Goal: Task Accomplishment & Management: Use online tool/utility

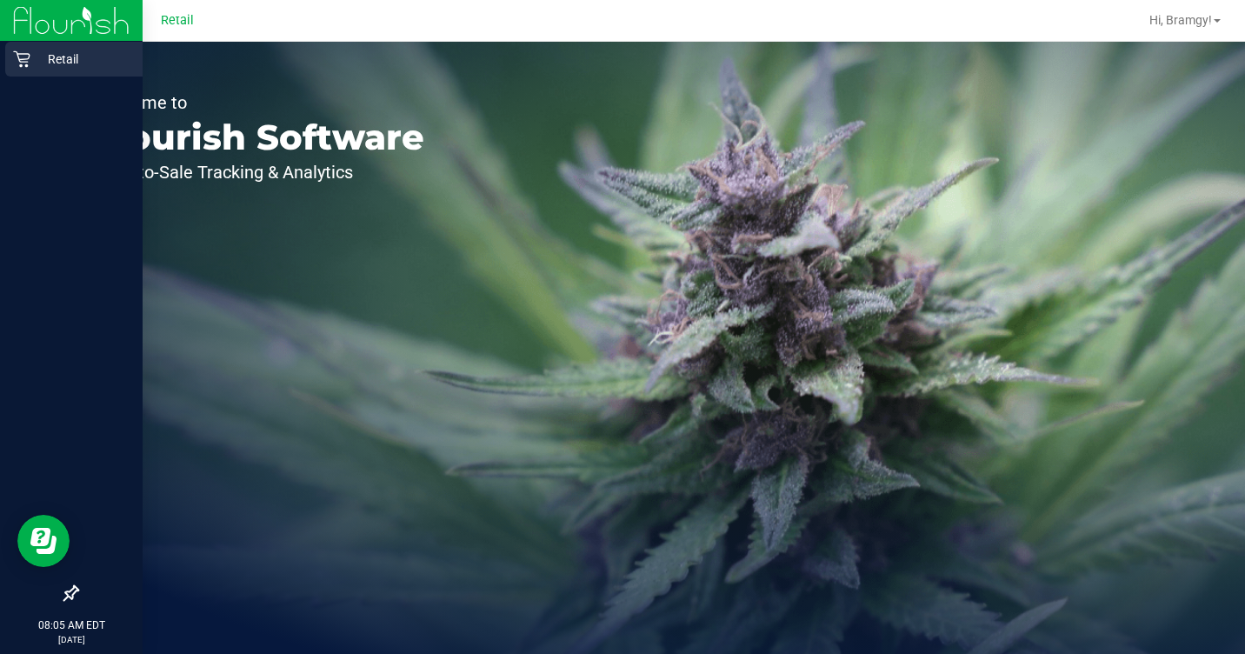
drag, startPoint x: 23, startPoint y: 61, endPoint x: 40, endPoint y: 74, distance: 21.1
click at [23, 61] on icon at bounding box center [21, 58] width 17 height 17
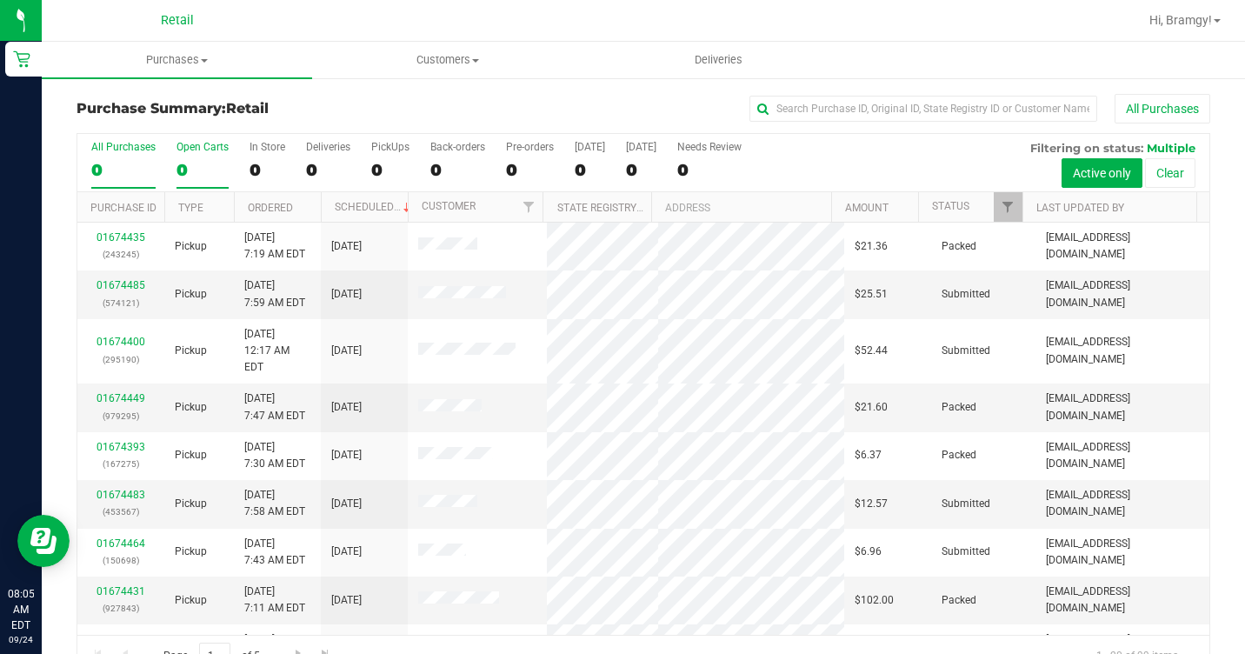
click at [190, 155] on label "Open Carts 0" at bounding box center [203, 165] width 52 height 48
click at [0, 0] on input "Open Carts 0" at bounding box center [0, 0] width 0 height 0
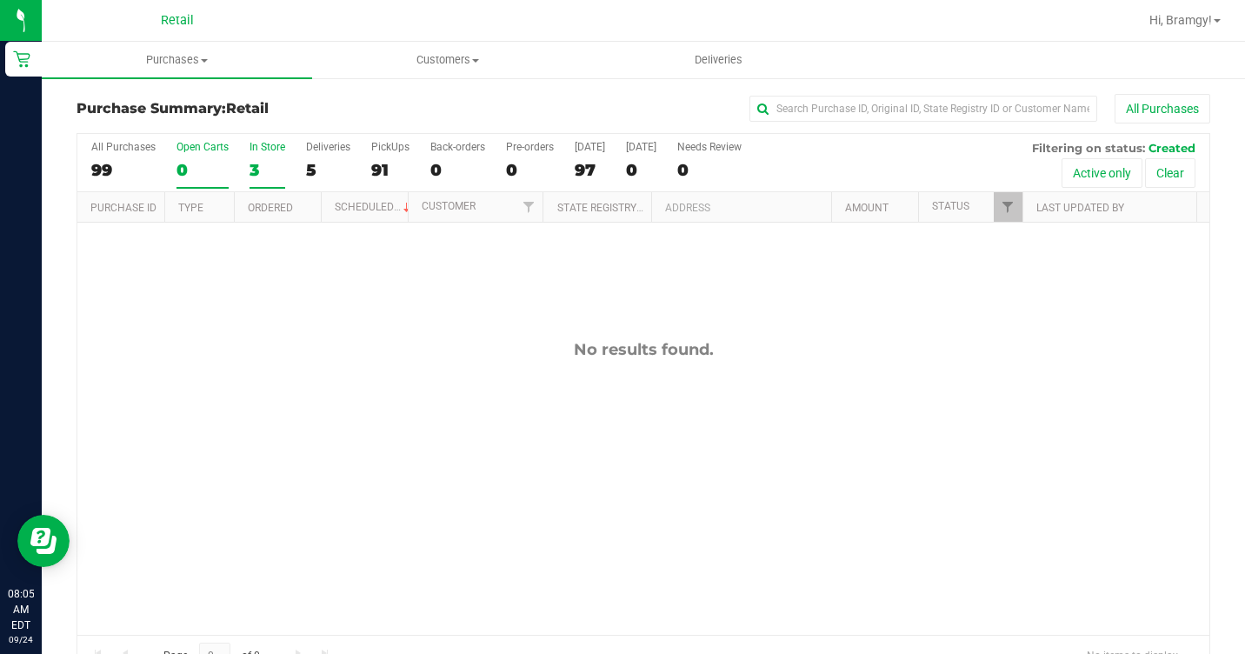
click at [277, 162] on div "3" at bounding box center [268, 170] width 36 height 20
click at [0, 0] on input "In Store 3" at bounding box center [0, 0] width 0 height 0
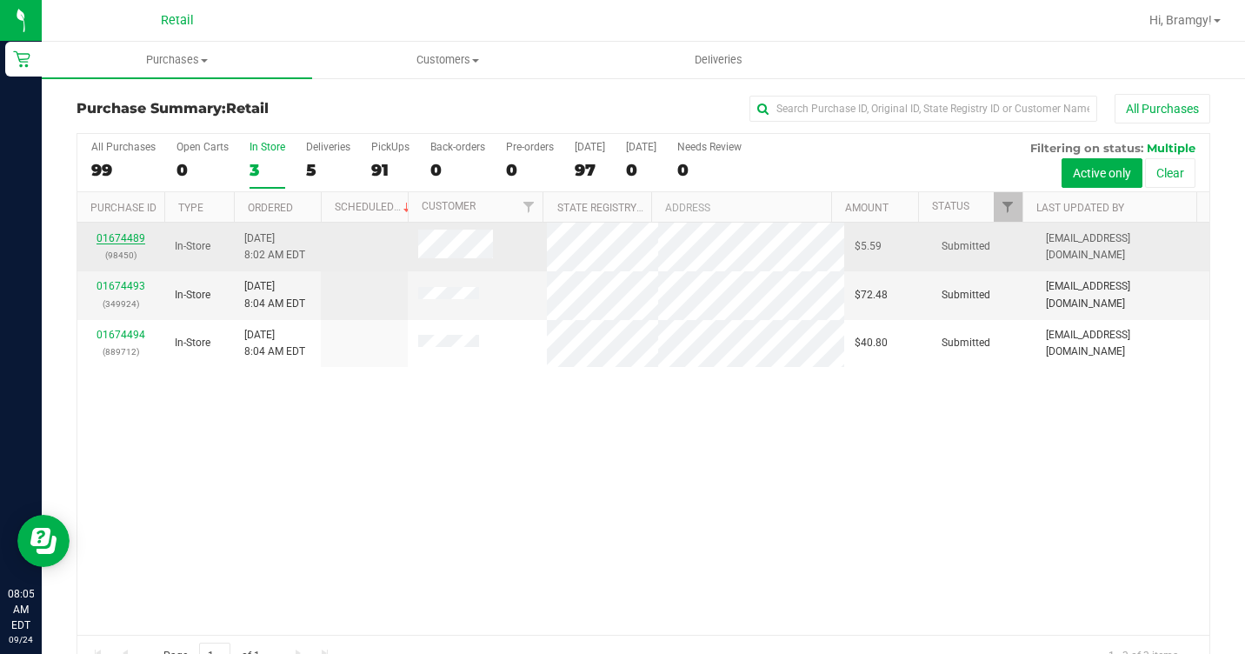
click at [114, 235] on link "01674489" at bounding box center [121, 238] width 49 height 12
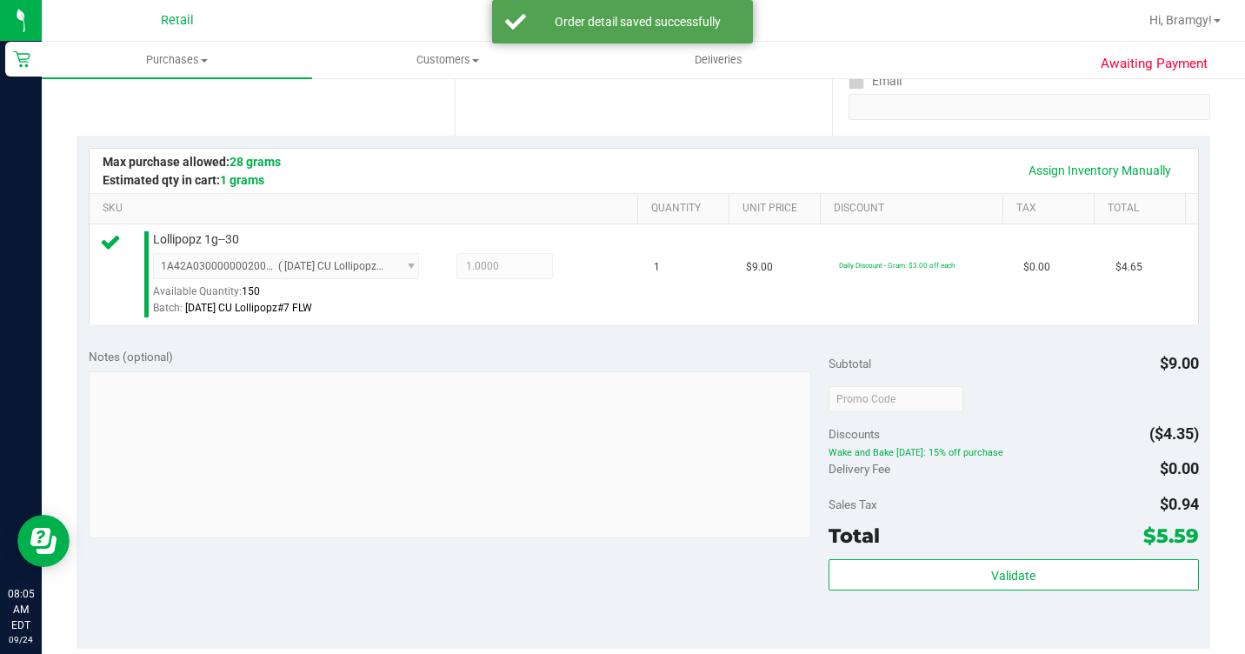
scroll to position [522, 0]
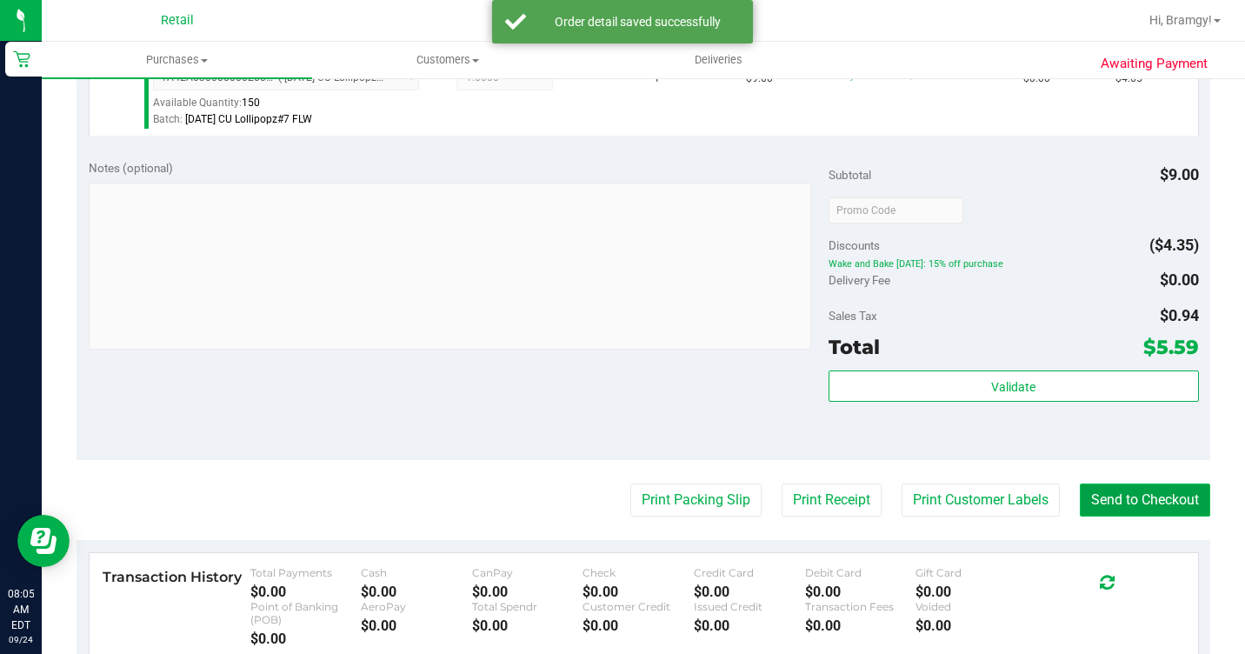
click at [1176, 517] on button "Send to Checkout" at bounding box center [1145, 500] width 130 height 33
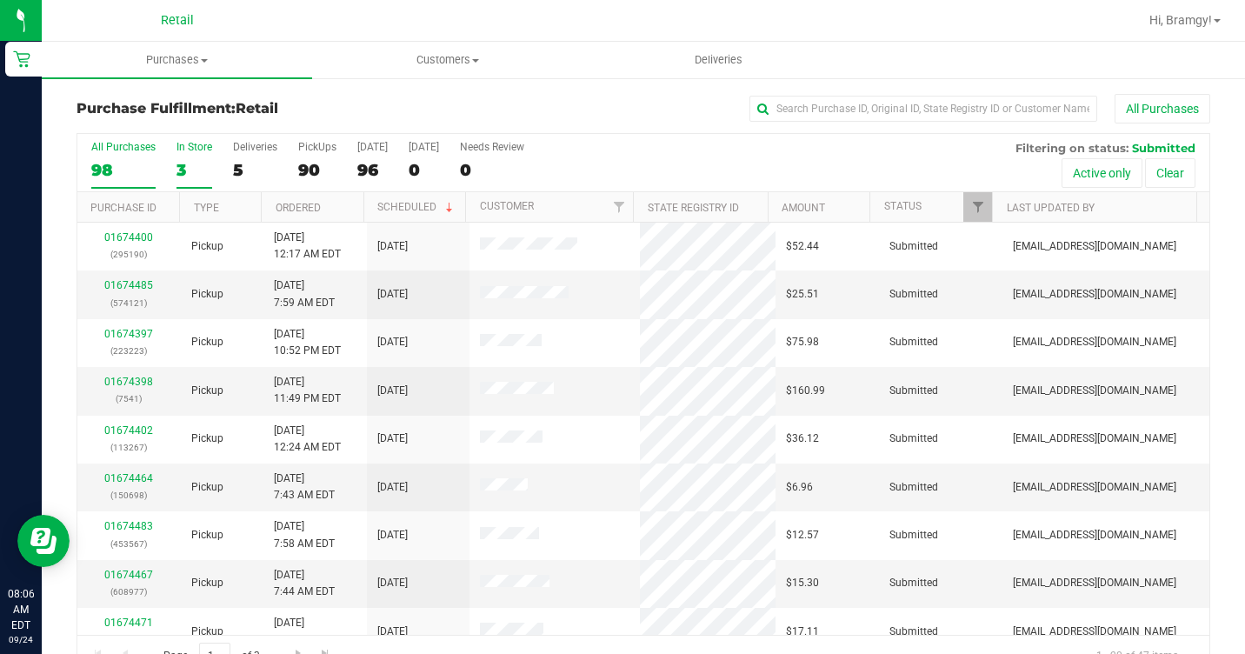
click at [199, 164] on div "3" at bounding box center [195, 170] width 36 height 20
click at [0, 0] on input "In Store 3" at bounding box center [0, 0] width 0 height 0
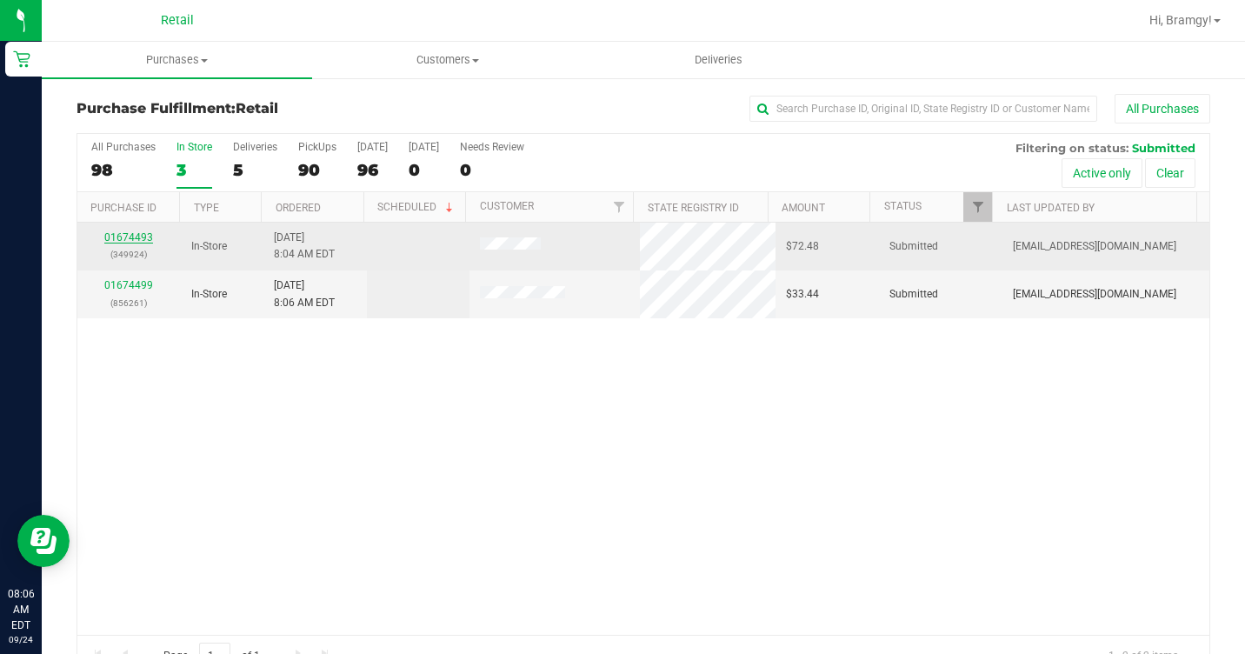
click at [127, 231] on link "01674493" at bounding box center [128, 237] width 49 height 12
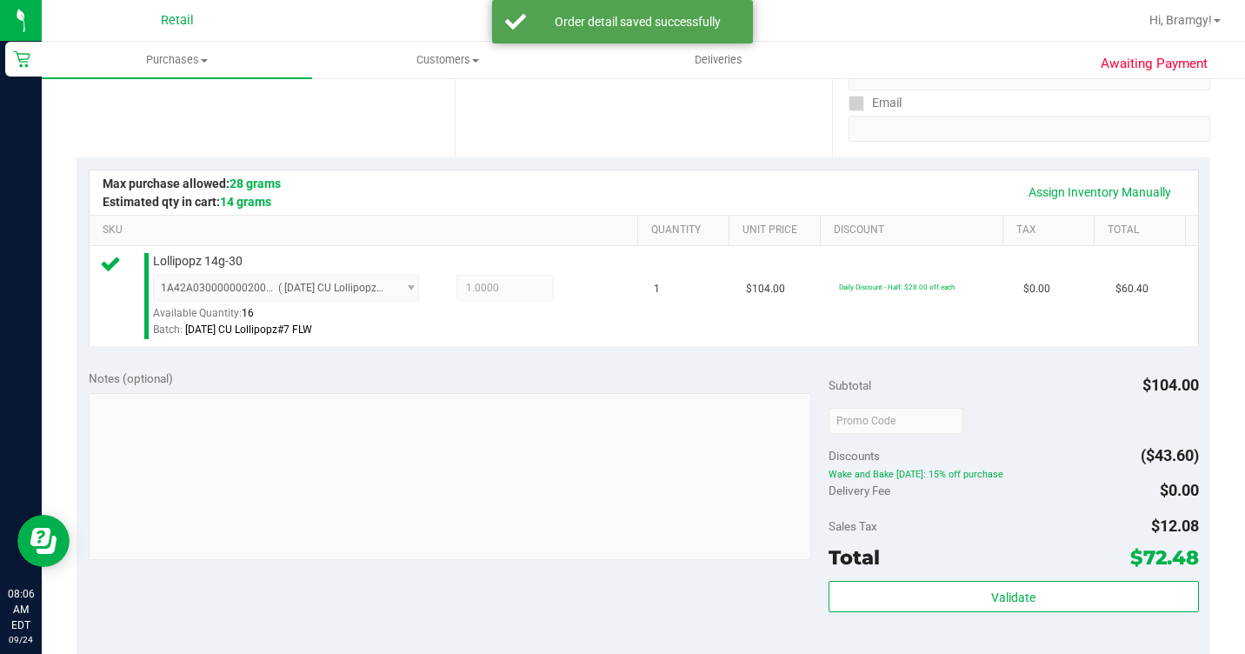
scroll to position [522, 0]
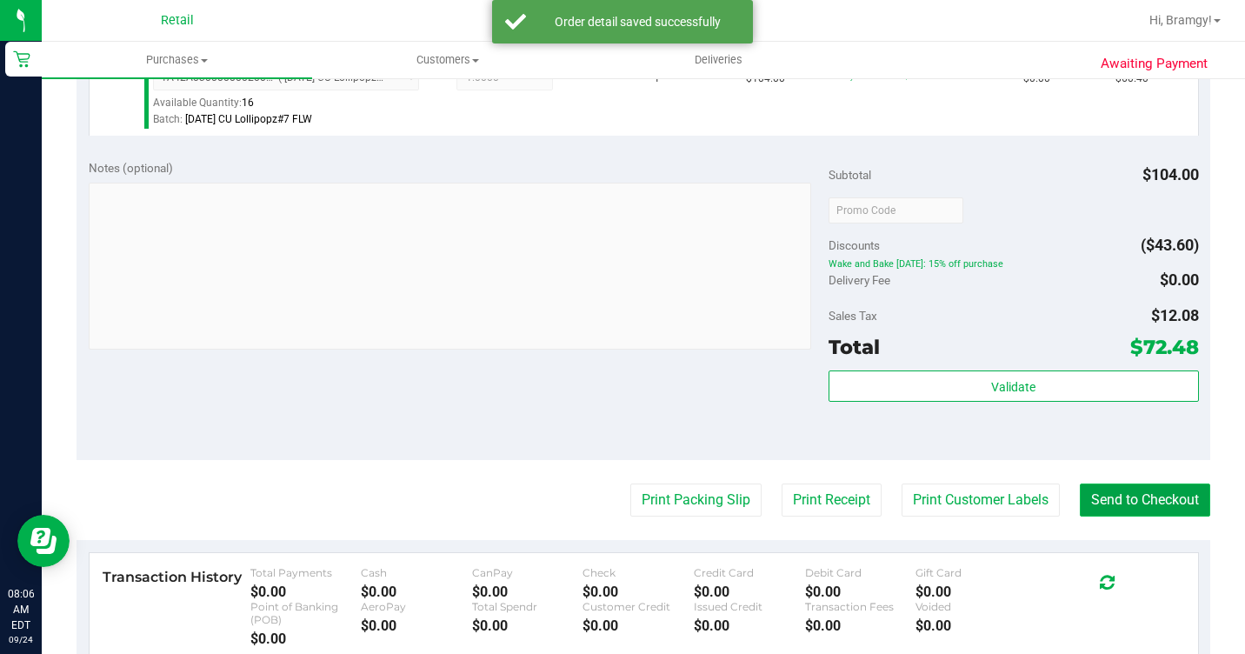
click at [1152, 517] on button "Send to Checkout" at bounding box center [1145, 500] width 130 height 33
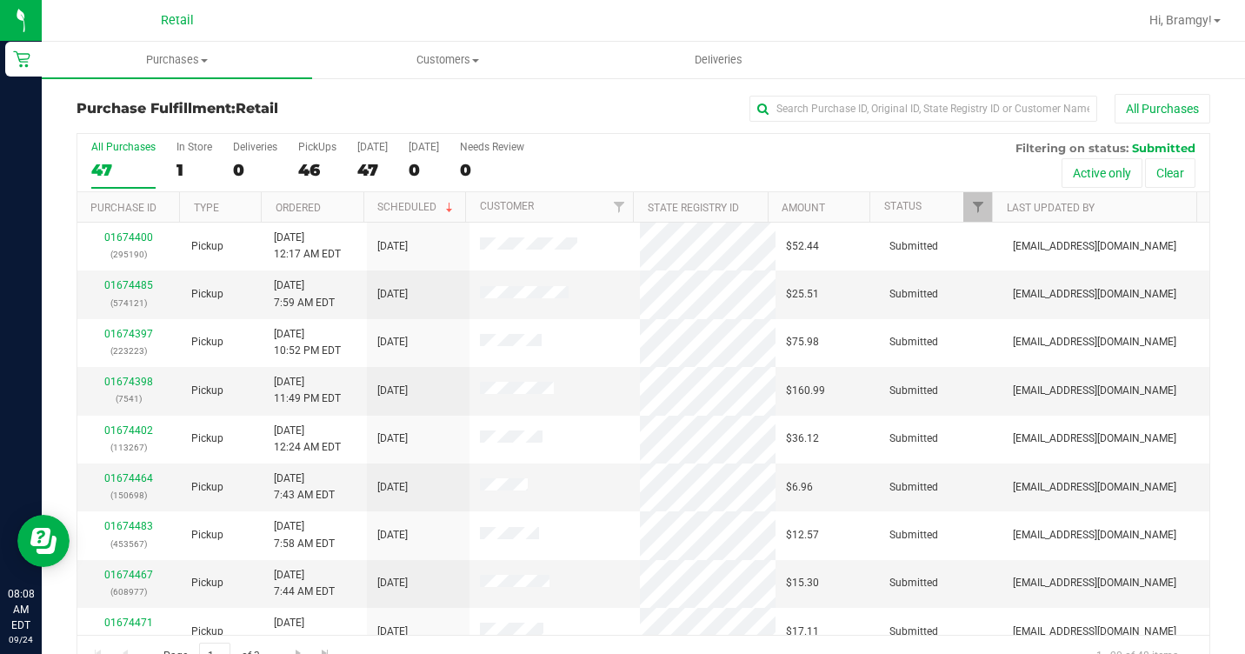
click at [172, 41] on nav "Retail Hi, Bramgy!" at bounding box center [644, 21] width 1204 height 42
click at [184, 70] on uib-tab-heading "Purchases Summary of purchases Fulfillment All purchases" at bounding box center [177, 60] width 270 height 37
click at [200, 110] on span "Summary of purchases" at bounding box center [131, 104] width 178 height 15
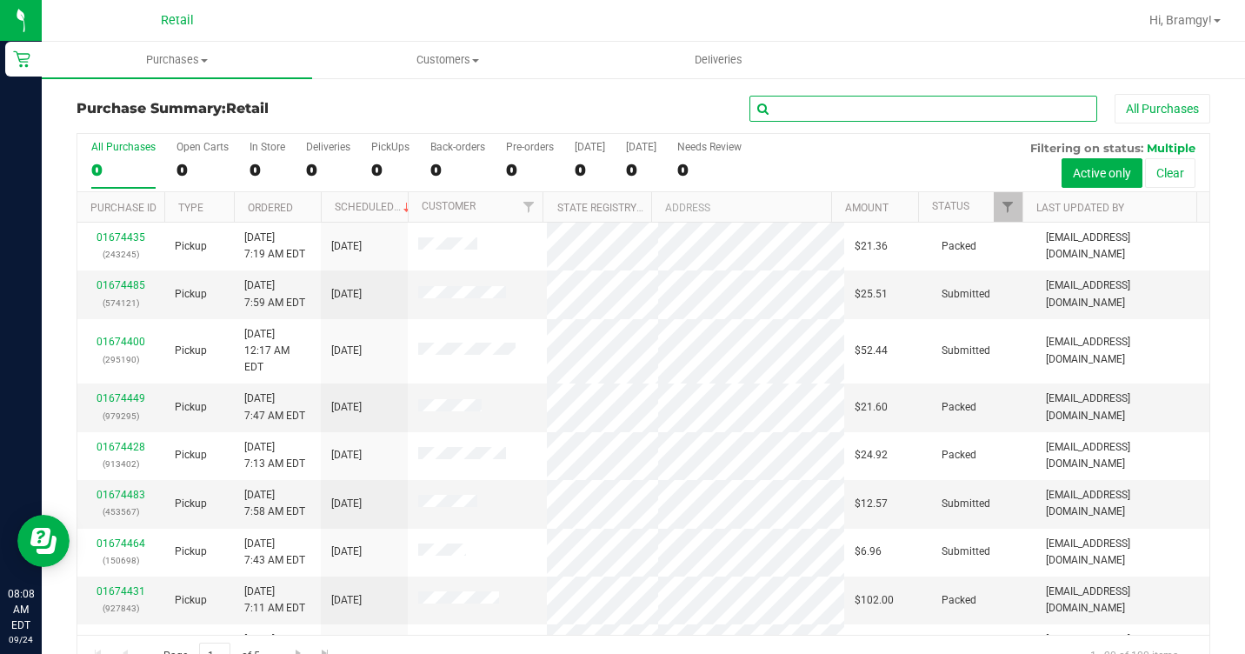
click at [767, 115] on input "text" at bounding box center [924, 109] width 348 height 26
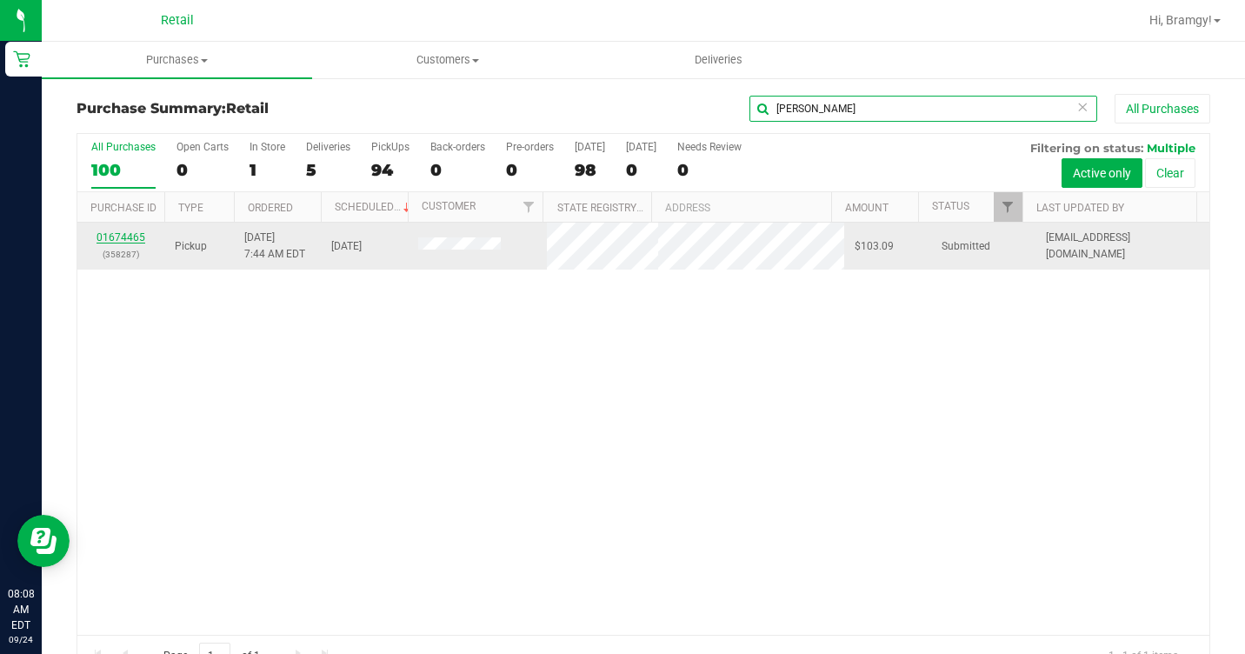
type input "[PERSON_NAME]"
click at [124, 240] on link "01674465" at bounding box center [121, 237] width 49 height 12
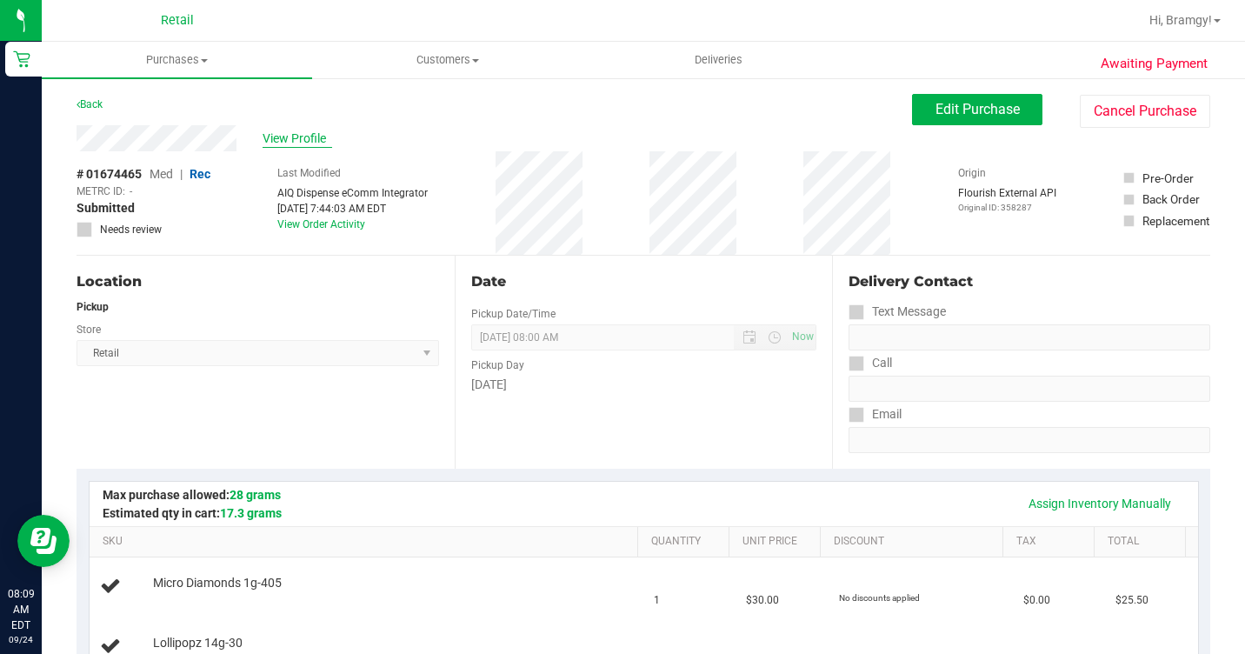
click at [290, 146] on span "View Profile" at bounding box center [298, 139] width 70 height 18
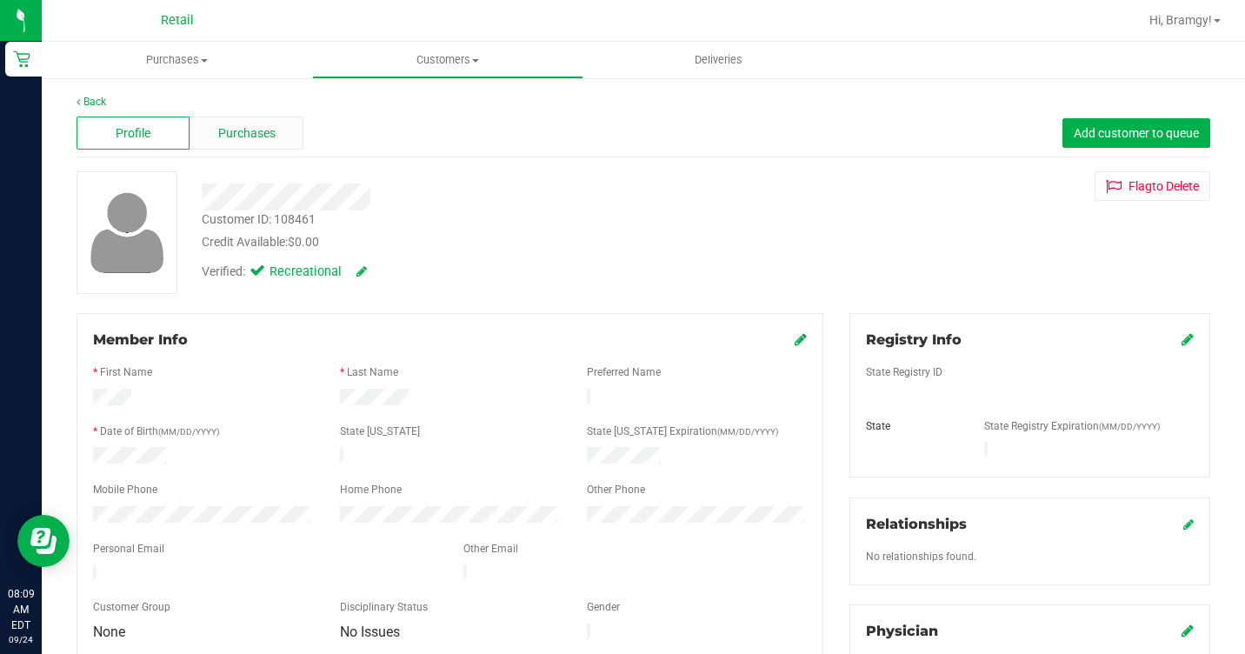
click at [258, 134] on span "Purchases" at bounding box center [246, 133] width 57 height 18
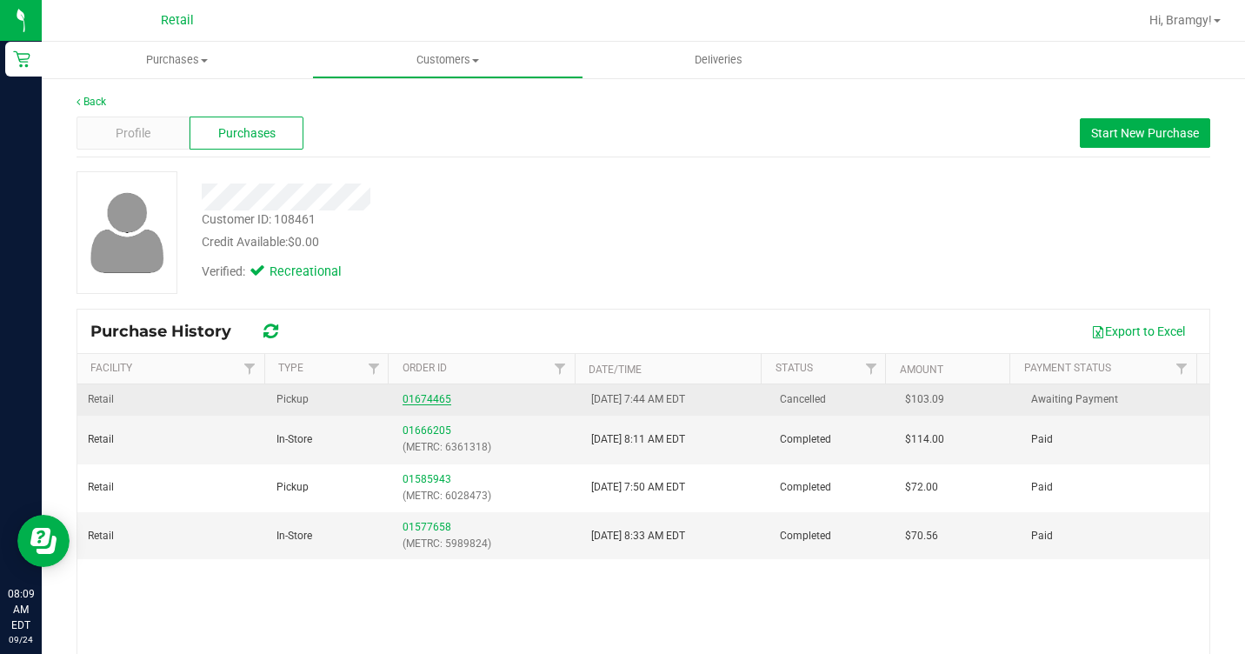
click at [404, 400] on link "01674465" at bounding box center [427, 399] width 49 height 12
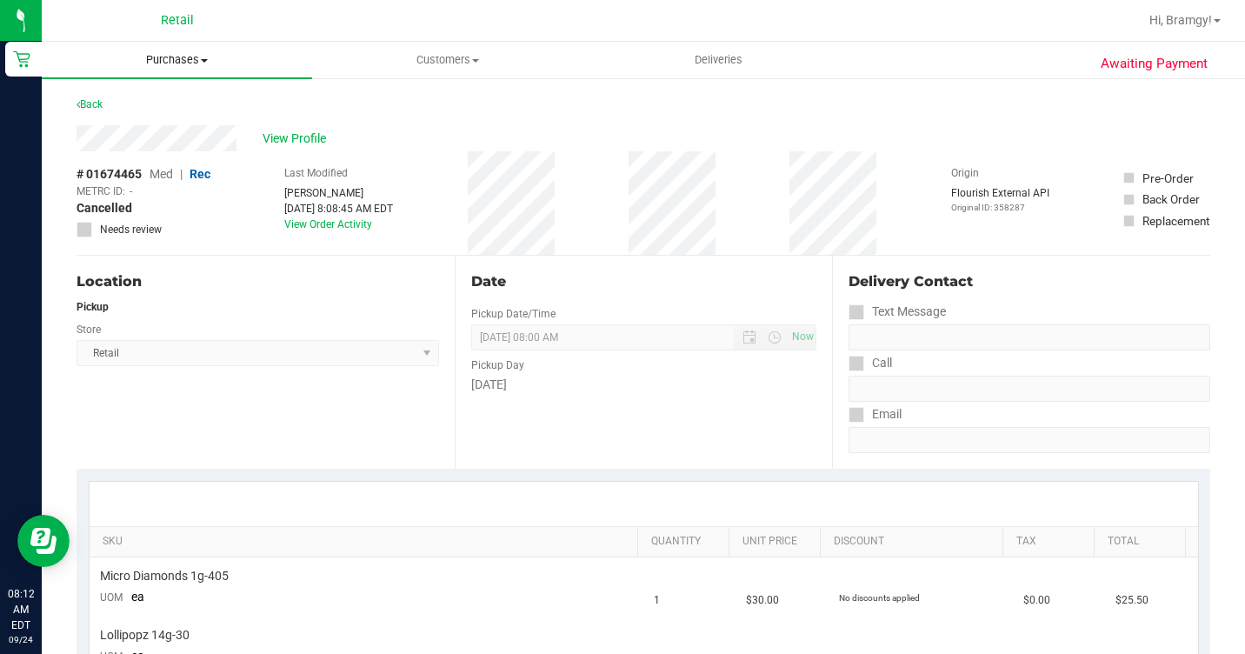
click at [177, 53] on span "Purchases" at bounding box center [177, 60] width 270 height 16
click at [196, 120] on li "Fulfillment" at bounding box center [177, 126] width 270 height 21
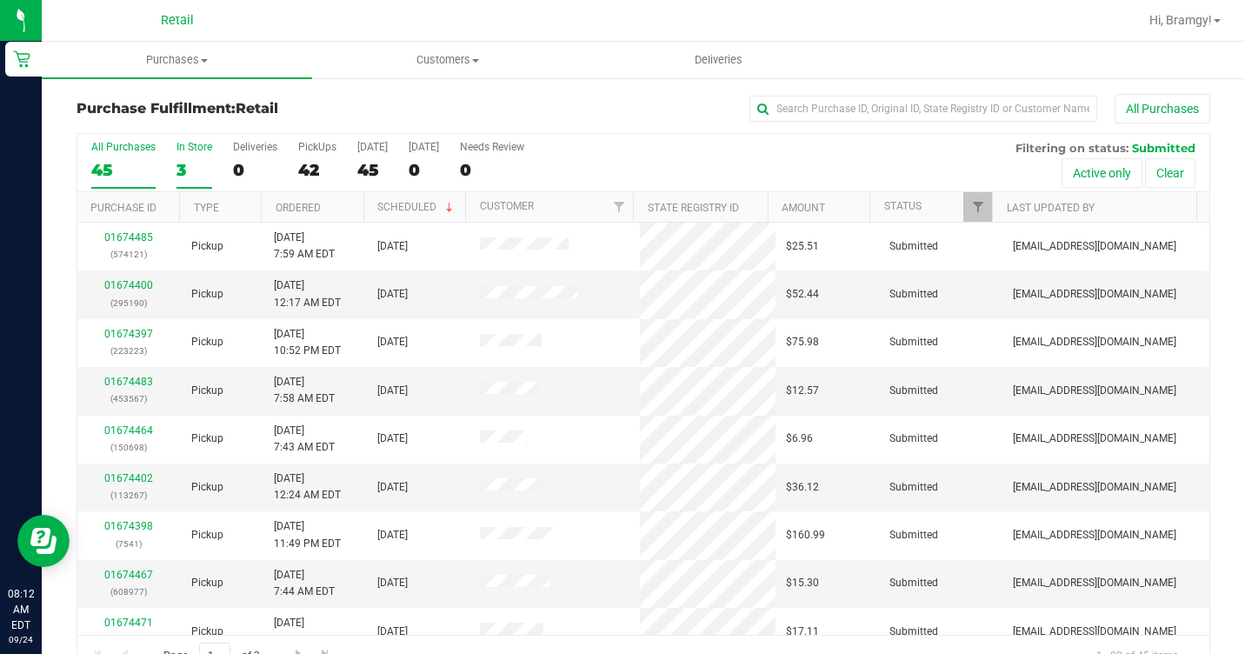
click at [196, 177] on div "3" at bounding box center [195, 170] width 36 height 20
click at [0, 0] on input "In Store 3" at bounding box center [0, 0] width 0 height 0
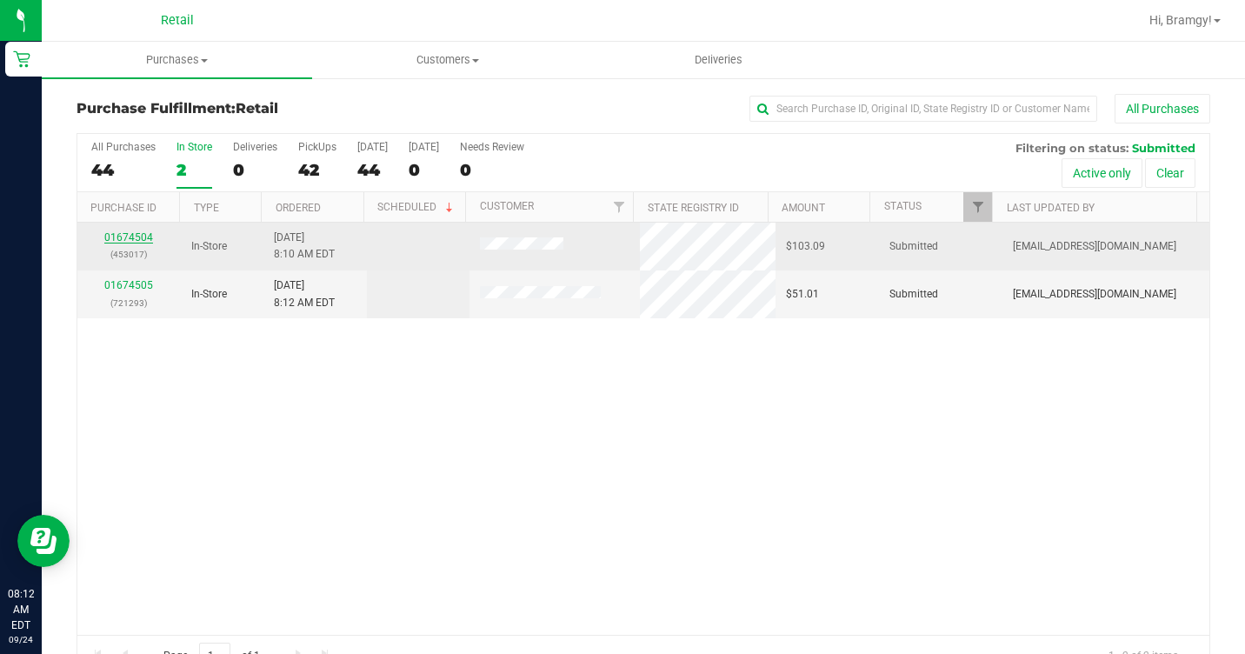
click at [135, 239] on link "01674504" at bounding box center [128, 237] width 49 height 12
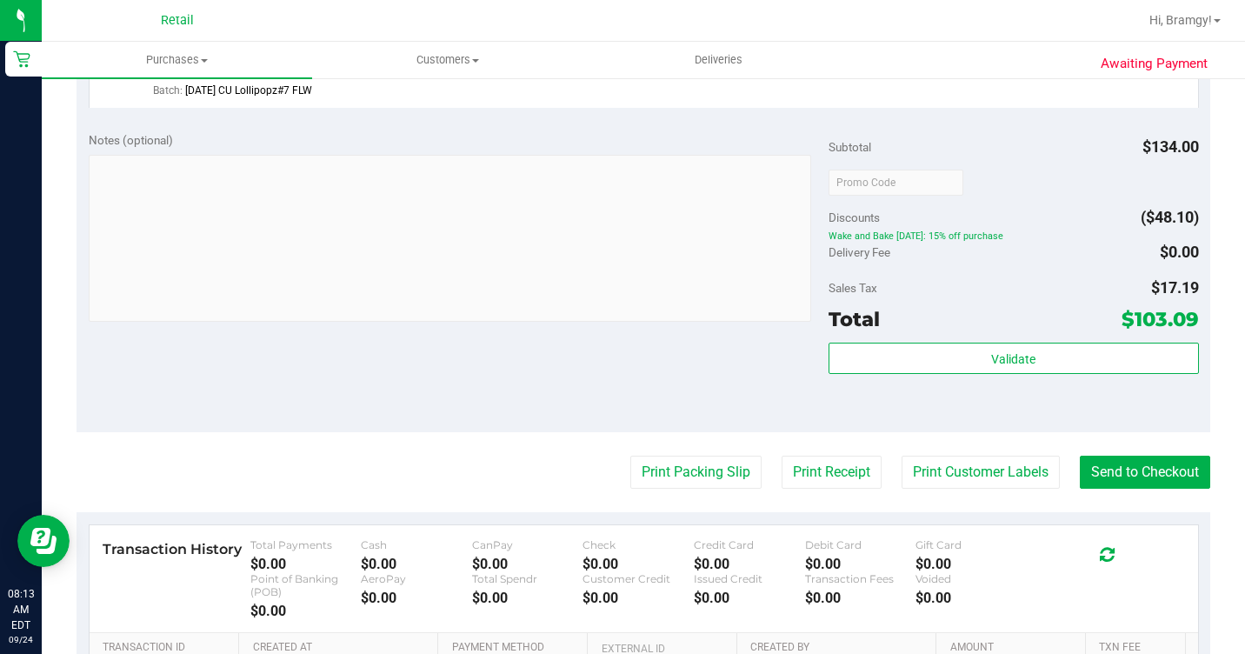
scroll to position [783, 0]
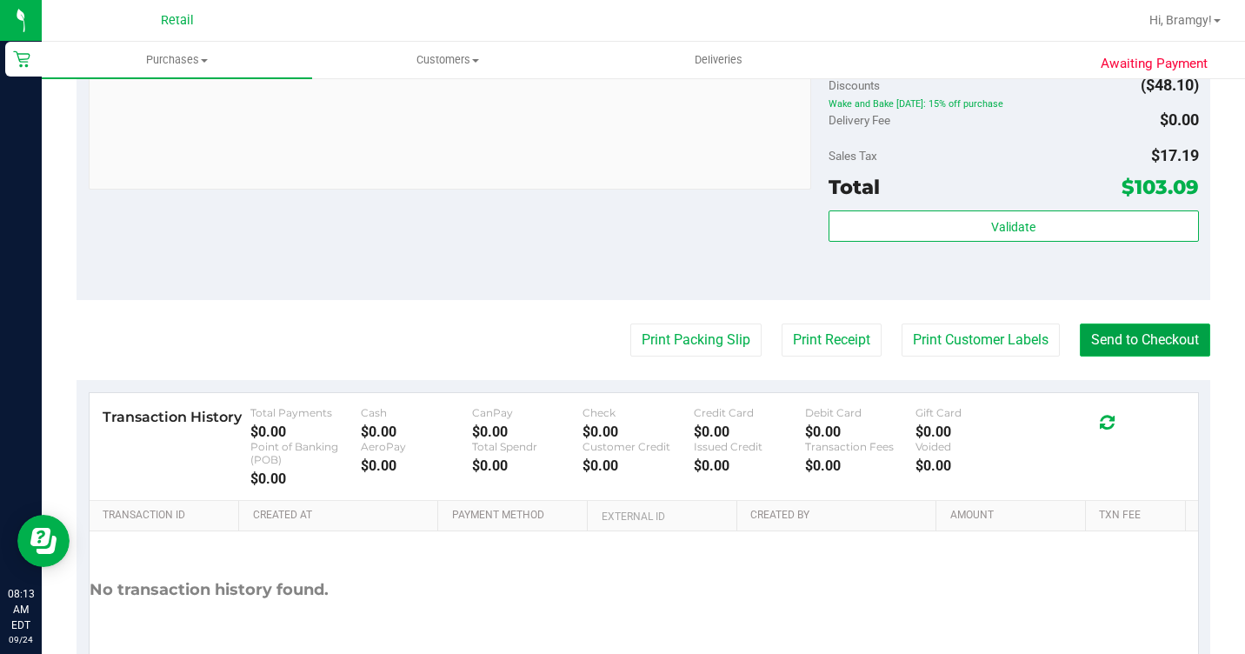
click at [1154, 357] on button "Send to Checkout" at bounding box center [1145, 340] width 130 height 33
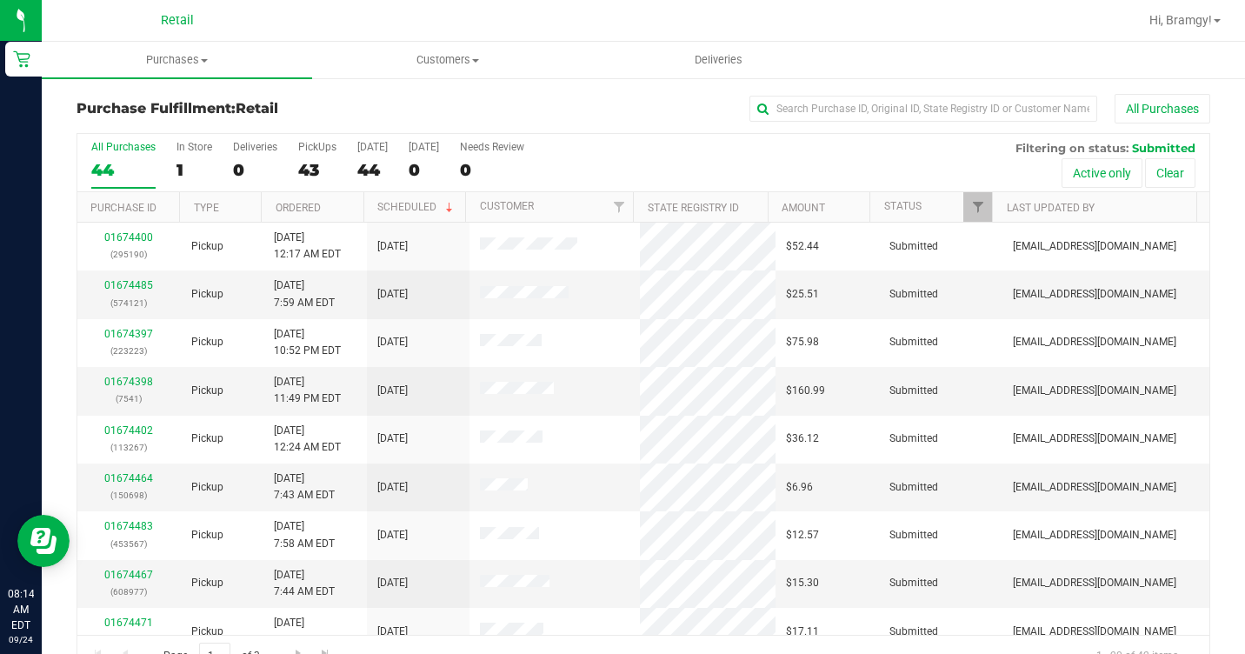
click at [174, 176] on div "All Purchases 44 In Store 1 Deliveries 0 PickUps 43 [DATE] 44 [DATE] 0 Needs Re…" at bounding box center [643, 163] width 1132 height 58
click at [211, 155] on div "All Purchases 44 In Store 1 Deliveries 0 PickUps 43 [DATE] 44 [DATE] 0 Needs Re…" at bounding box center [643, 163] width 1132 height 58
click at [177, 156] on label "In Store 1" at bounding box center [195, 165] width 36 height 48
click at [0, 0] on input "In Store 1" at bounding box center [0, 0] width 0 height 0
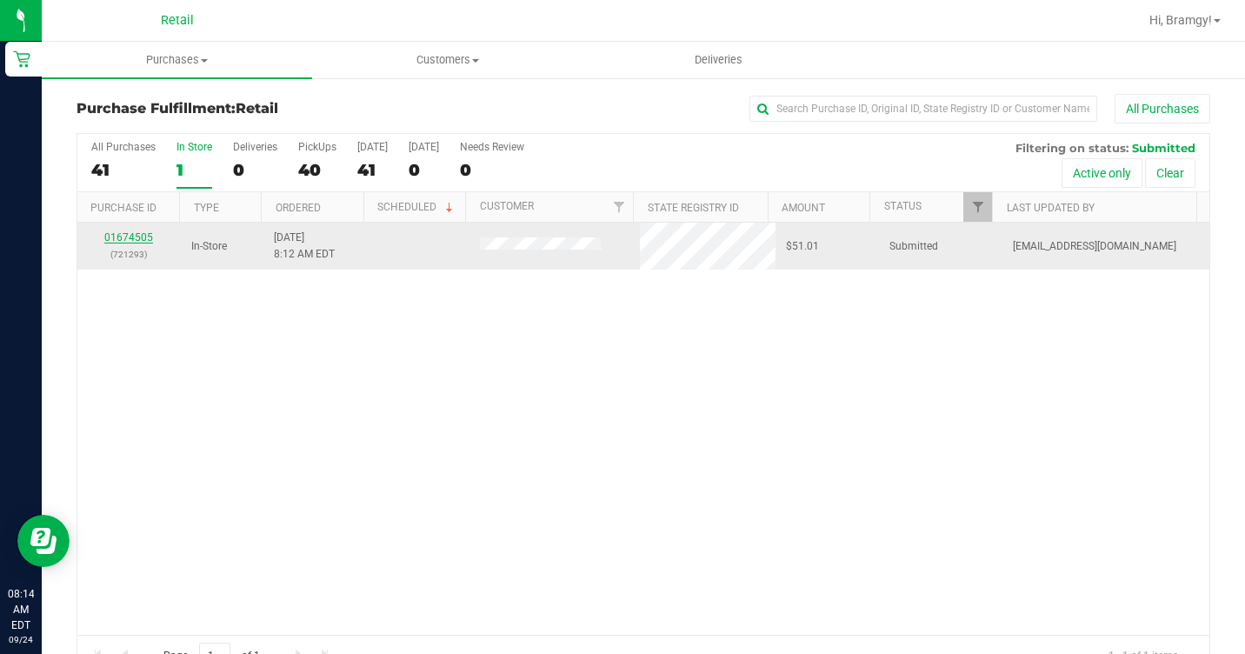
click at [135, 237] on link "01674505" at bounding box center [128, 237] width 49 height 12
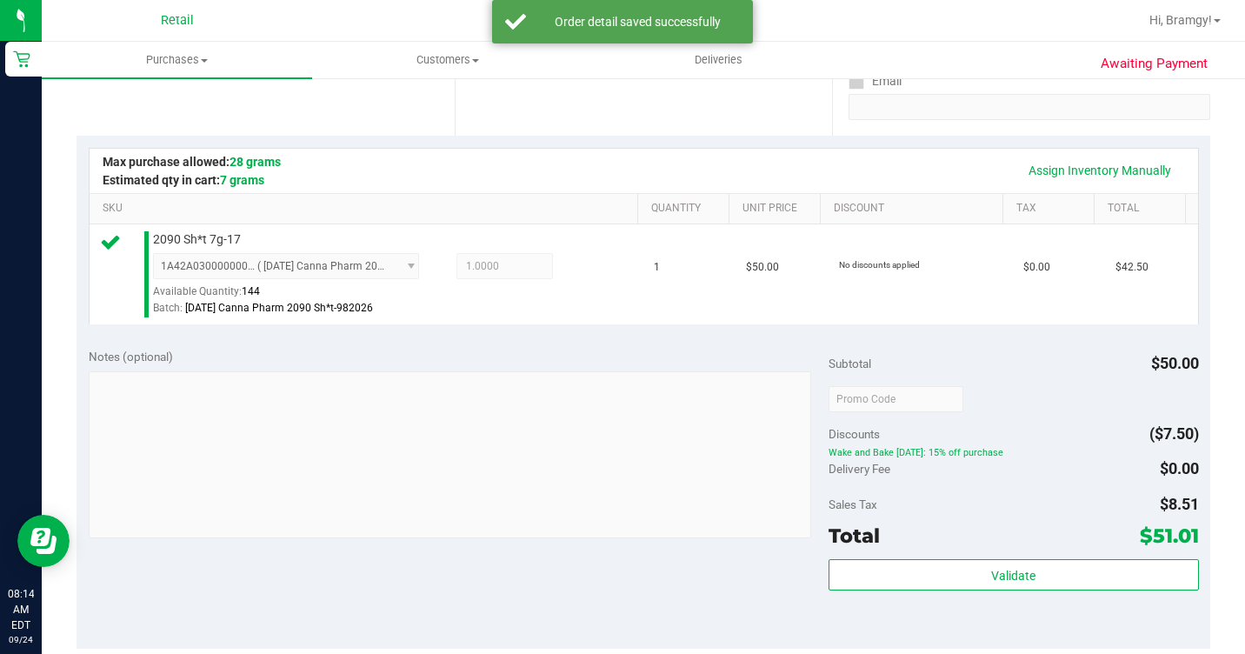
scroll to position [435, 0]
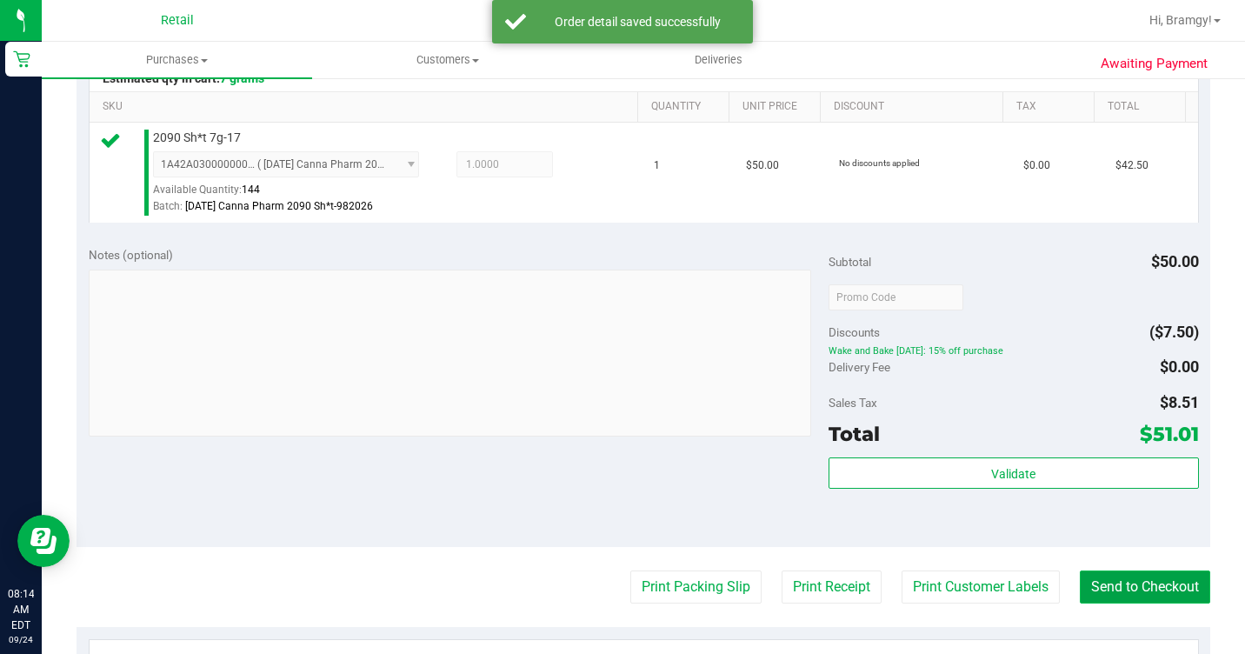
click at [1099, 603] on button "Send to Checkout" at bounding box center [1145, 587] width 130 height 33
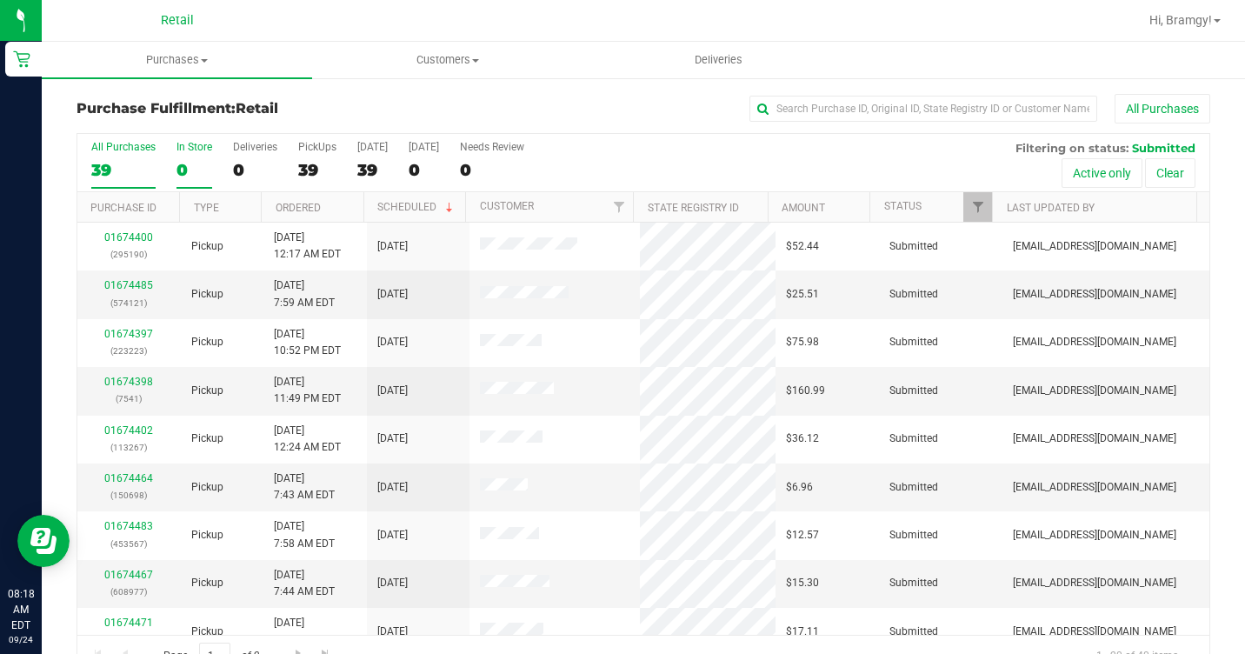
click at [186, 174] on div "0" at bounding box center [195, 170] width 36 height 20
click at [0, 0] on input "In Store 0" at bounding box center [0, 0] width 0 height 0
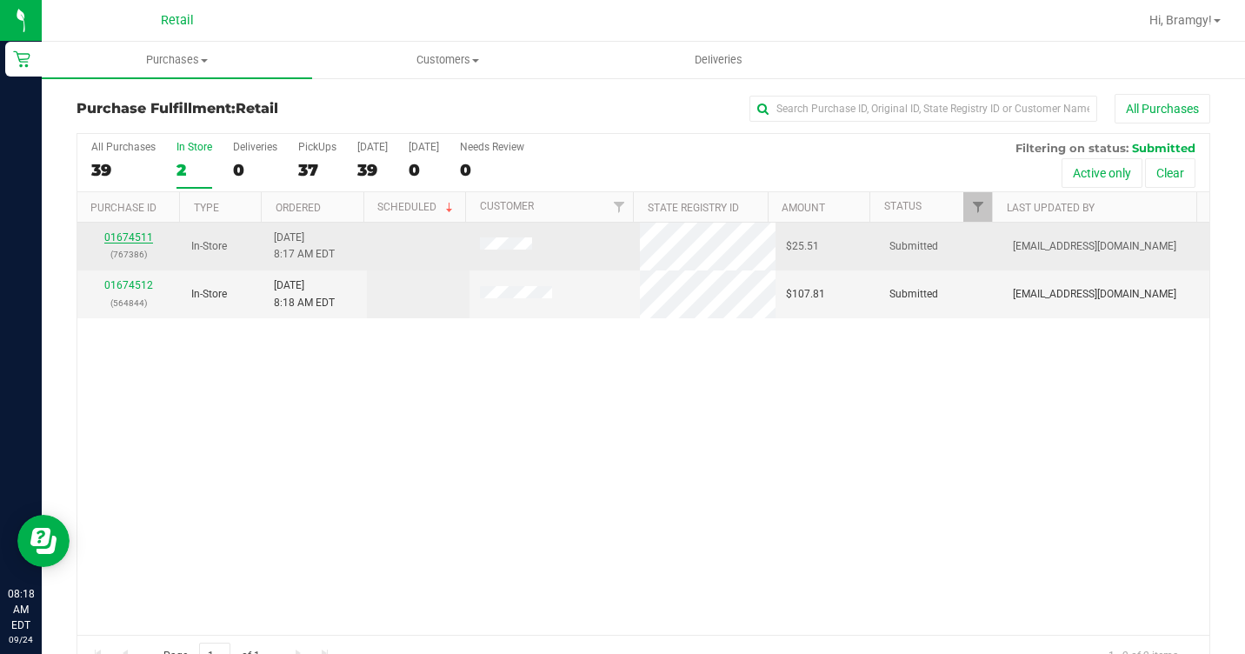
click at [126, 236] on link "01674511" at bounding box center [128, 237] width 49 height 12
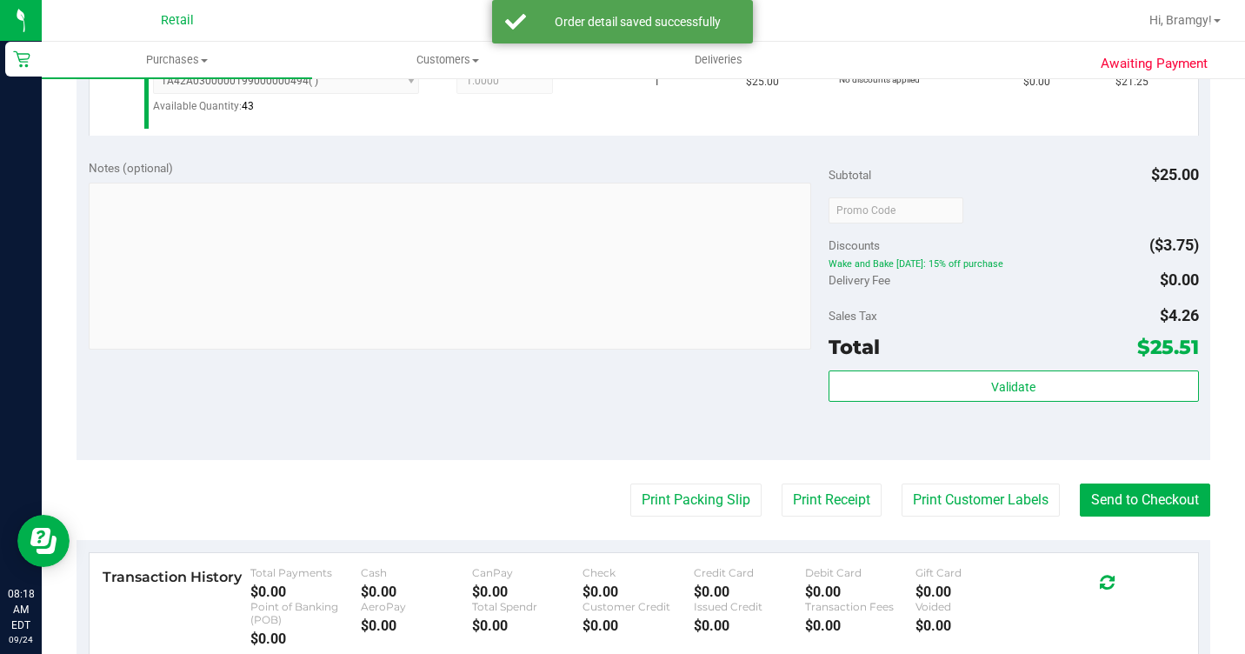
scroll to position [522, 0]
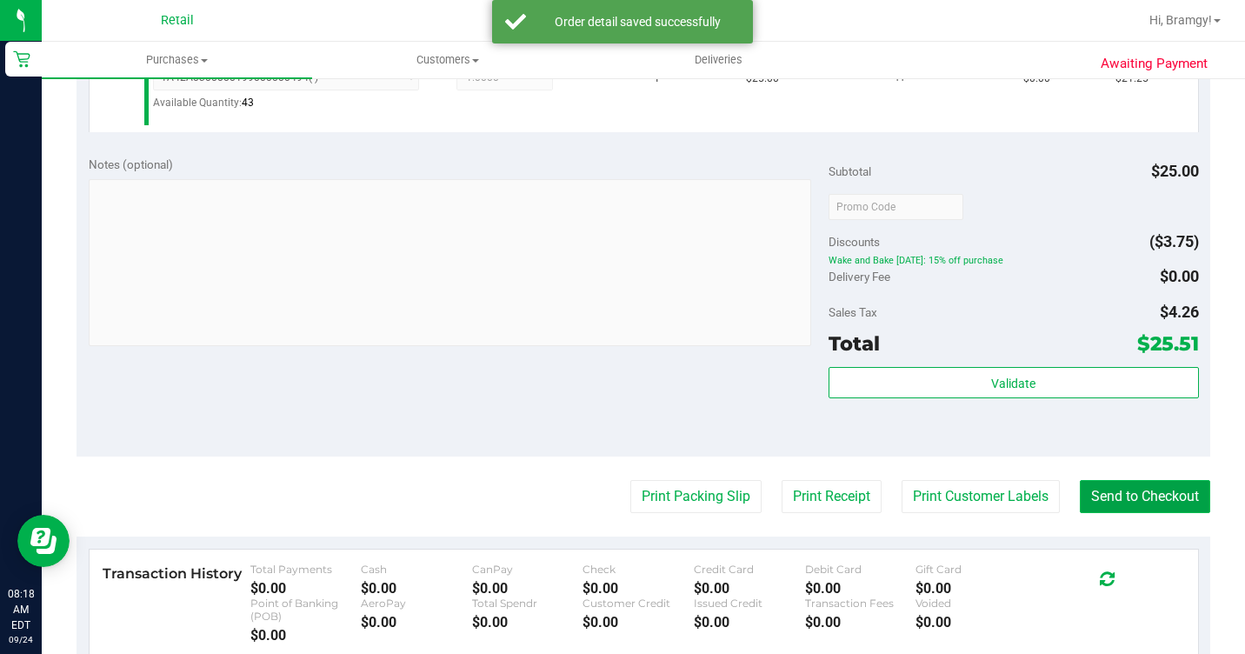
click at [1146, 512] on button "Send to Checkout" at bounding box center [1145, 496] width 130 height 33
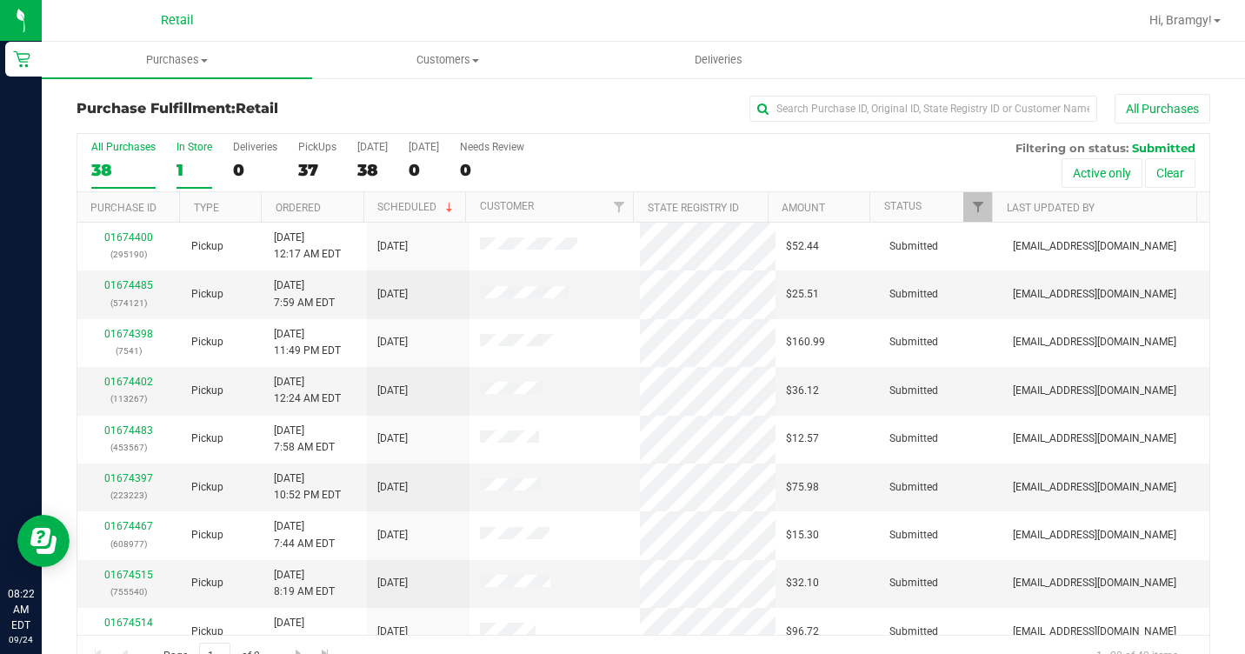
click at [188, 164] on div "1" at bounding box center [195, 170] width 36 height 20
click at [0, 0] on input "In Store 1" at bounding box center [0, 0] width 0 height 0
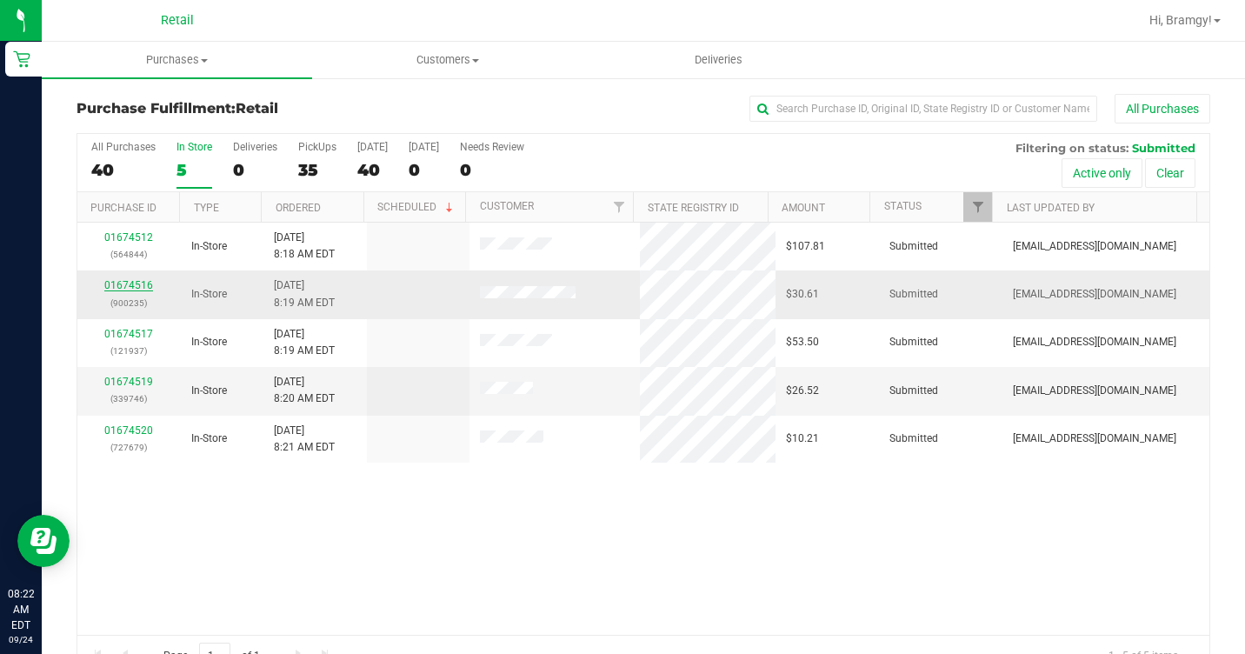
click at [137, 289] on link "01674516" at bounding box center [128, 285] width 49 height 12
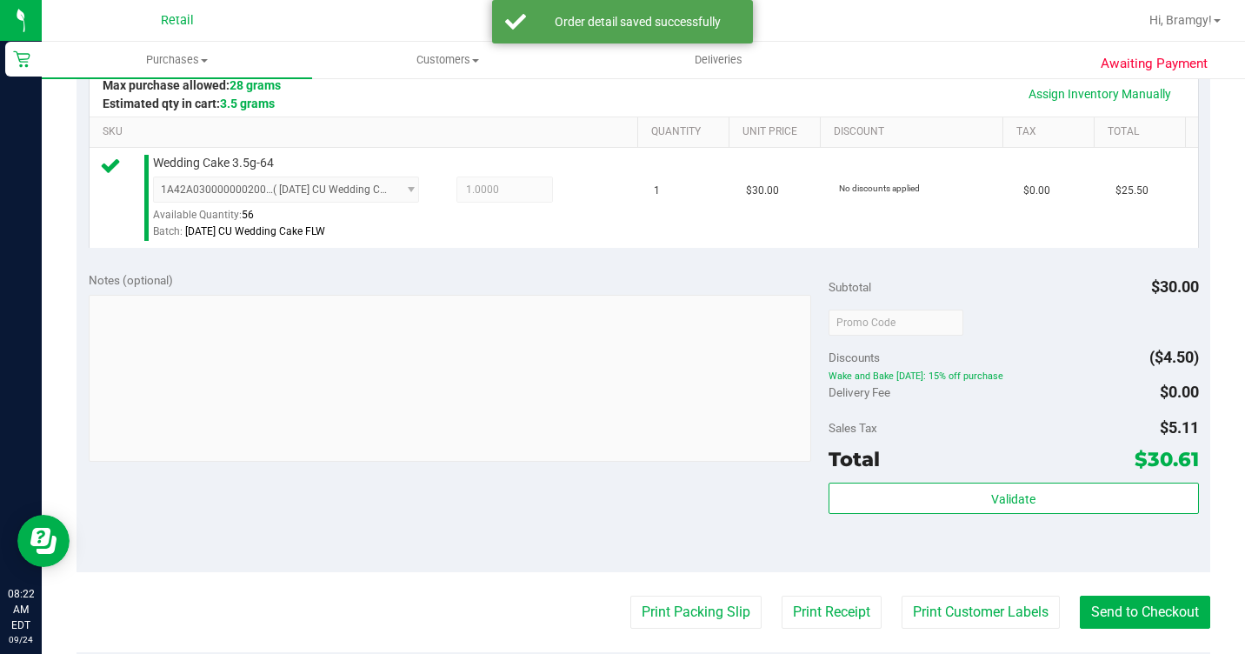
scroll to position [435, 0]
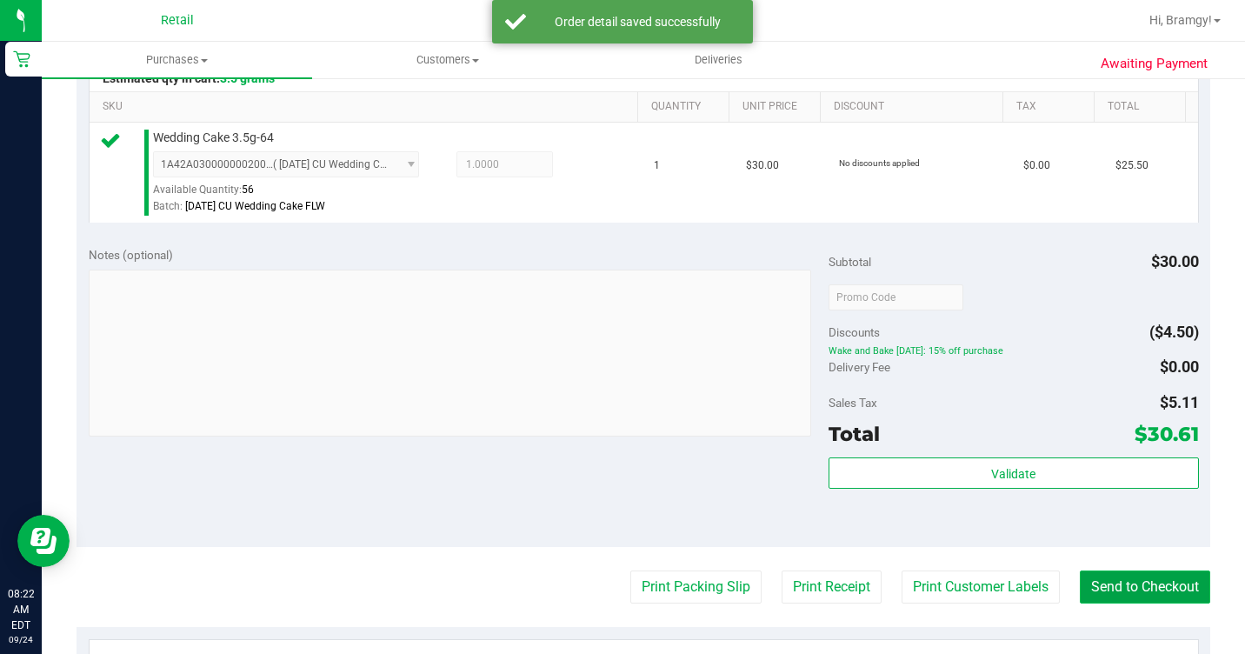
click at [1093, 604] on button "Send to Checkout" at bounding box center [1145, 587] width 130 height 33
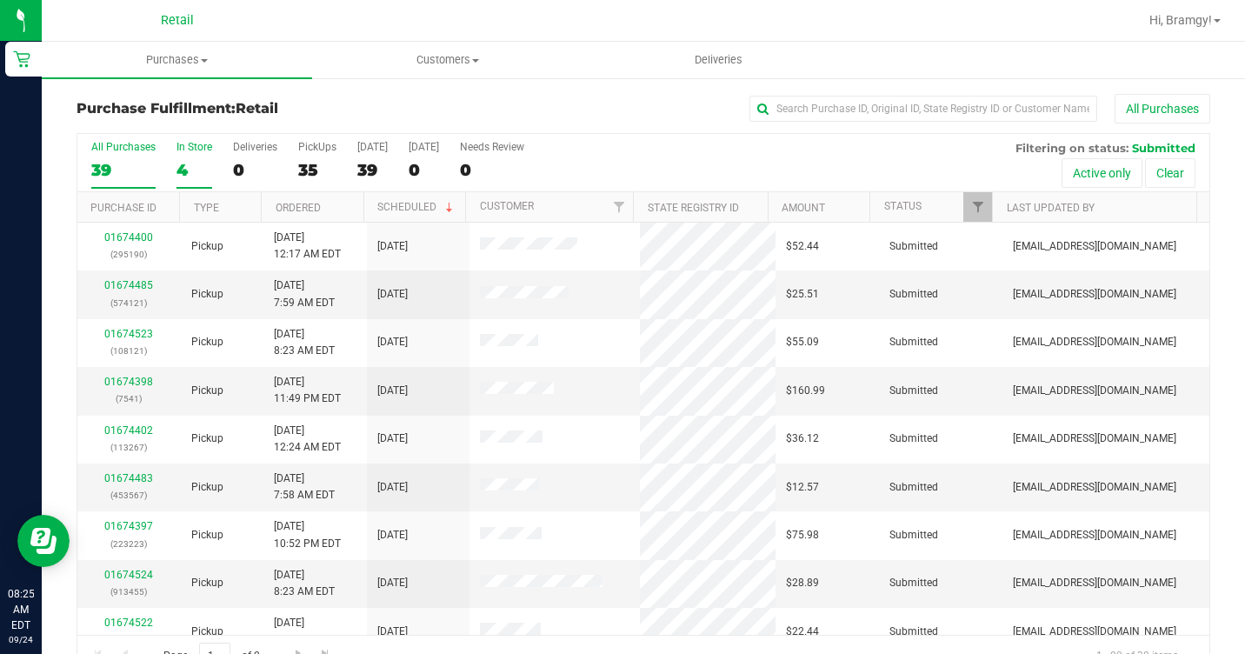
click at [190, 170] on div "4" at bounding box center [195, 170] width 36 height 20
click at [0, 0] on input "In Store 4" at bounding box center [0, 0] width 0 height 0
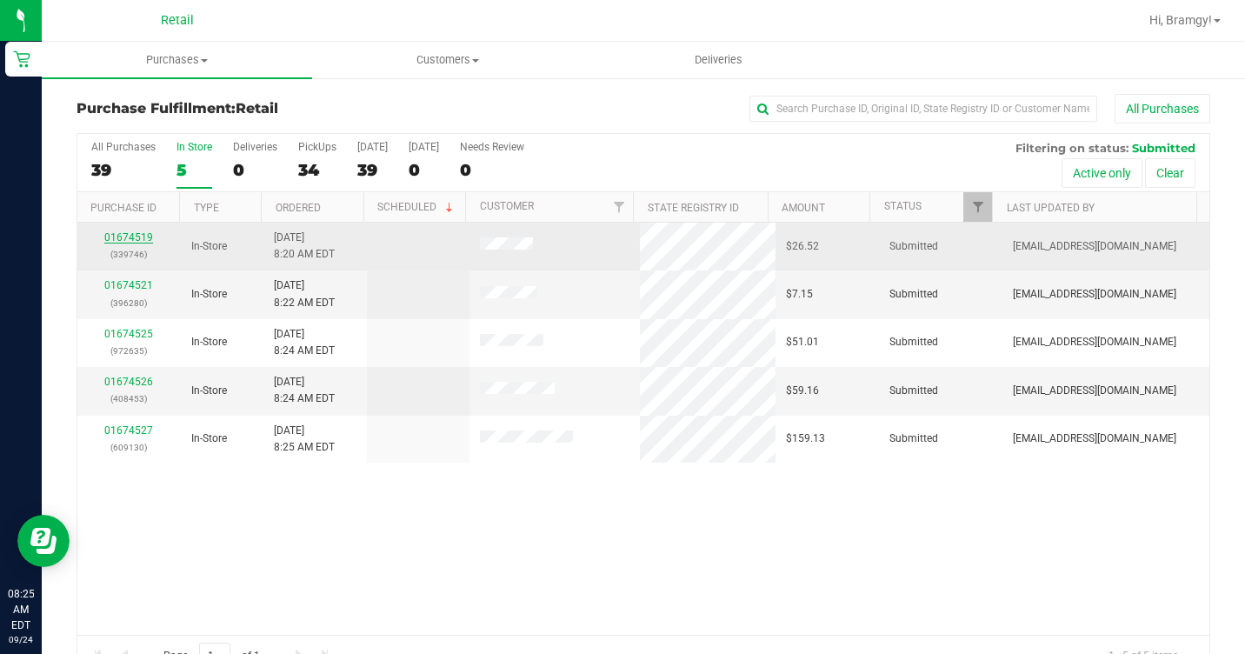
click at [121, 240] on link "01674519" at bounding box center [128, 237] width 49 height 12
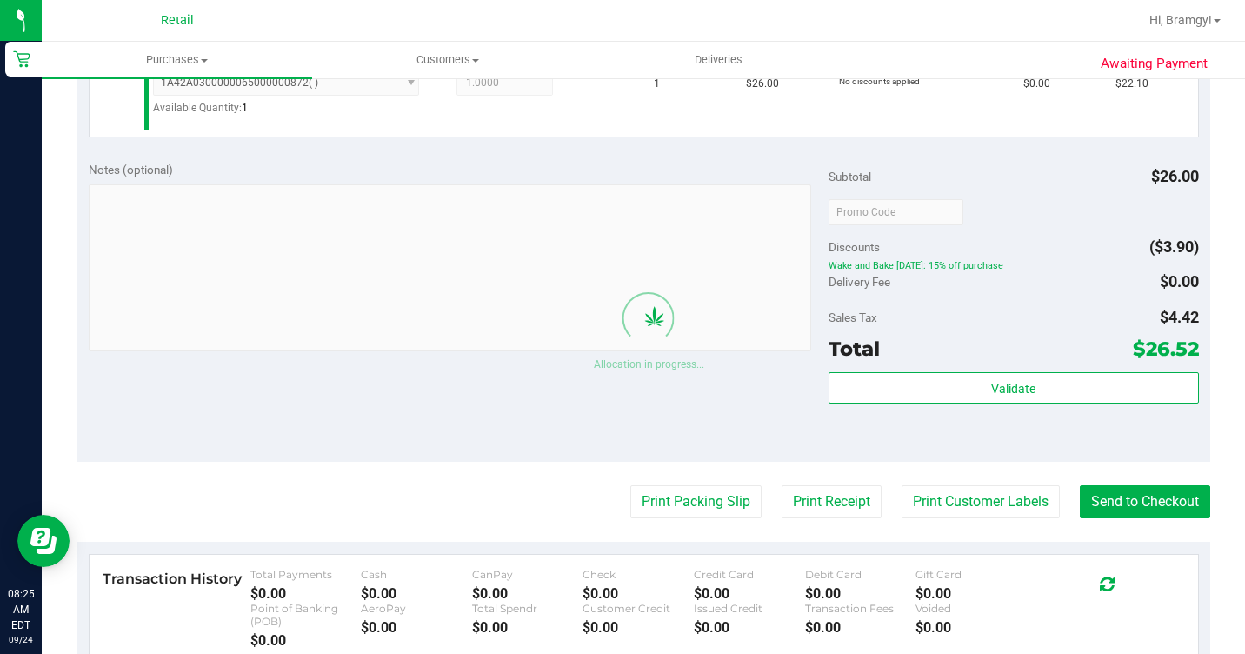
scroll to position [609, 0]
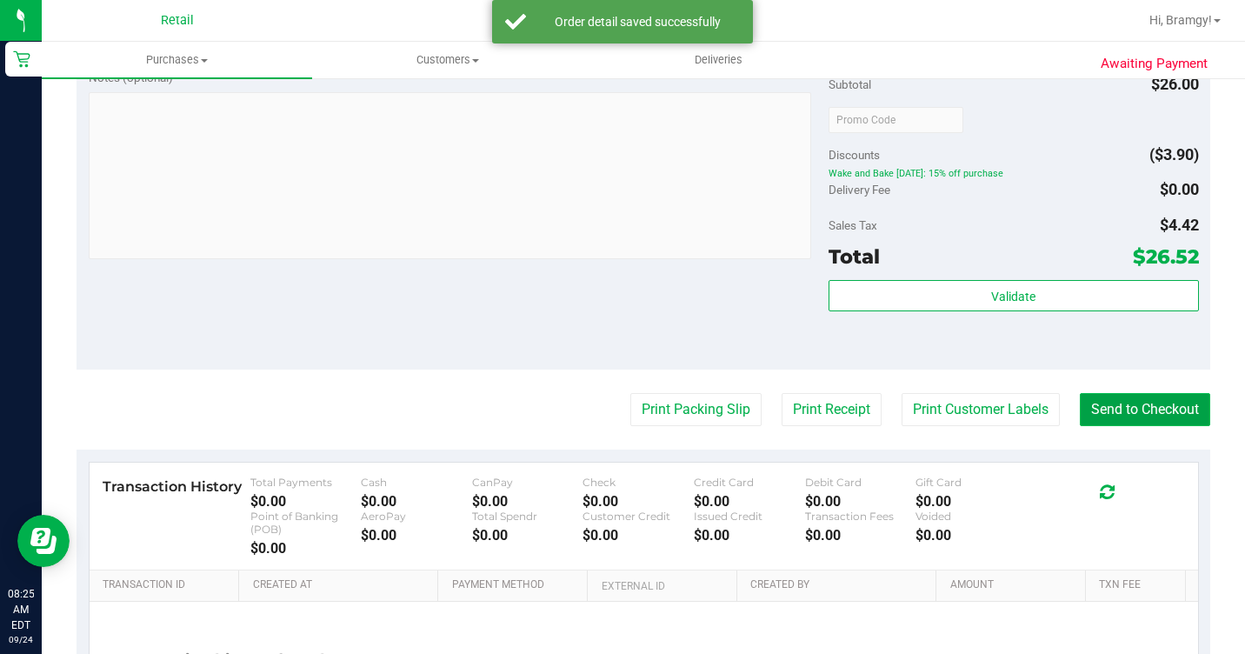
click at [1128, 426] on button "Send to Checkout" at bounding box center [1145, 409] width 130 height 33
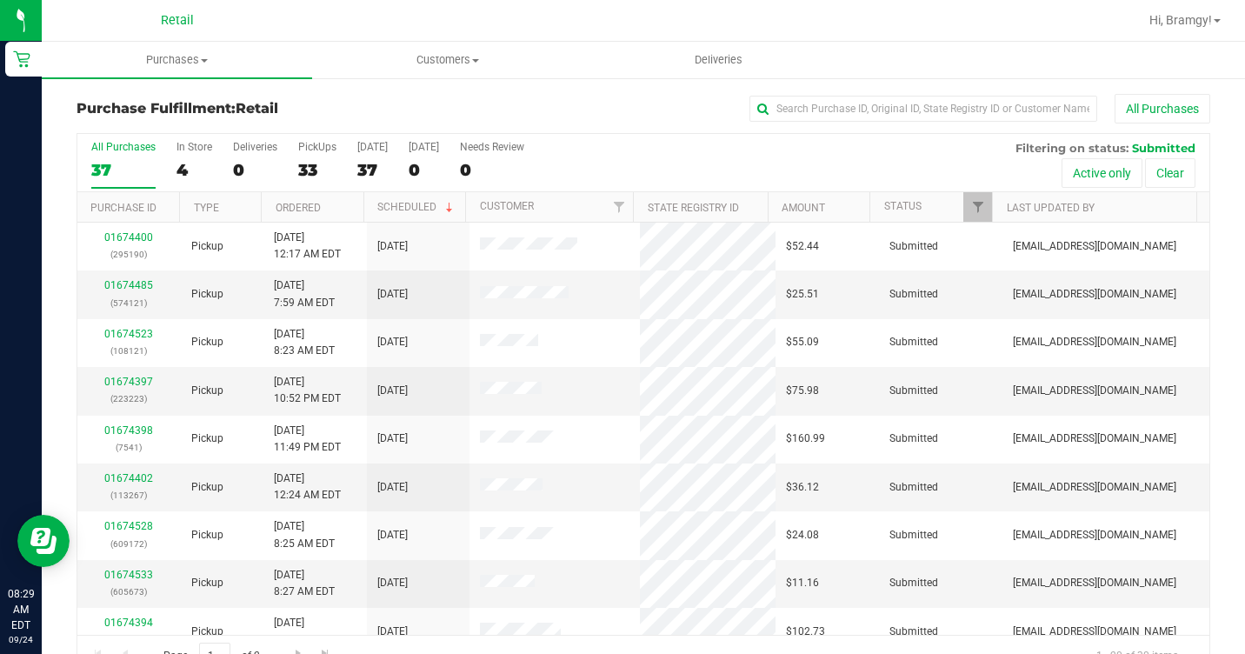
click at [173, 166] on div "All Purchases 37 In Store 4 Deliveries 0 PickUps 33 [DATE] 37 [DATE] 0 Needs Re…" at bounding box center [643, 163] width 1132 height 58
click at [204, 166] on div "4" at bounding box center [195, 170] width 36 height 20
click at [0, 0] on input "In Store 4" at bounding box center [0, 0] width 0 height 0
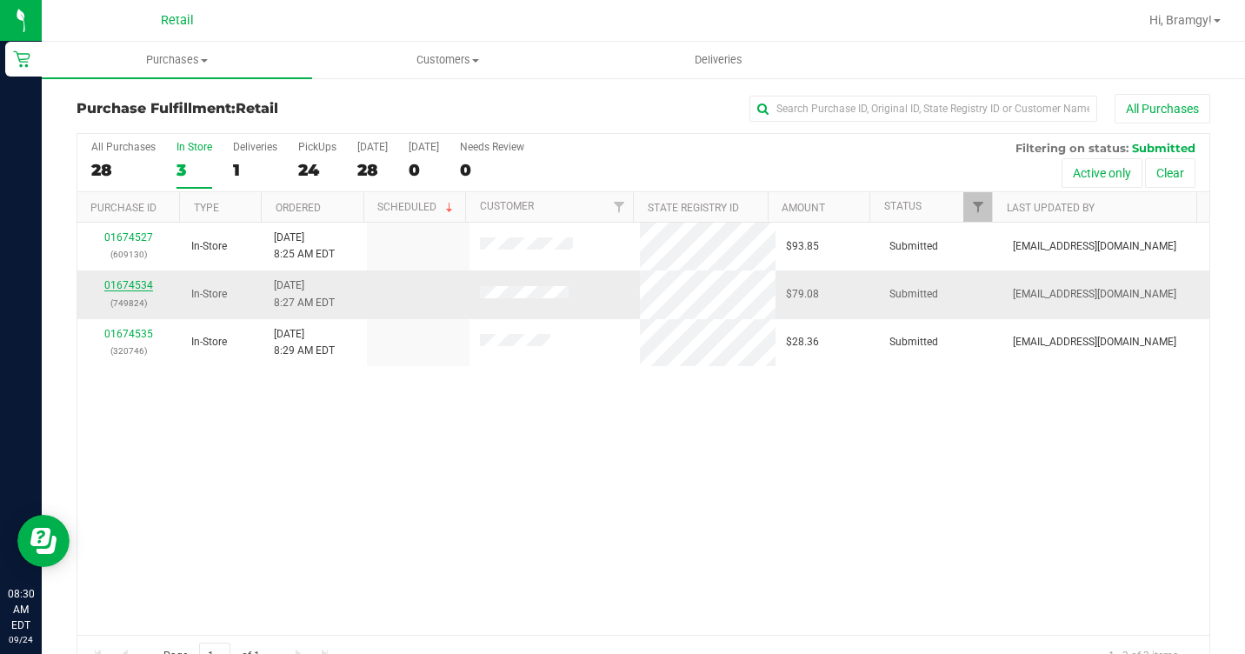
click at [125, 287] on link "01674534" at bounding box center [128, 285] width 49 height 12
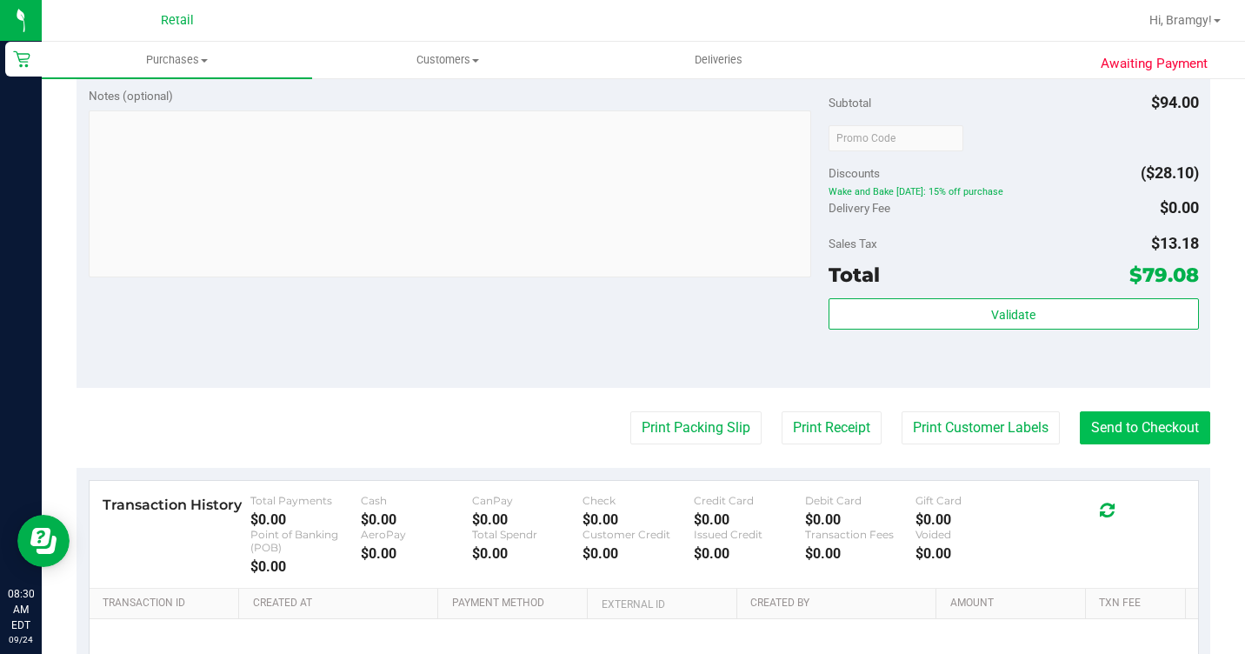
scroll to position [696, 0]
click at [1139, 444] on button "Send to Checkout" at bounding box center [1145, 427] width 130 height 33
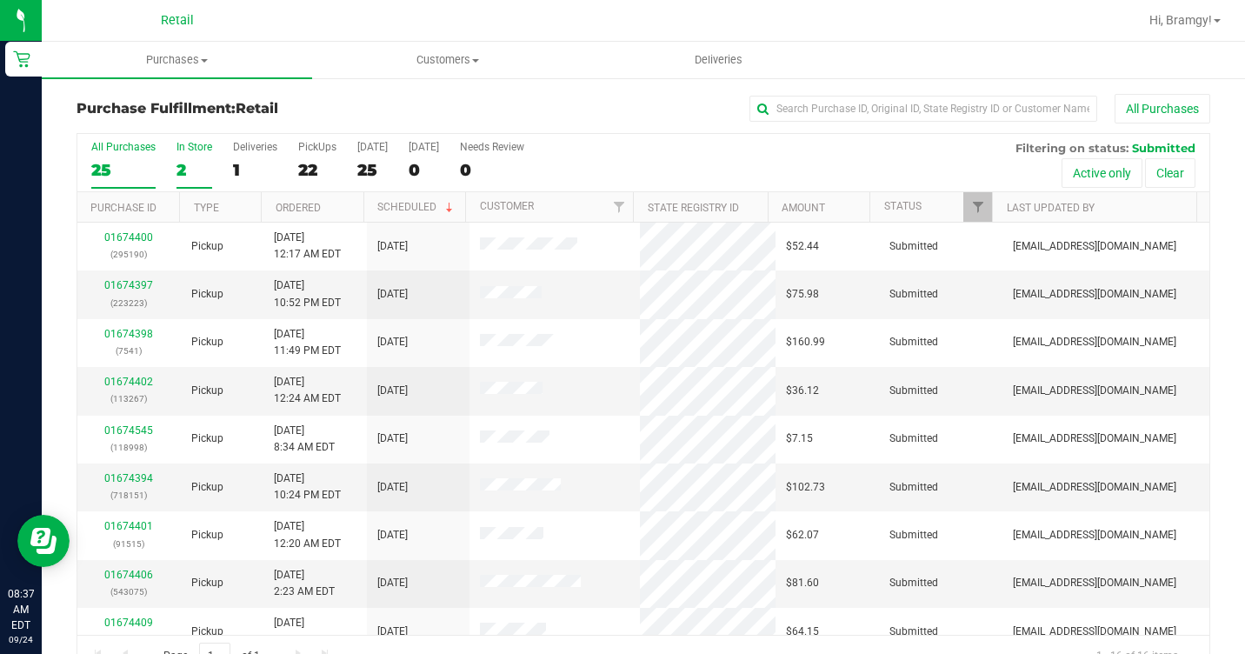
click at [205, 154] on label "In Store 2" at bounding box center [195, 165] width 36 height 48
click at [0, 0] on input "In Store 2" at bounding box center [0, 0] width 0 height 0
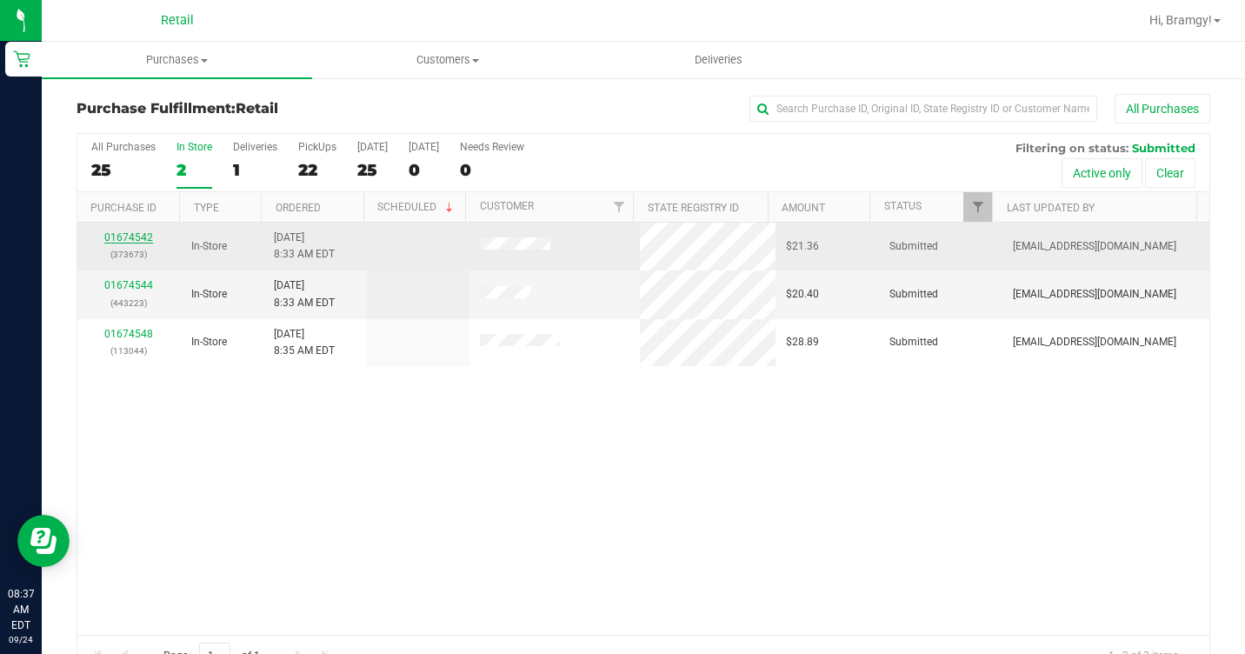
click at [131, 239] on link "01674542" at bounding box center [128, 237] width 49 height 12
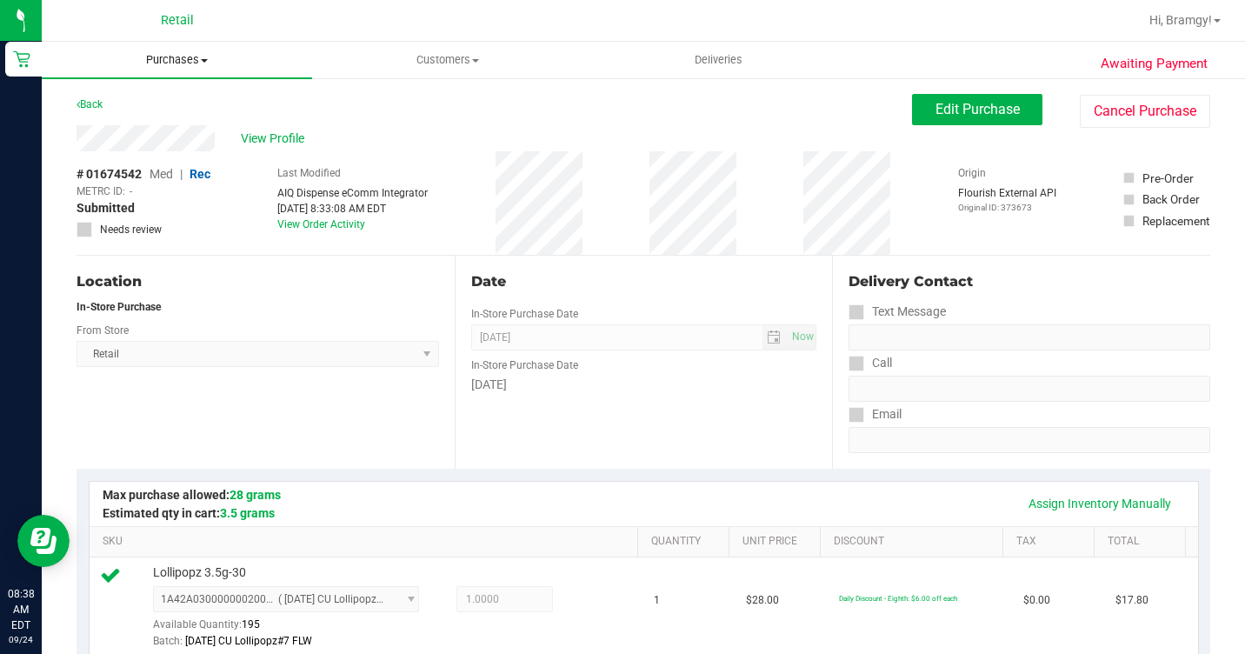
click at [175, 51] on uib-tab-heading "Purchases Summary of purchases Fulfillment All purchases" at bounding box center [177, 60] width 270 height 37
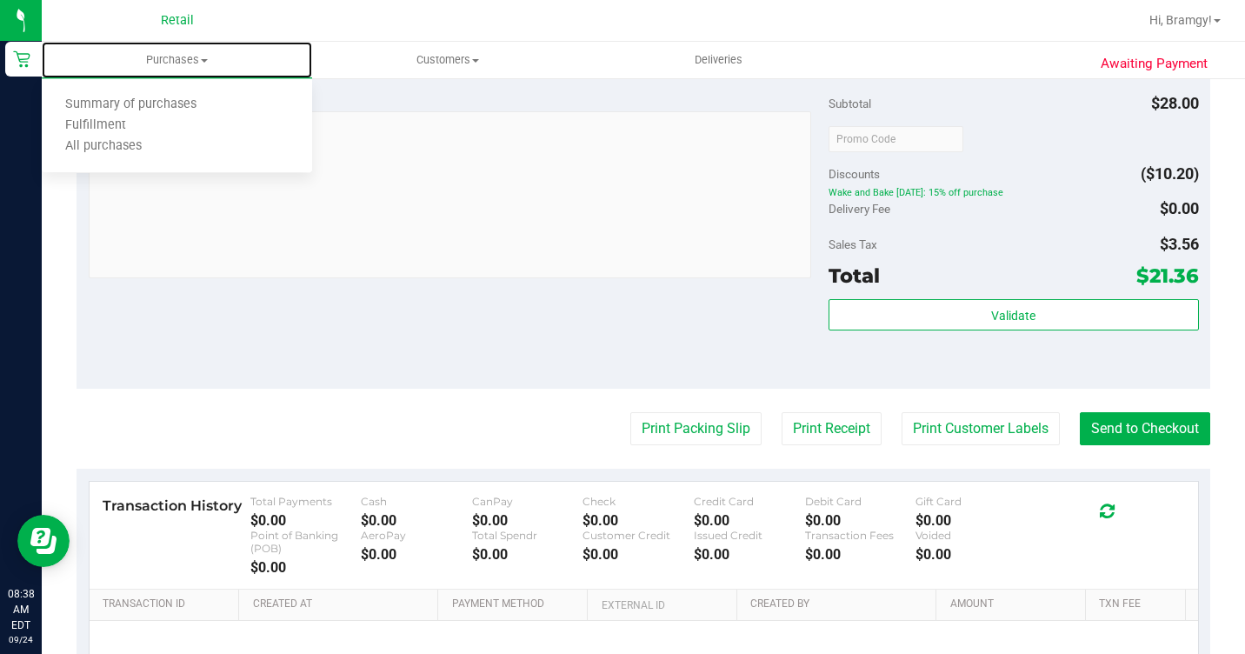
scroll to position [783, 0]
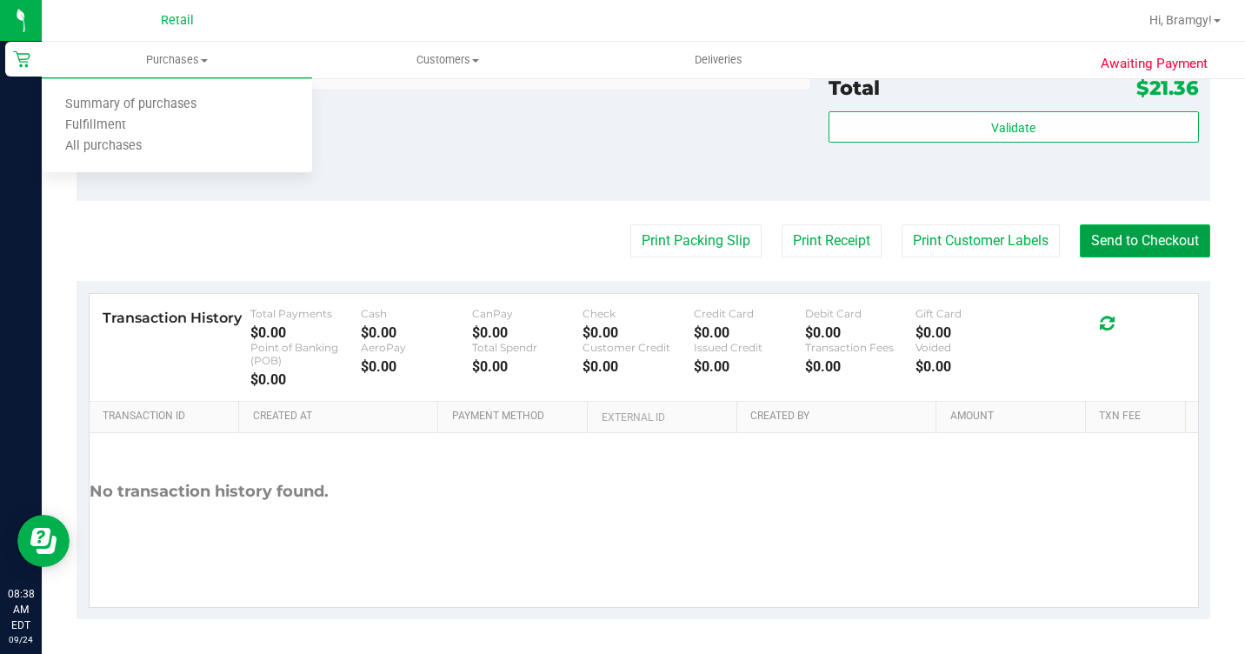
click at [1097, 257] on button "Send to Checkout" at bounding box center [1145, 240] width 130 height 33
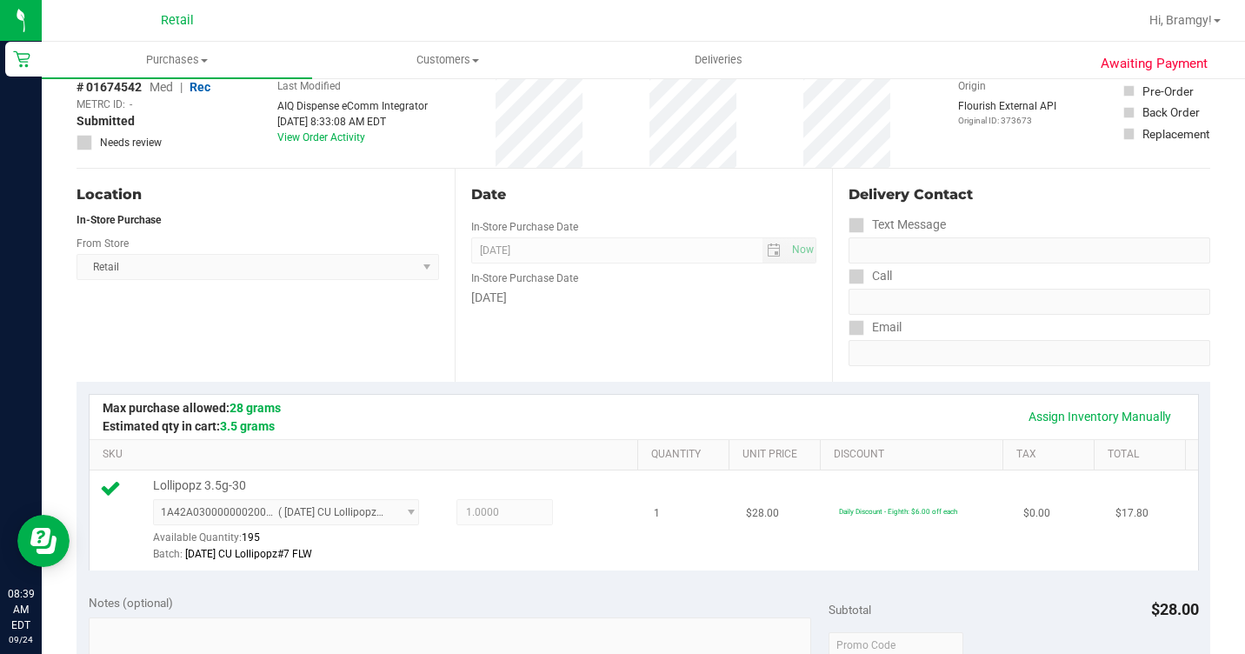
scroll to position [0, 0]
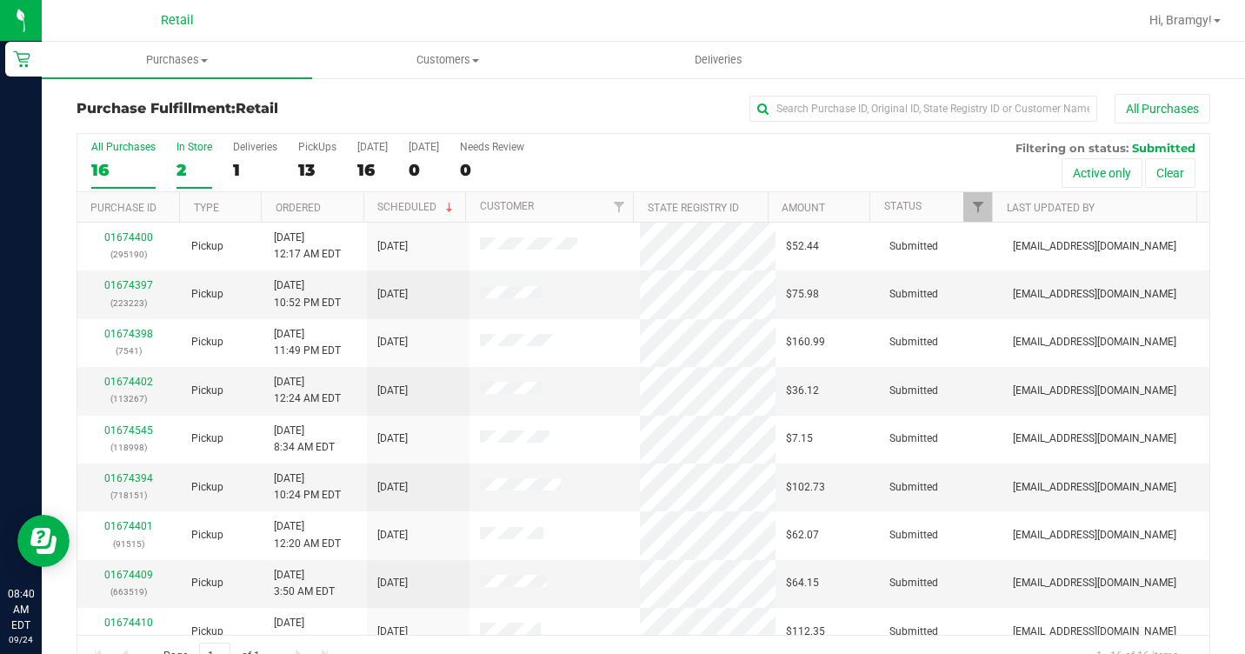
click at [182, 164] on div "2" at bounding box center [195, 170] width 36 height 20
click at [0, 0] on input "In Store 2" at bounding box center [0, 0] width 0 height 0
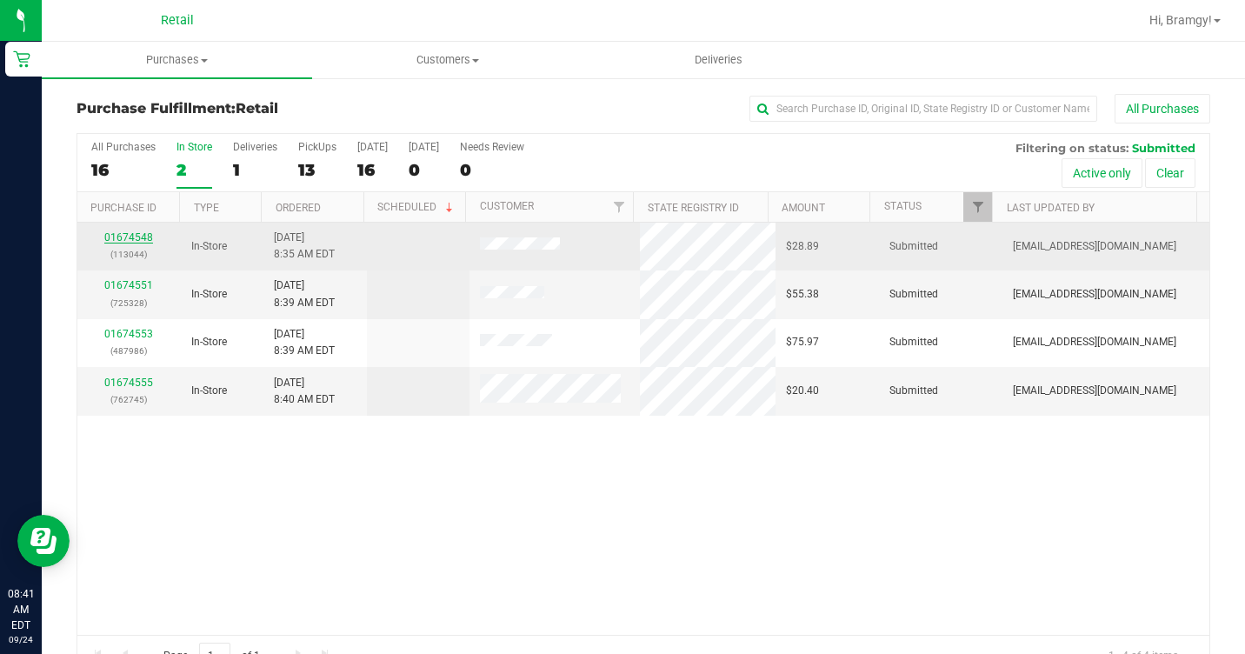
click at [124, 232] on link "01674548" at bounding box center [128, 237] width 49 height 12
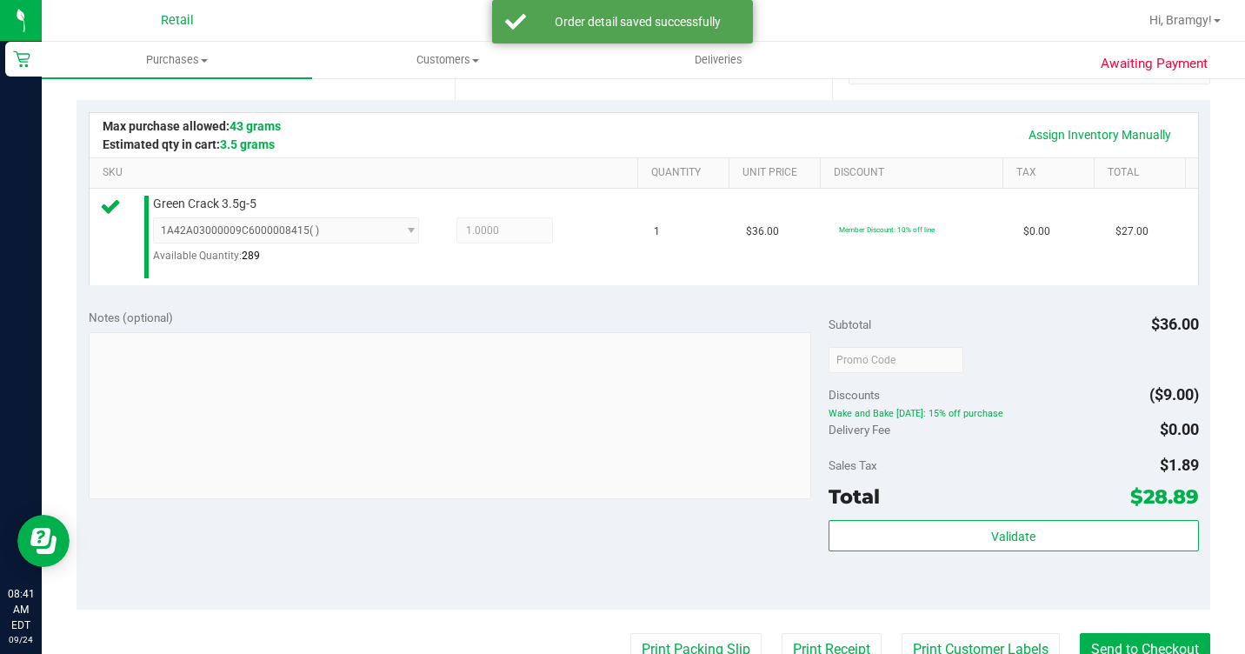
scroll to position [609, 0]
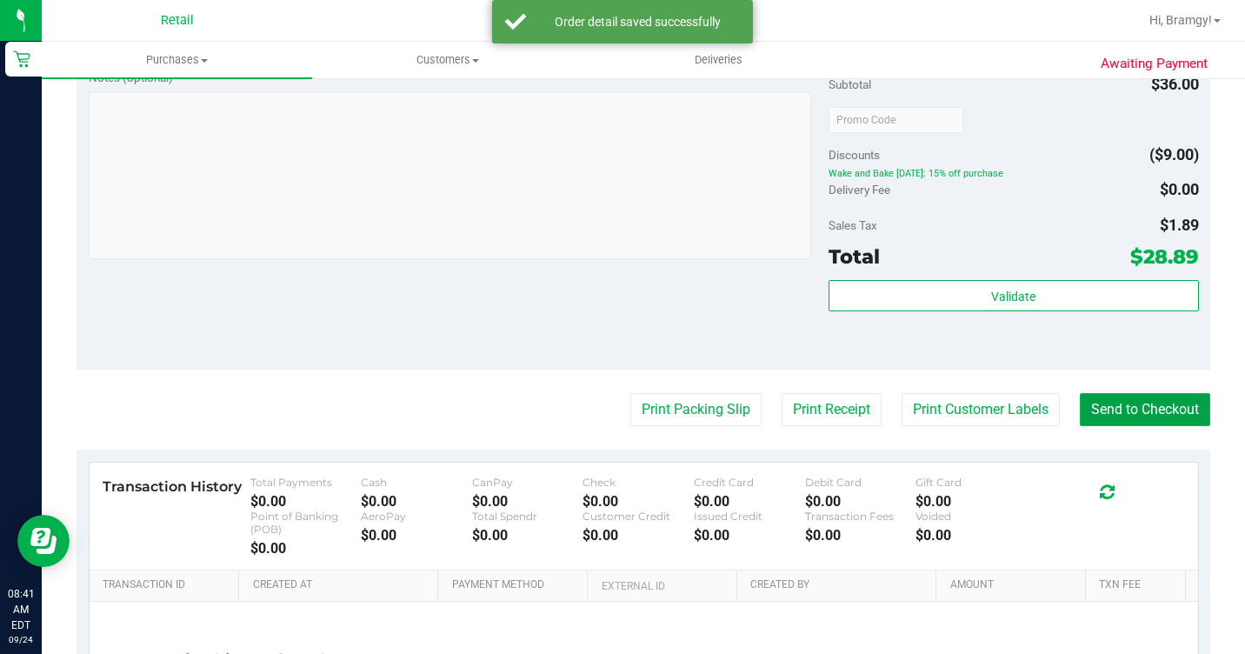
click at [1122, 426] on button "Send to Checkout" at bounding box center [1145, 409] width 130 height 33
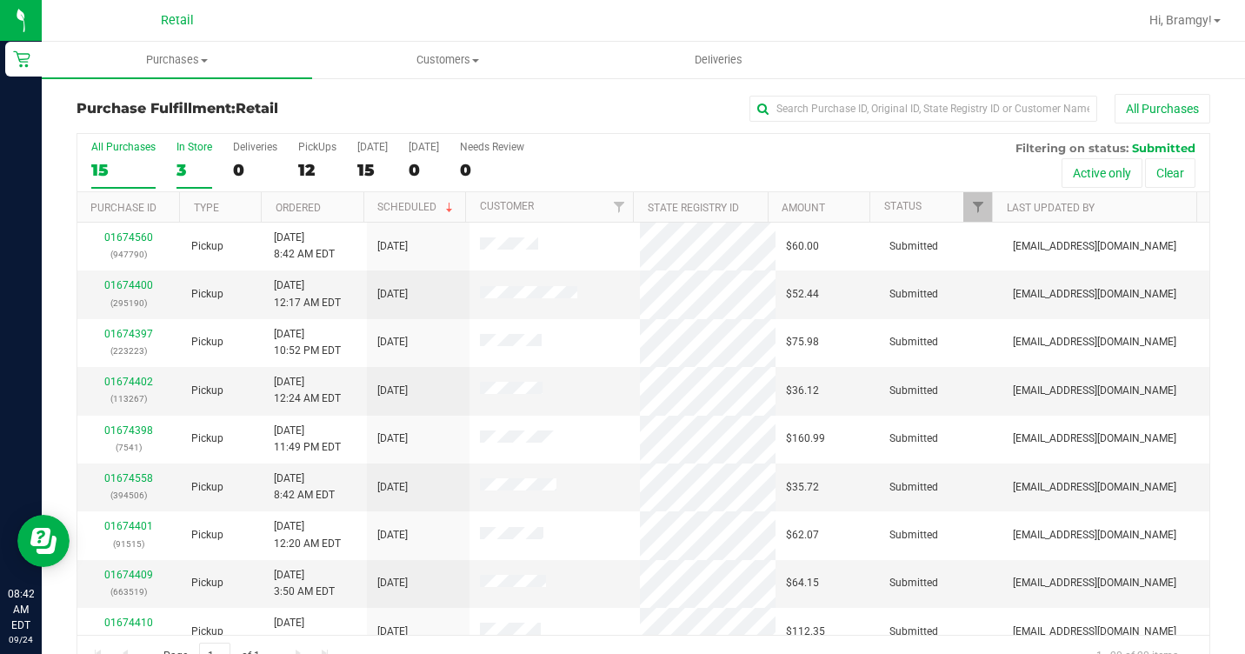
click at [190, 147] on div "In Store" at bounding box center [195, 147] width 36 height 12
click at [0, 0] on input "In Store 3" at bounding box center [0, 0] width 0 height 0
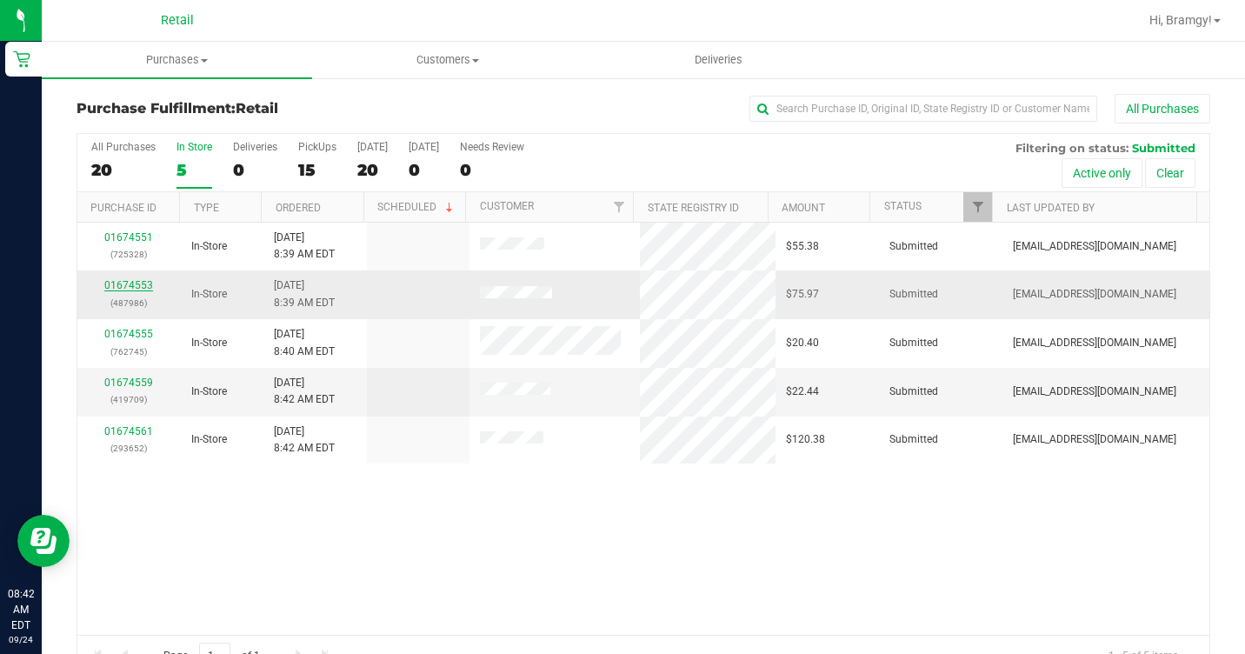
click at [120, 288] on link "01674553" at bounding box center [128, 285] width 49 height 12
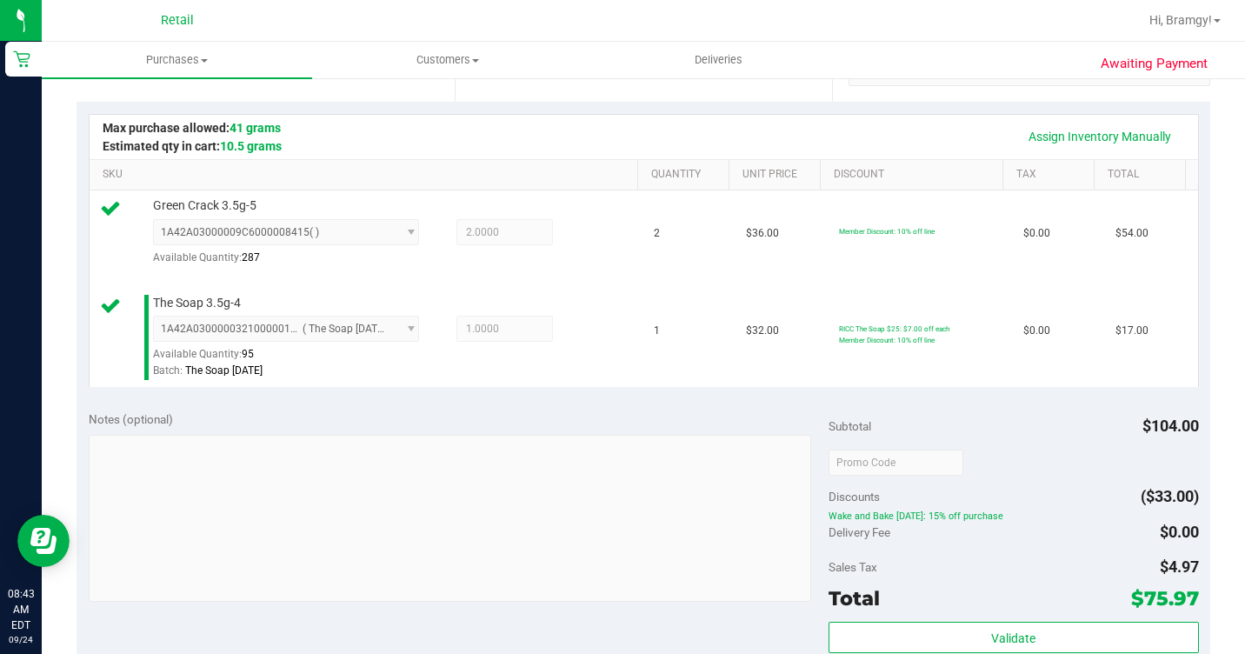
scroll to position [696, 0]
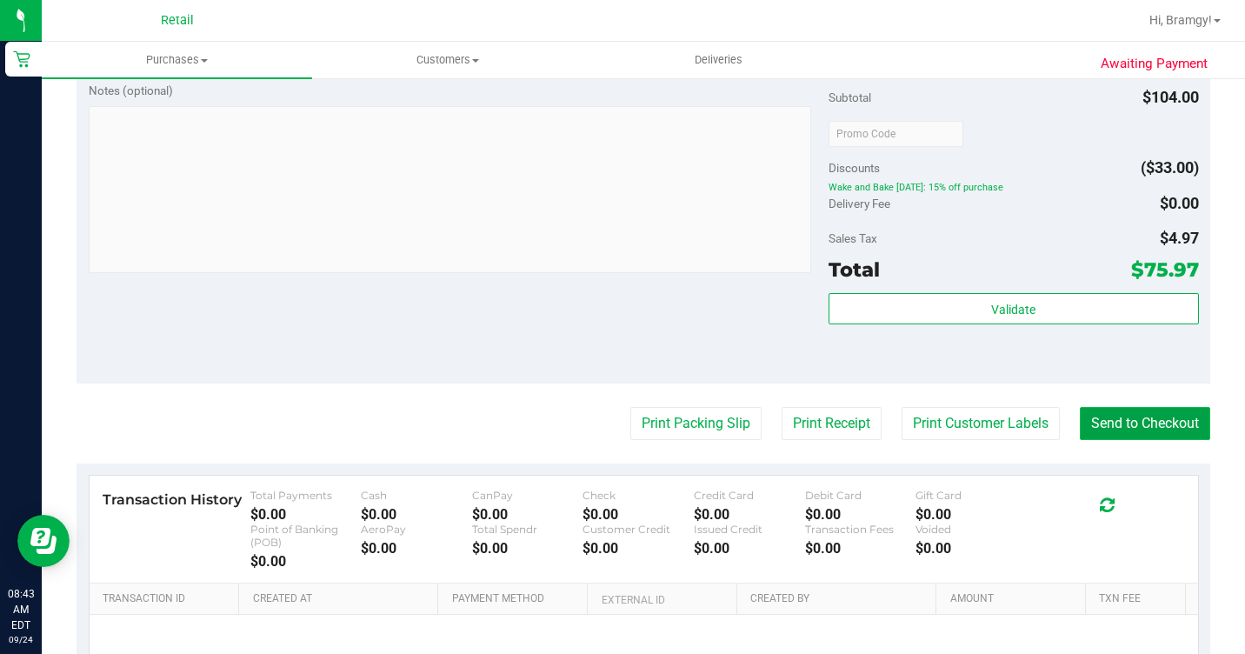
click at [1080, 440] on button "Send to Checkout" at bounding box center [1145, 423] width 130 height 33
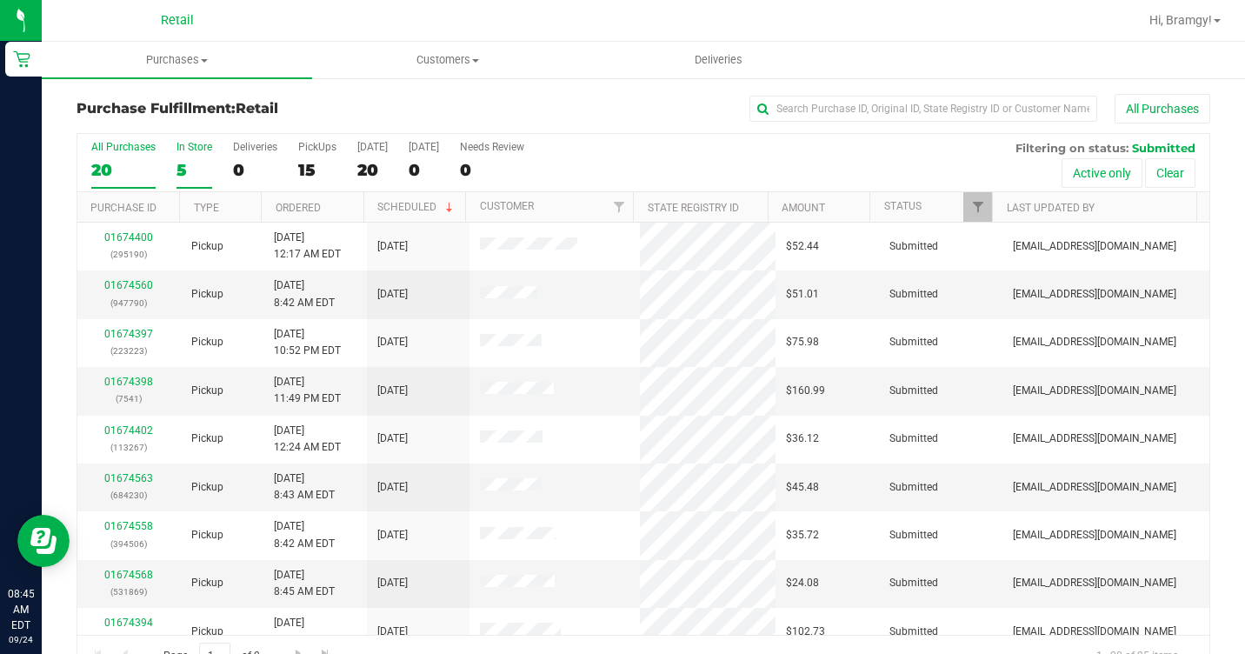
click at [210, 167] on div "5" at bounding box center [195, 170] width 36 height 20
click at [0, 0] on input "In Store 5" at bounding box center [0, 0] width 0 height 0
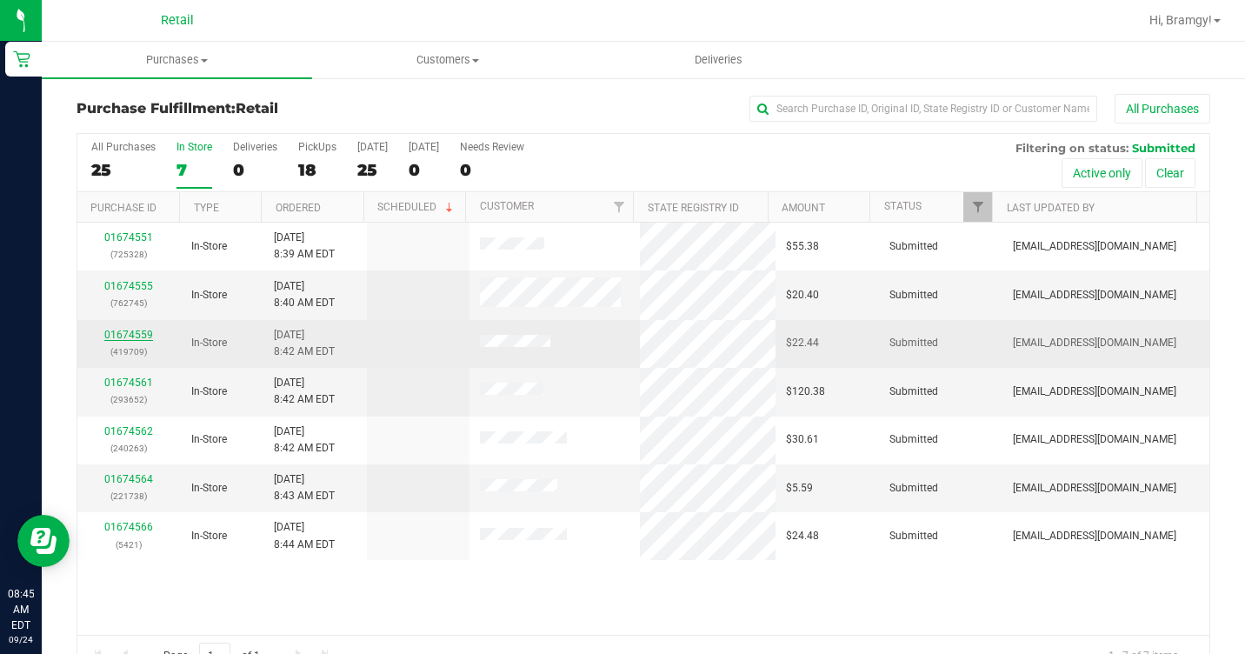
drag, startPoint x: 137, startPoint y: 325, endPoint x: 137, endPoint y: 337, distance: 12.2
click at [137, 330] on div "01674559 (419709)" at bounding box center [129, 343] width 83 height 33
click at [138, 337] on link "01674559" at bounding box center [128, 335] width 49 height 12
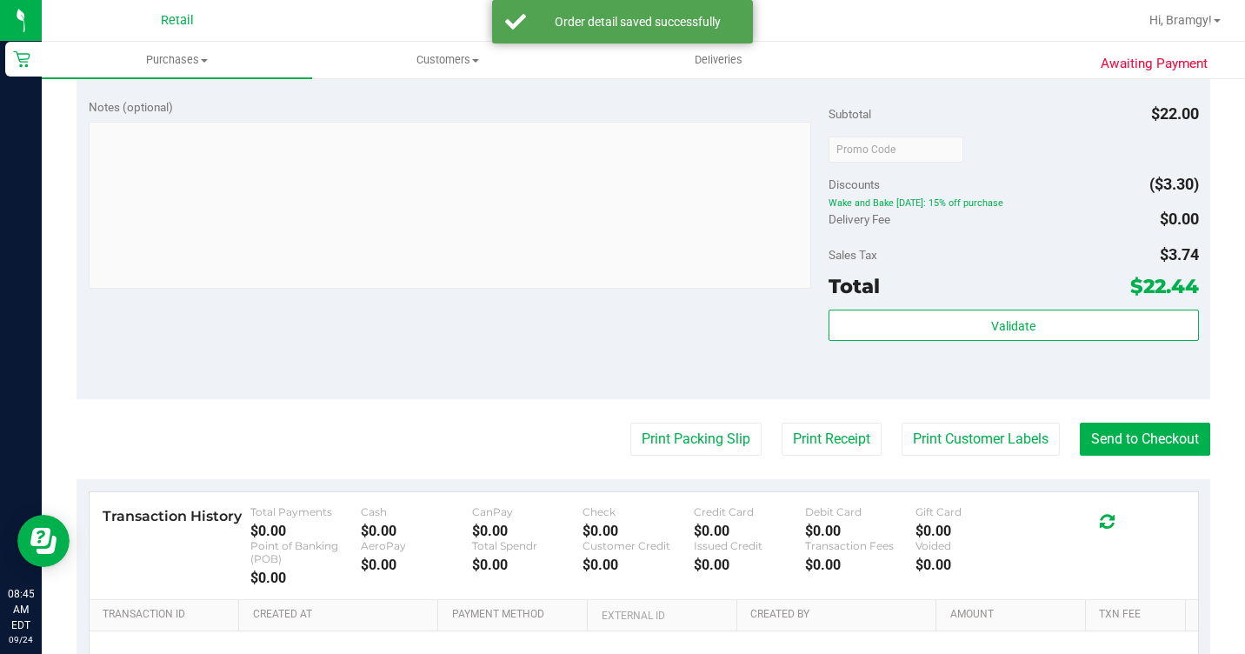
scroll to position [609, 0]
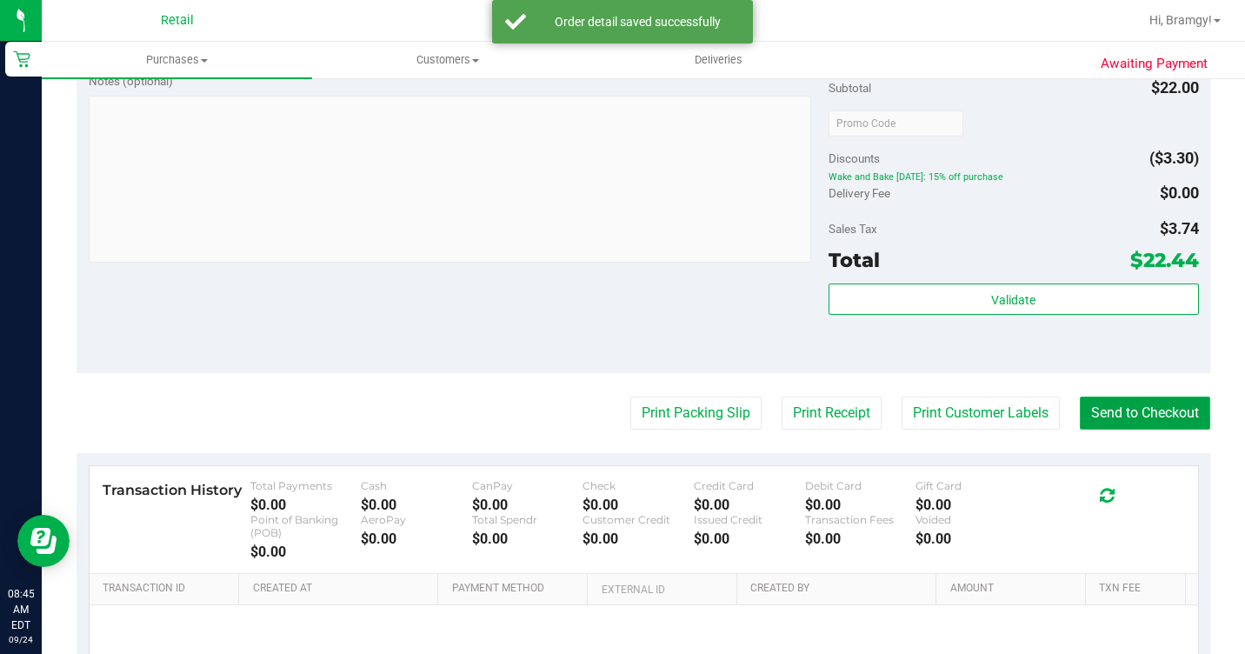
click at [1092, 425] on button "Send to Checkout" at bounding box center [1145, 413] width 130 height 33
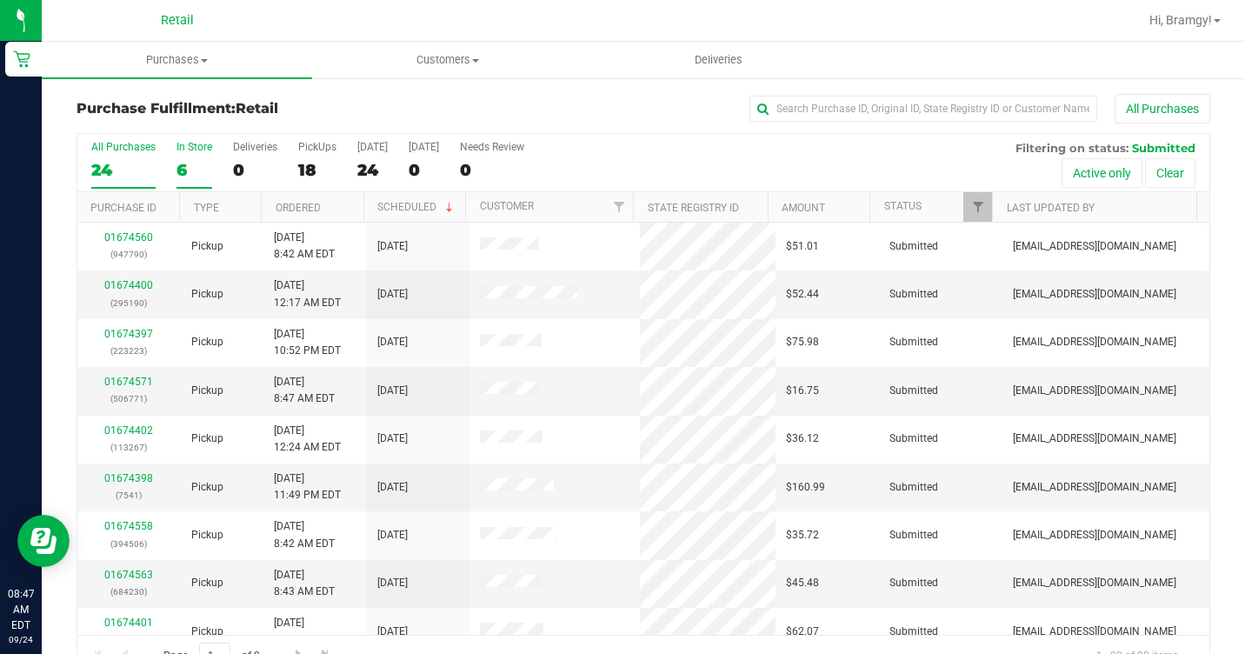
click at [189, 153] on label "In Store 6" at bounding box center [195, 165] width 36 height 48
click at [0, 0] on input "In Store 6" at bounding box center [0, 0] width 0 height 0
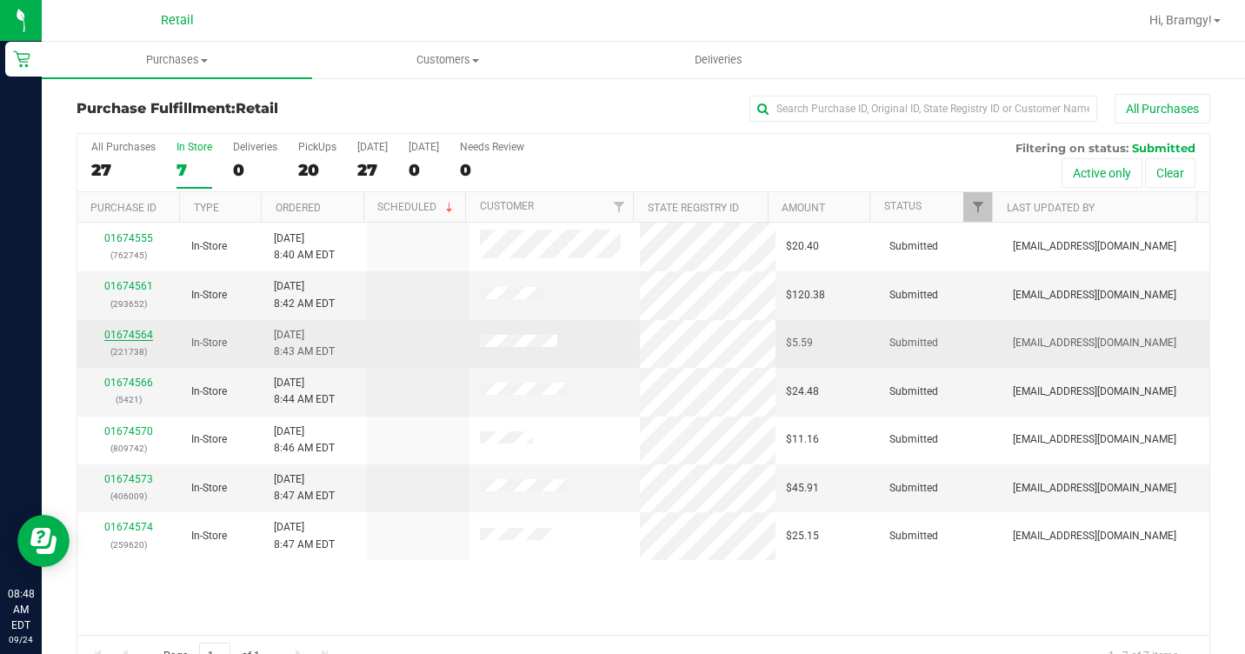
click at [137, 339] on link "01674564" at bounding box center [128, 335] width 49 height 12
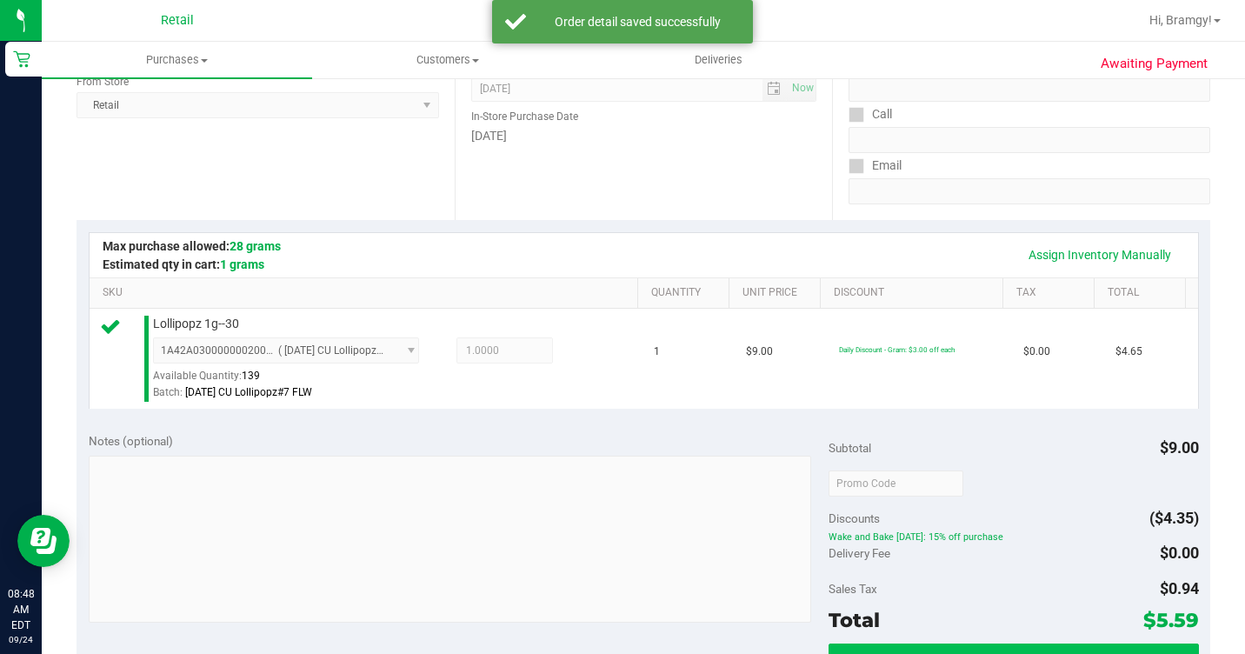
scroll to position [435, 0]
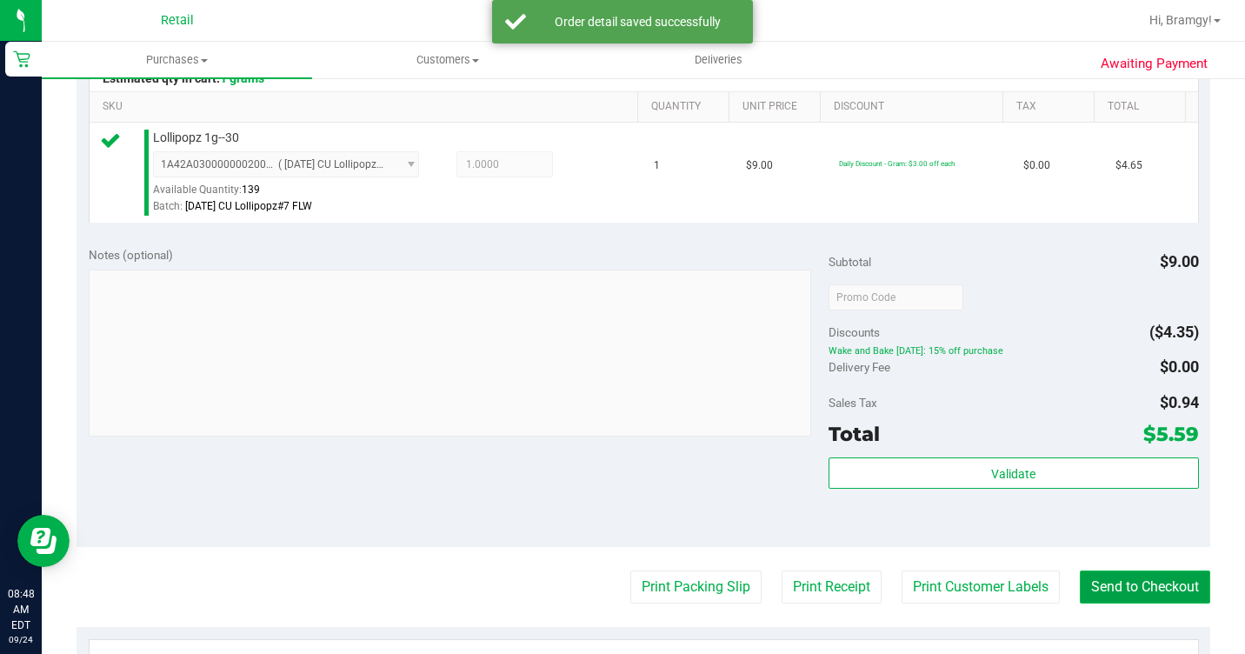
click at [1105, 604] on button "Send to Checkout" at bounding box center [1145, 587] width 130 height 33
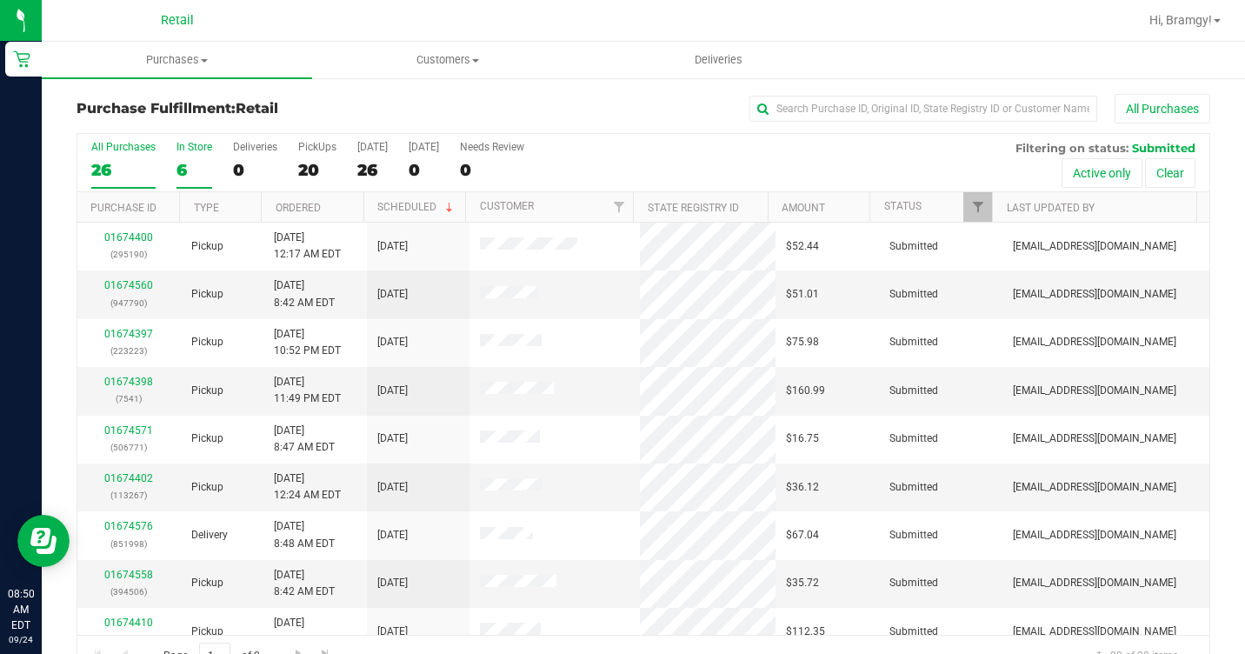
click at [197, 160] on div "6" at bounding box center [195, 170] width 36 height 20
click at [0, 0] on input "In Store 6" at bounding box center [0, 0] width 0 height 0
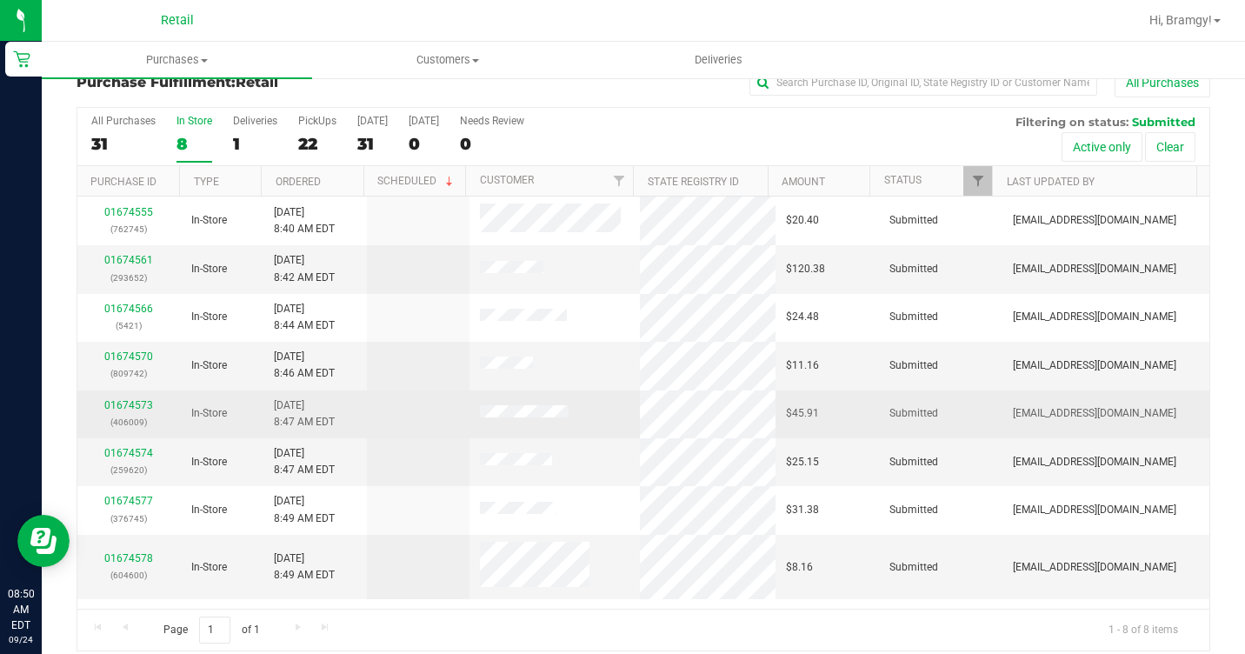
scroll to position [41, 0]
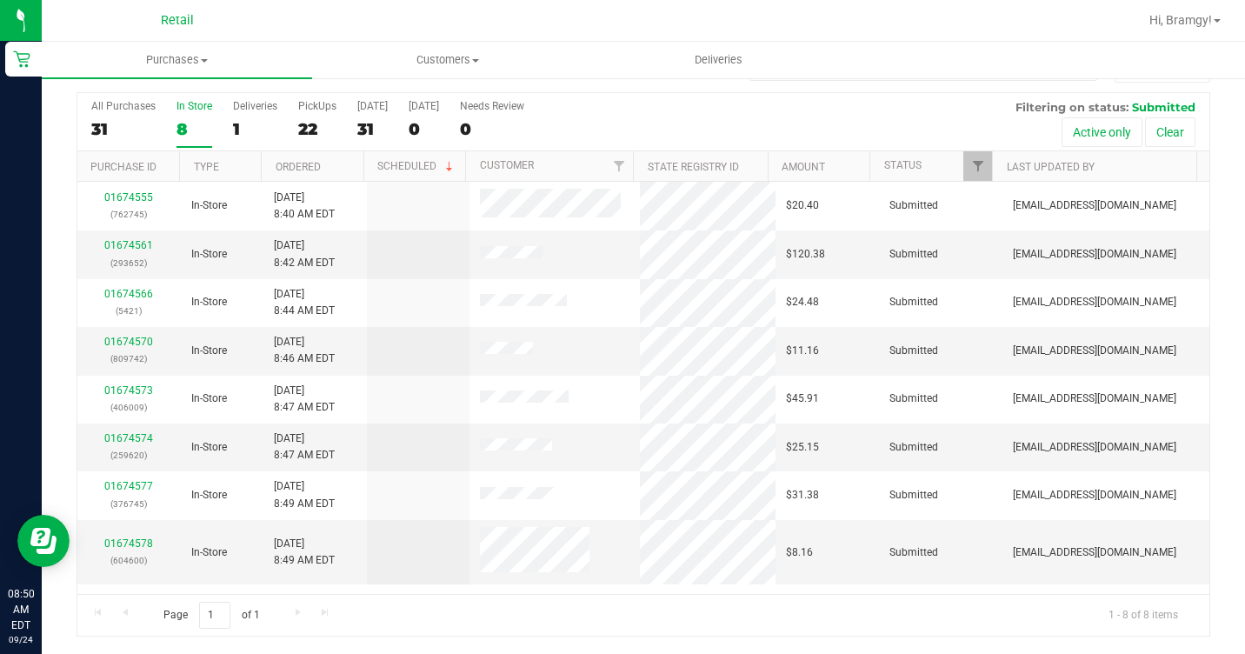
click at [195, 123] on div "8" at bounding box center [195, 129] width 36 height 20
click at [0, 0] on input "In Store 8" at bounding box center [0, 0] width 0 height 0
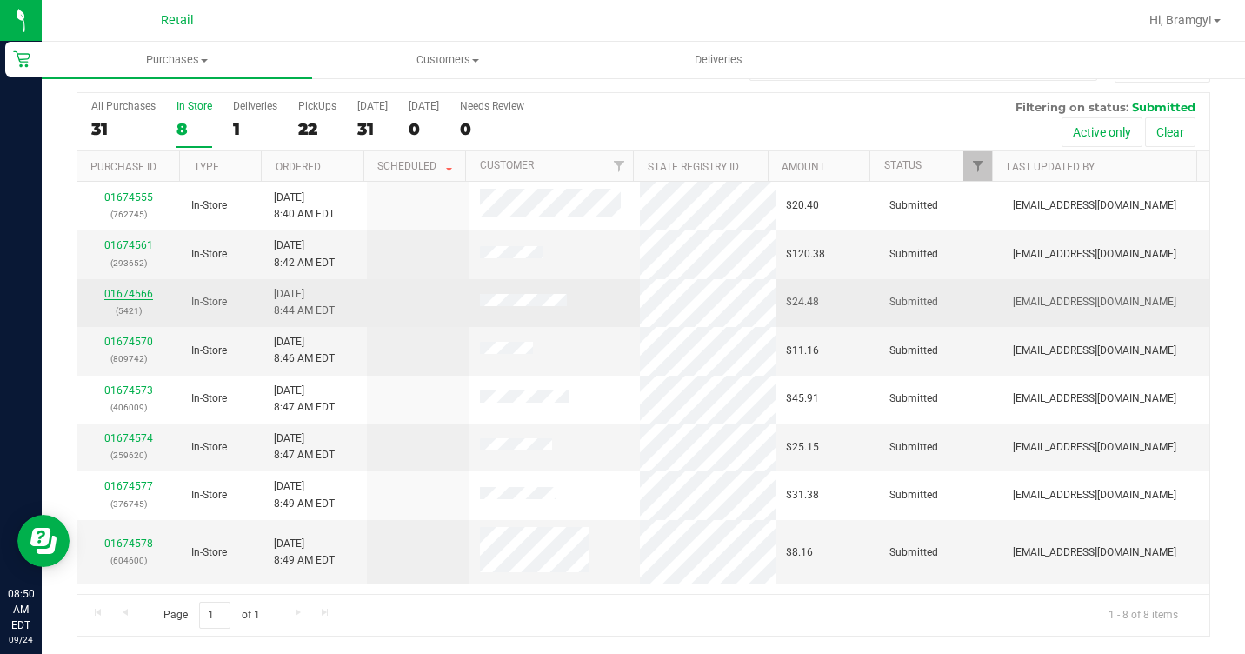
click at [130, 291] on link "01674566" at bounding box center [128, 294] width 49 height 12
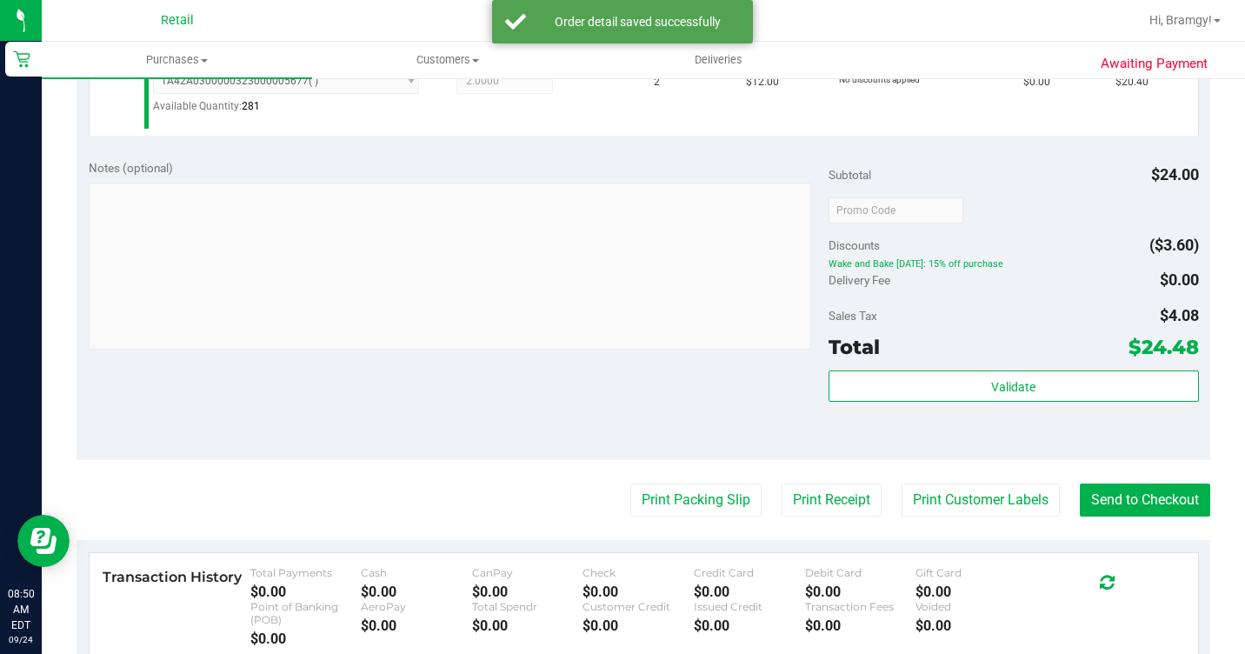
scroll to position [650, 0]
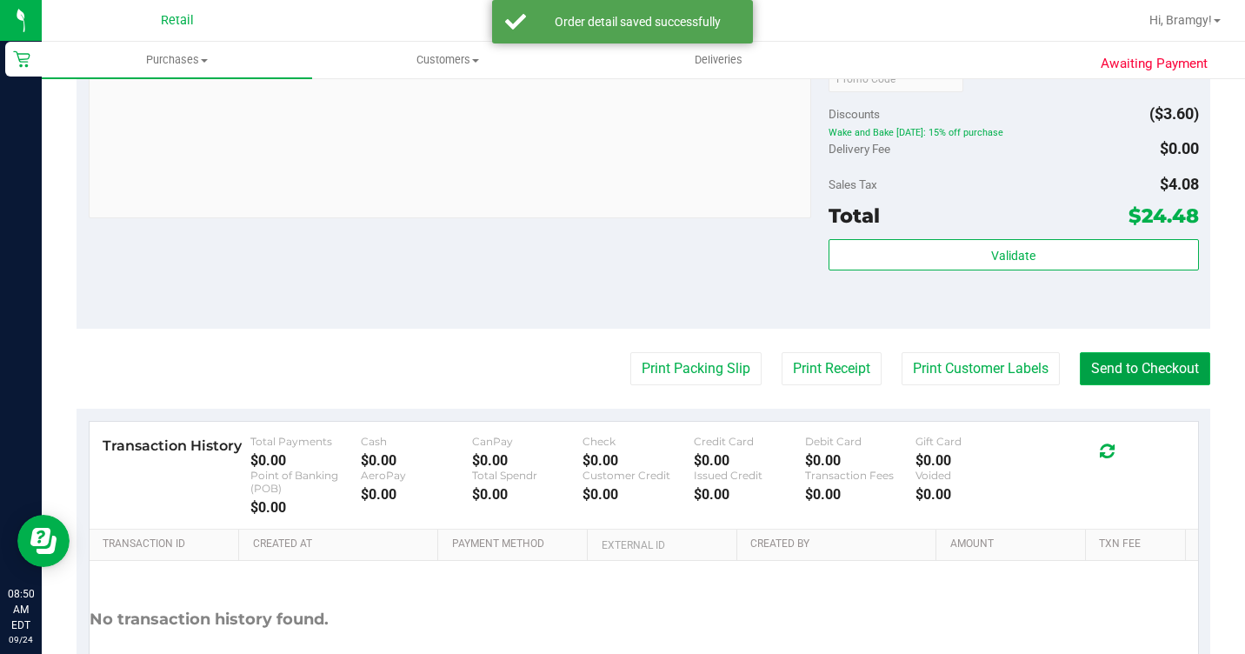
click at [1168, 385] on button "Send to Checkout" at bounding box center [1145, 368] width 130 height 33
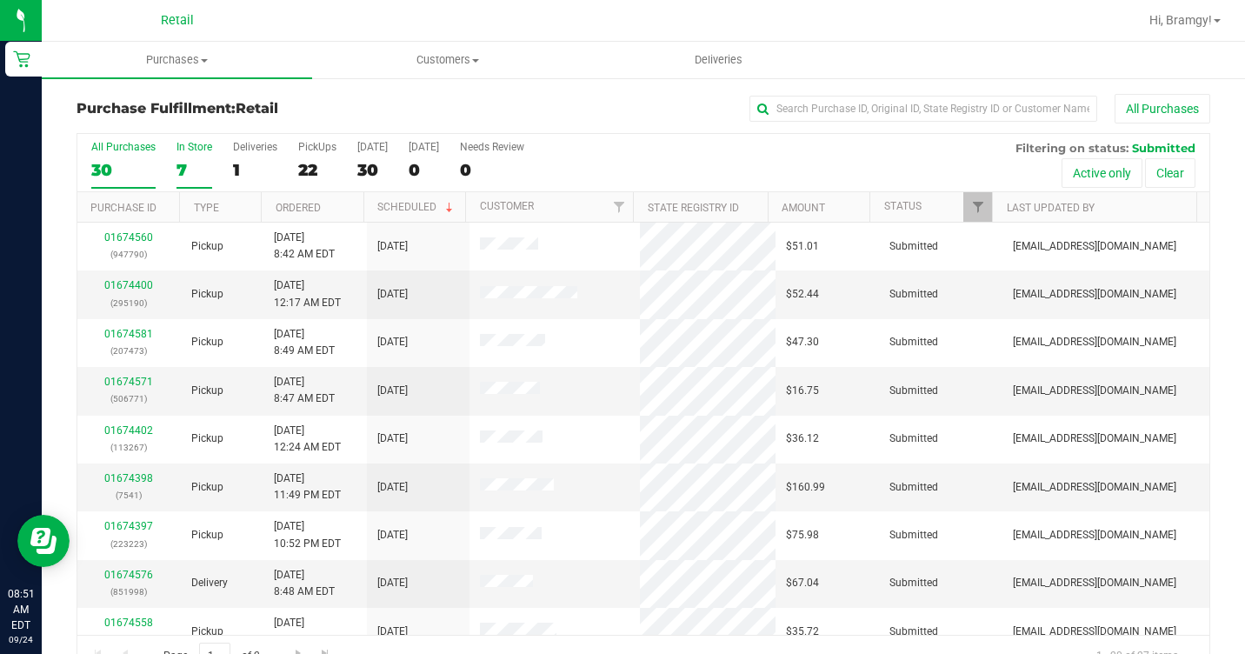
click at [183, 165] on div "7" at bounding box center [195, 170] width 36 height 20
click at [0, 0] on input "In Store 7" at bounding box center [0, 0] width 0 height 0
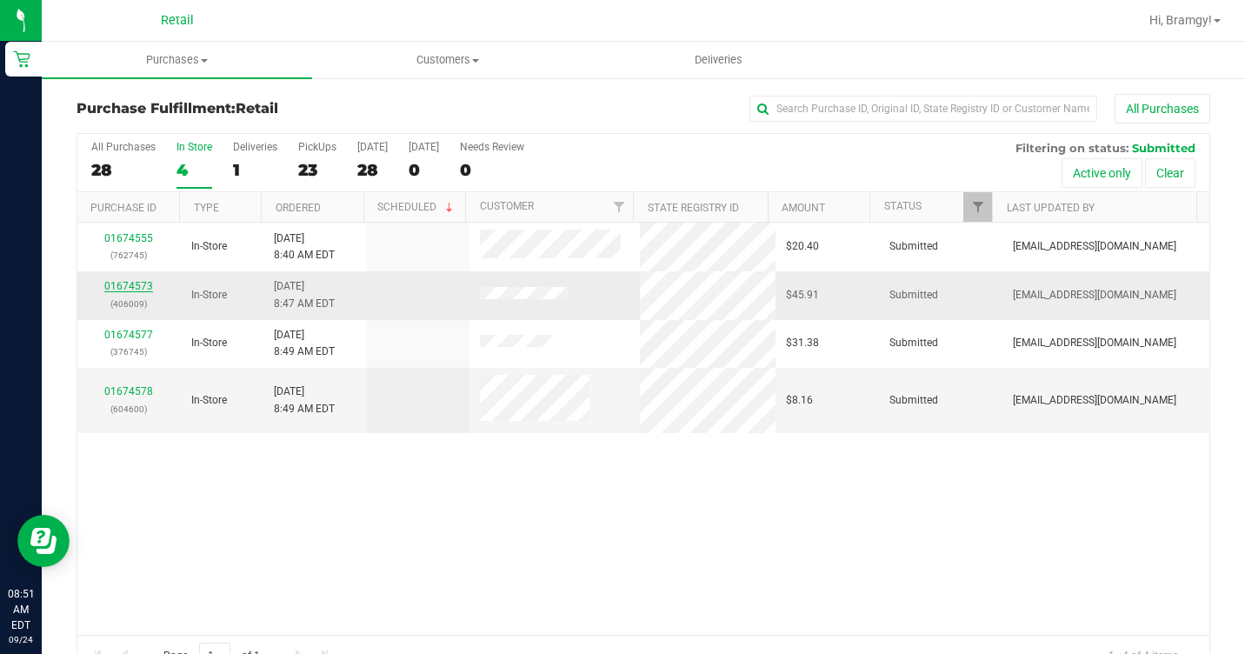
click at [118, 286] on link "01674573" at bounding box center [128, 286] width 49 height 12
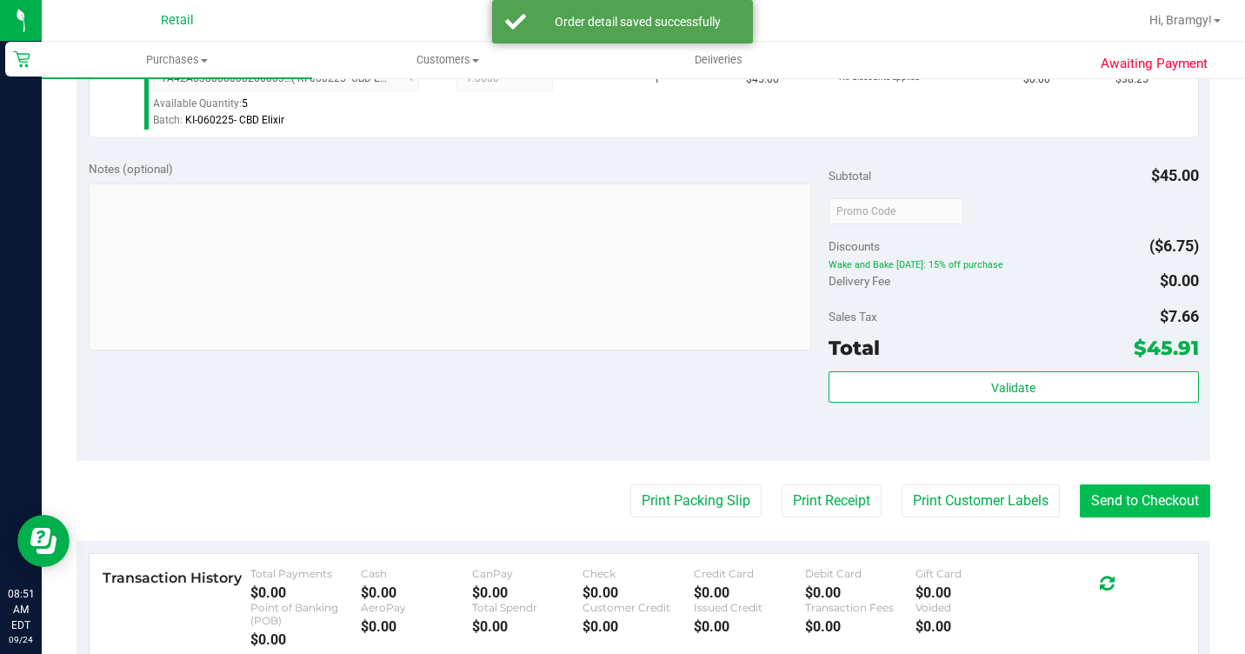
scroll to position [522, 0]
click at [1109, 517] on button "Send to Checkout" at bounding box center [1145, 500] width 130 height 33
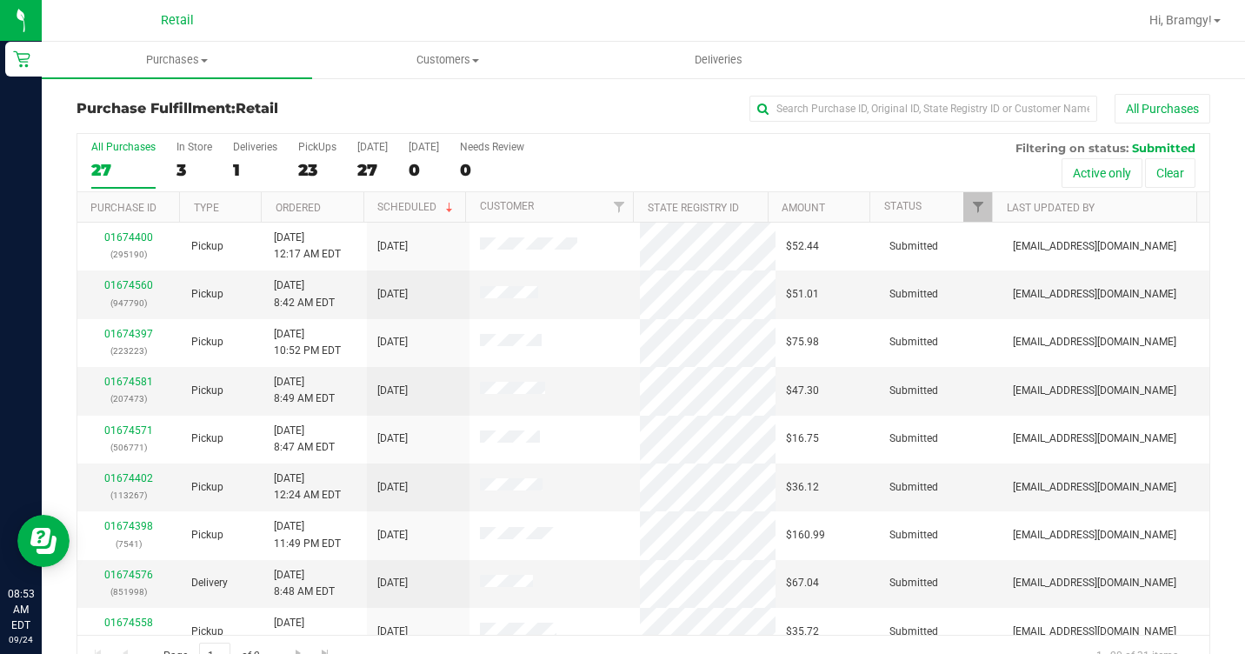
click at [170, 158] on div "All Purchases 27 In Store 3 Deliveries 1 PickUps 23 [DATE] 27 [DATE] 0 Needs Re…" at bounding box center [643, 163] width 1132 height 58
click at [187, 164] on div "3" at bounding box center [195, 170] width 36 height 20
click at [0, 0] on input "In Store 3" at bounding box center [0, 0] width 0 height 0
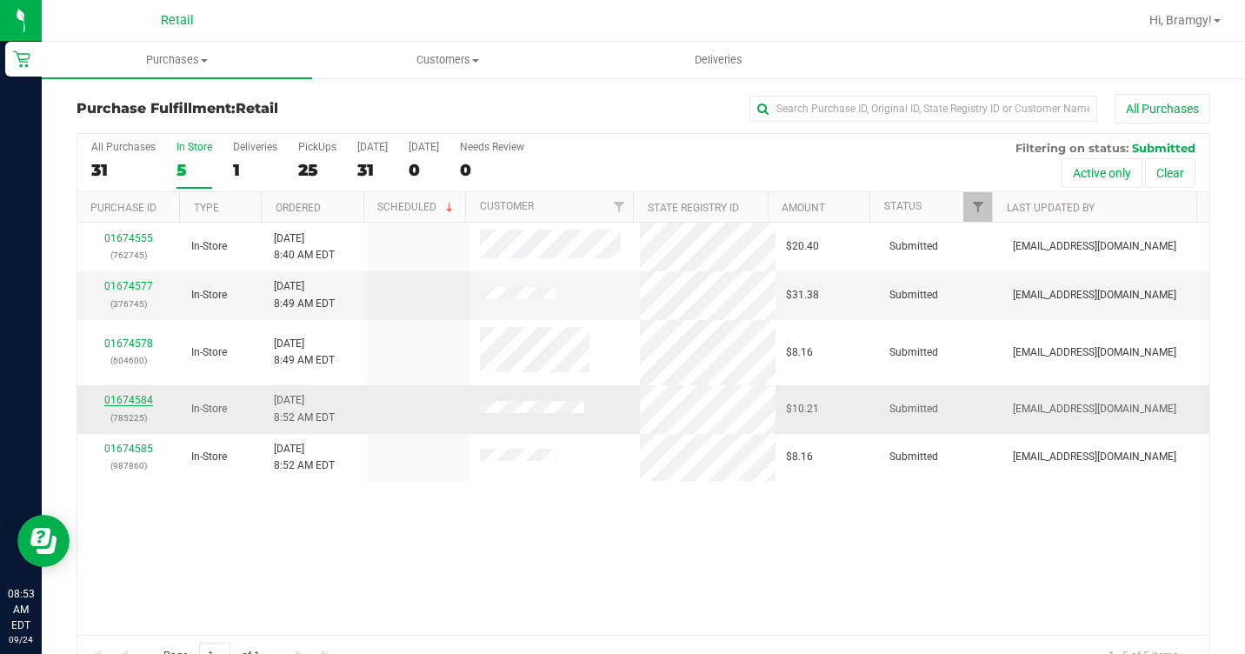
click at [144, 397] on link "01674584" at bounding box center [128, 400] width 49 height 12
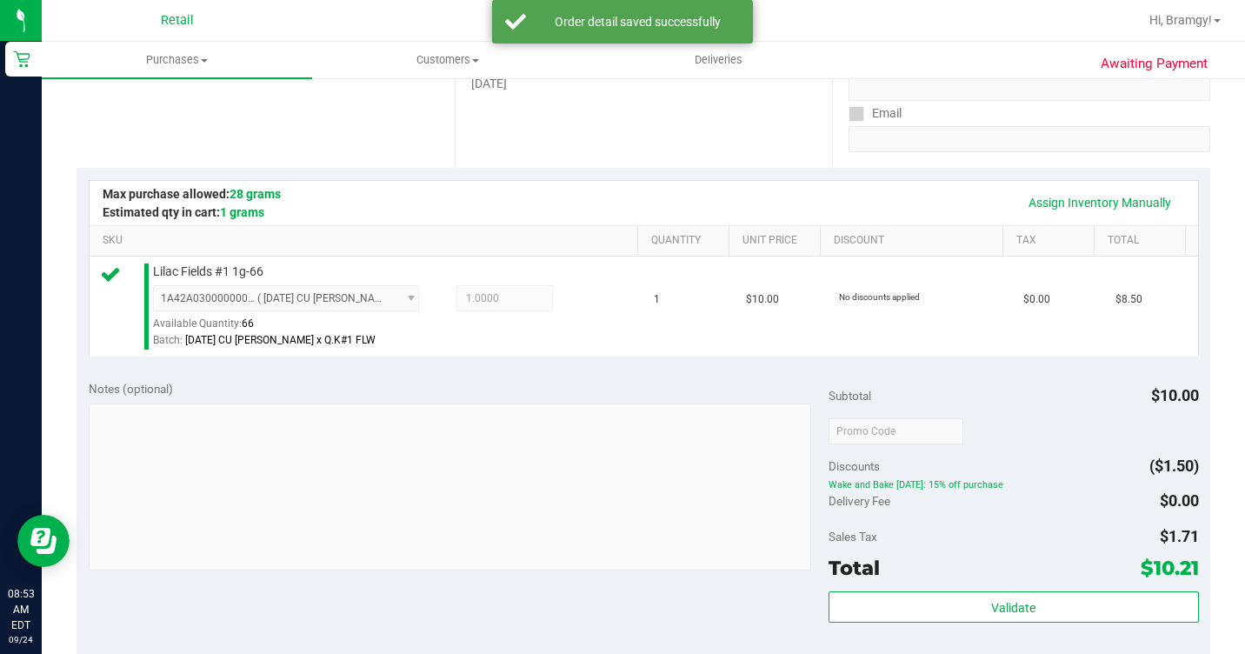
scroll to position [522, 0]
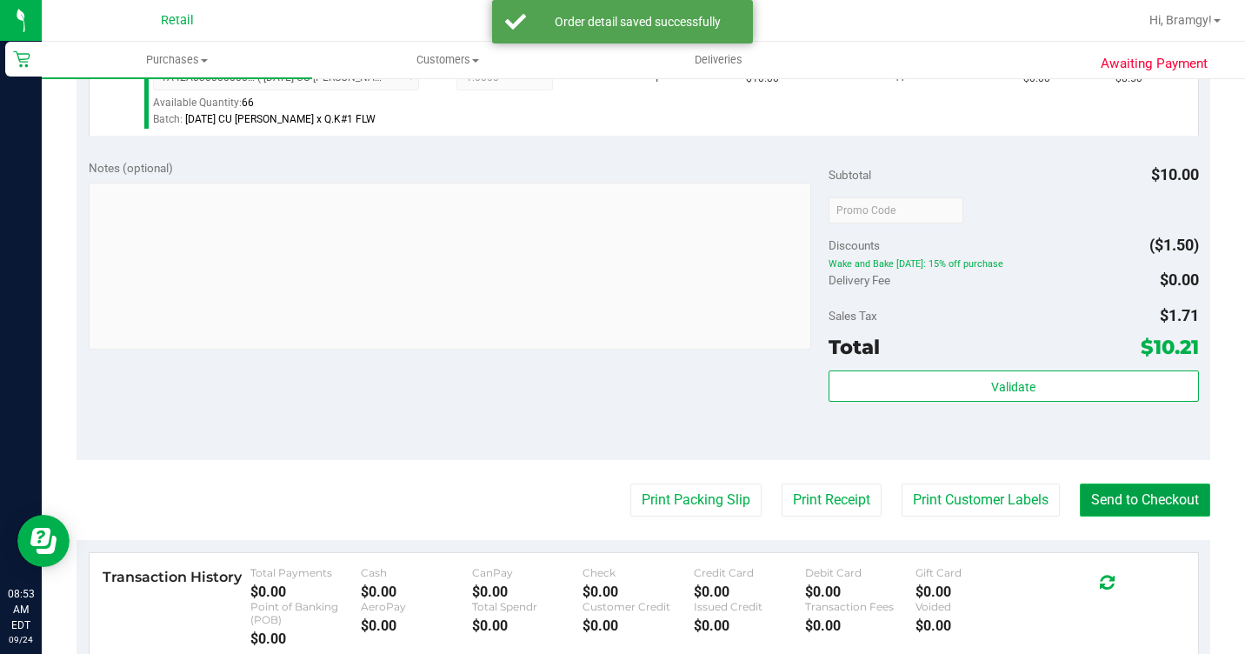
click at [1170, 517] on button "Send to Checkout" at bounding box center [1145, 500] width 130 height 33
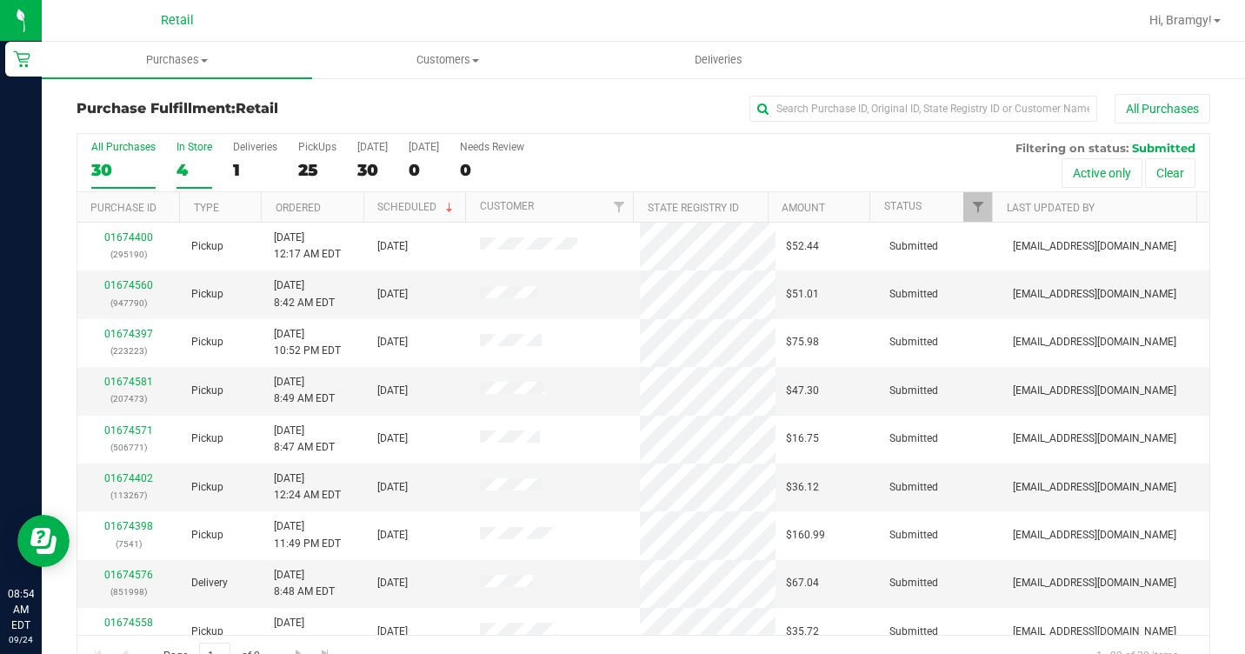
click at [192, 168] on div "4" at bounding box center [195, 170] width 36 height 20
click at [0, 0] on input "In Store 4" at bounding box center [0, 0] width 0 height 0
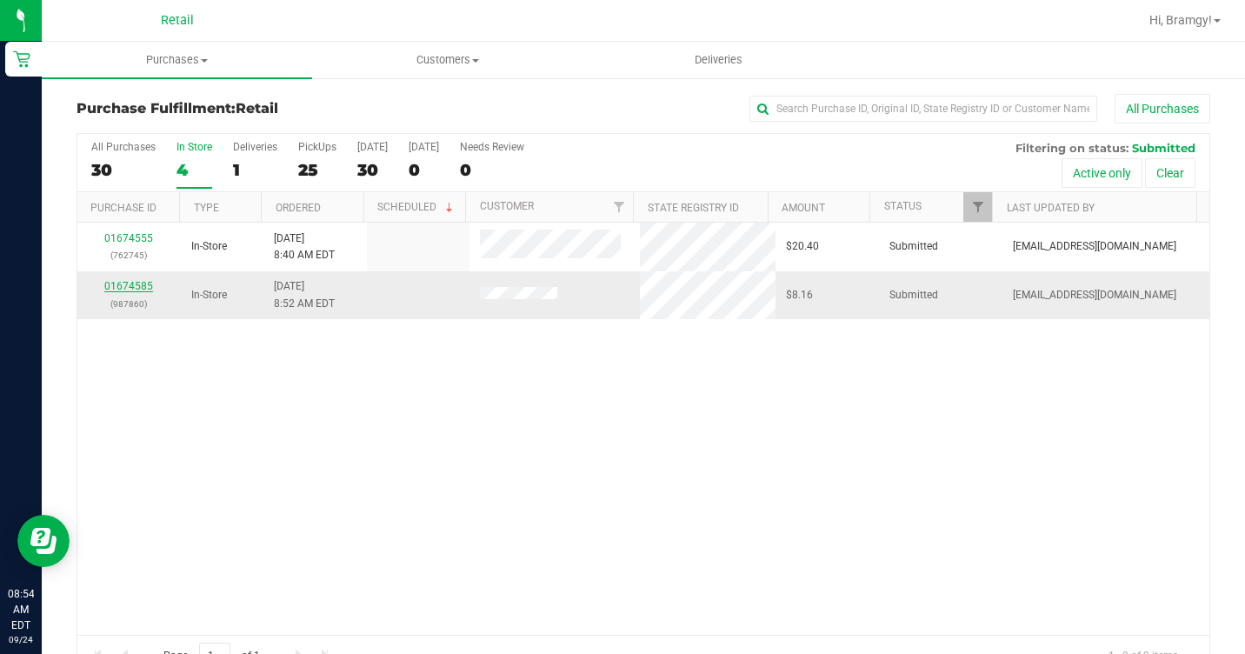
click at [135, 284] on link "01674585" at bounding box center [128, 286] width 49 height 12
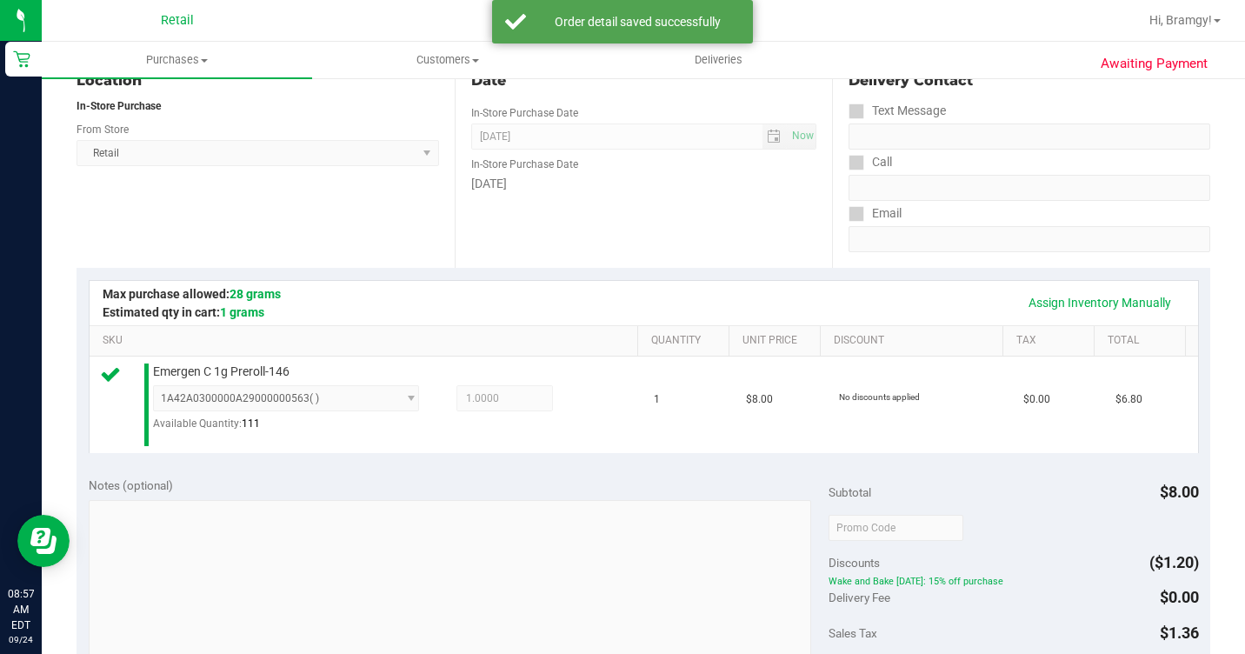
scroll to position [522, 0]
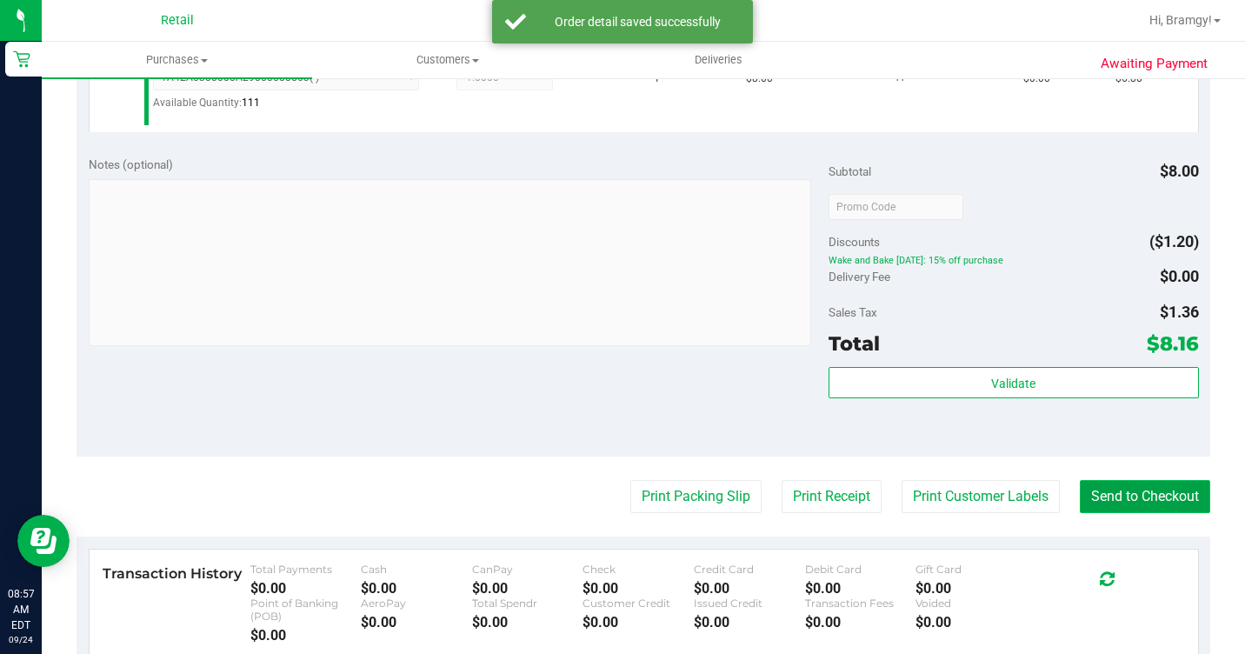
click at [1116, 513] on button "Send to Checkout" at bounding box center [1145, 496] width 130 height 33
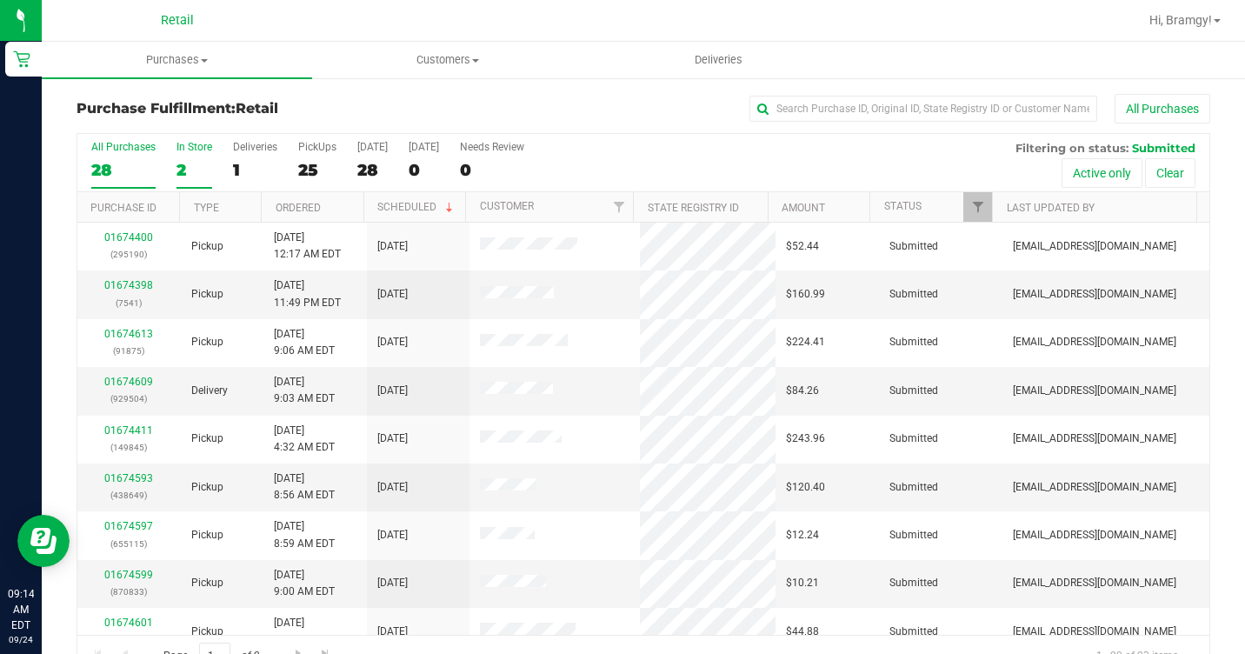
click at [181, 167] on div "2" at bounding box center [195, 170] width 36 height 20
click at [0, 0] on input "In Store 2" at bounding box center [0, 0] width 0 height 0
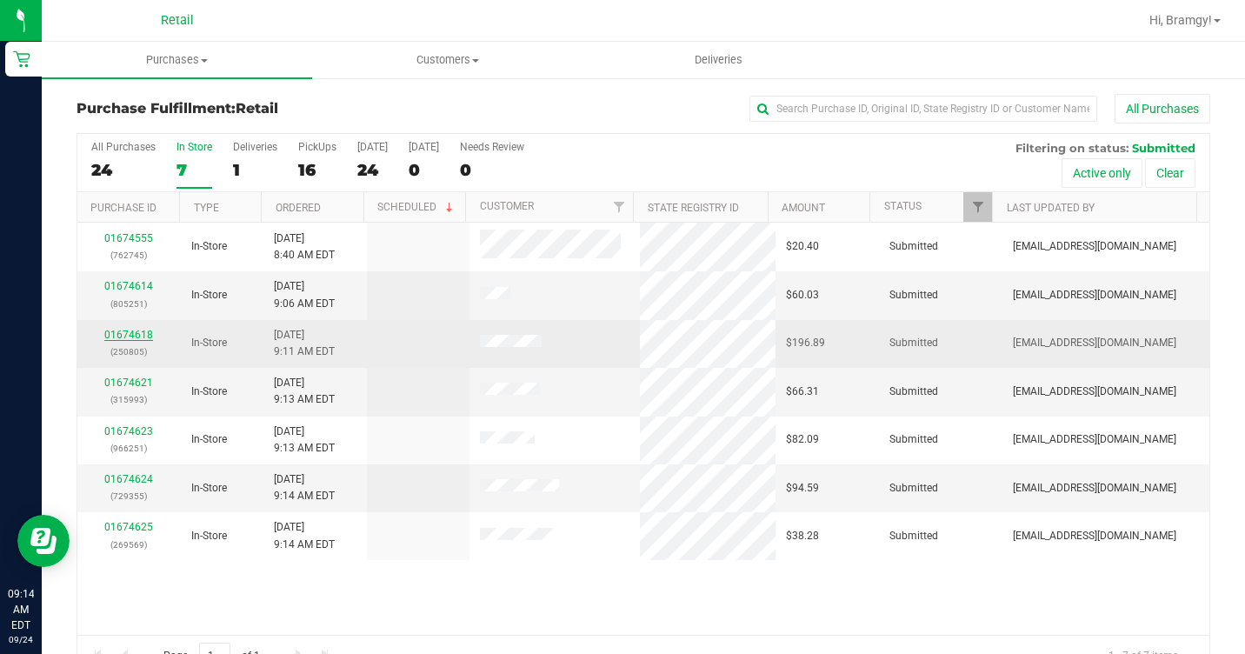
click at [125, 338] on link "01674618" at bounding box center [128, 335] width 49 height 12
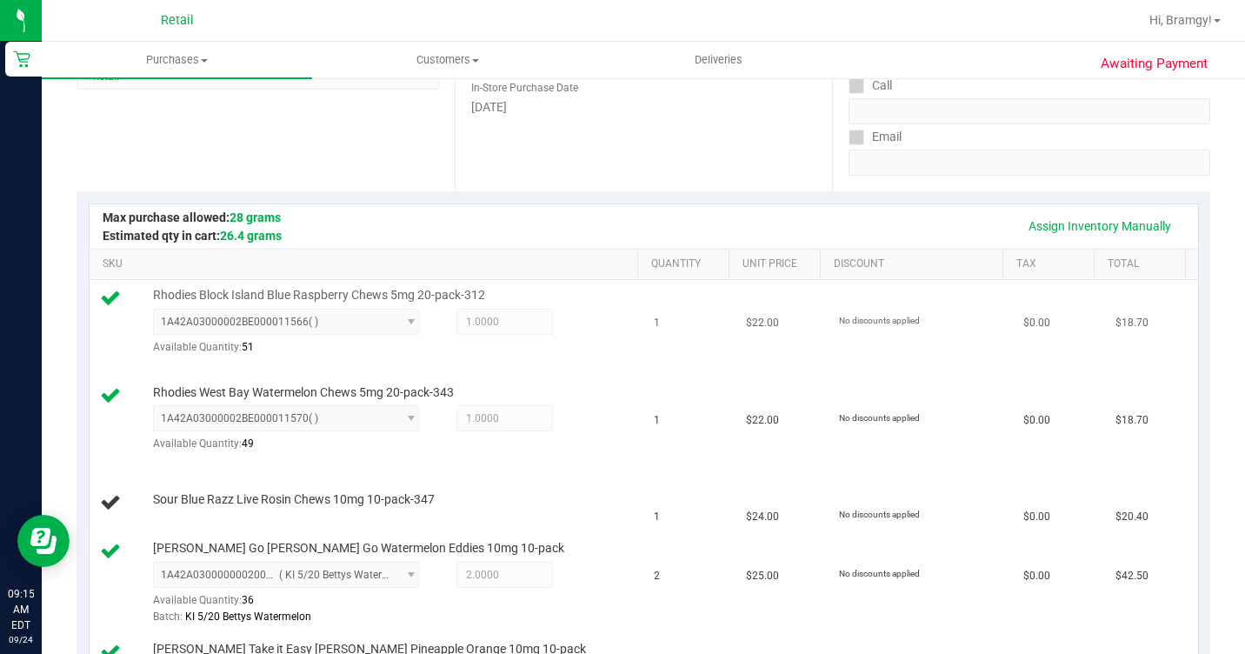
scroll to position [261, 0]
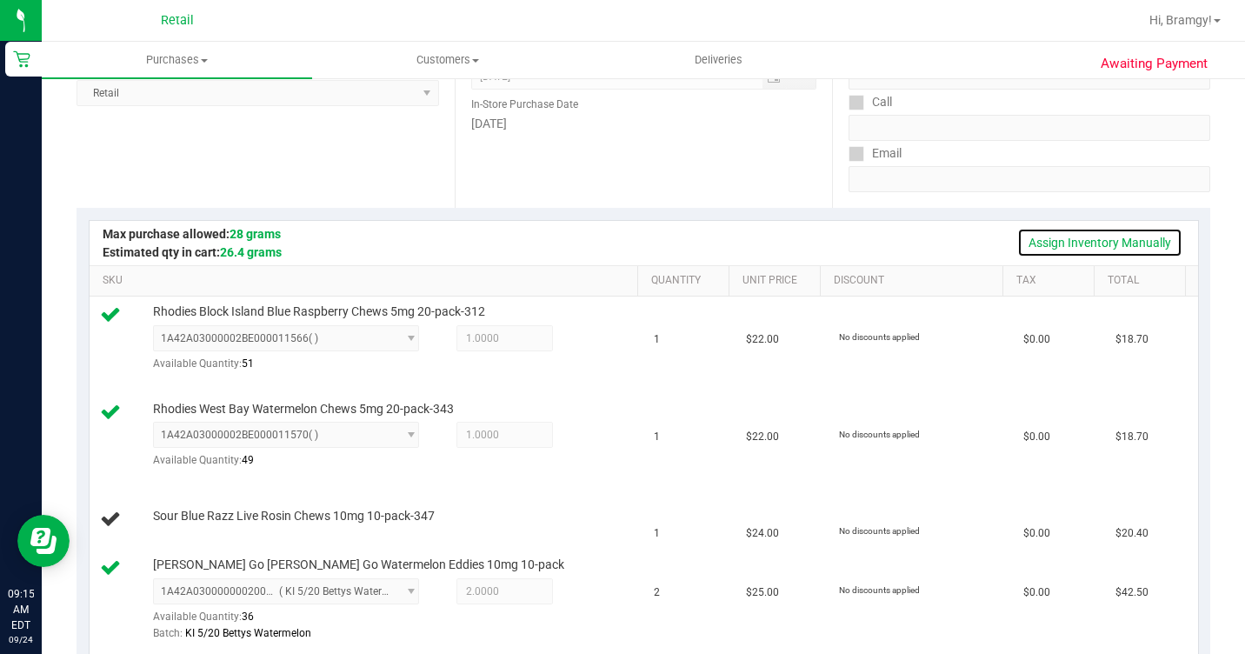
click at [1056, 240] on link "Assign Inventory Manually" at bounding box center [1100, 243] width 165 height 30
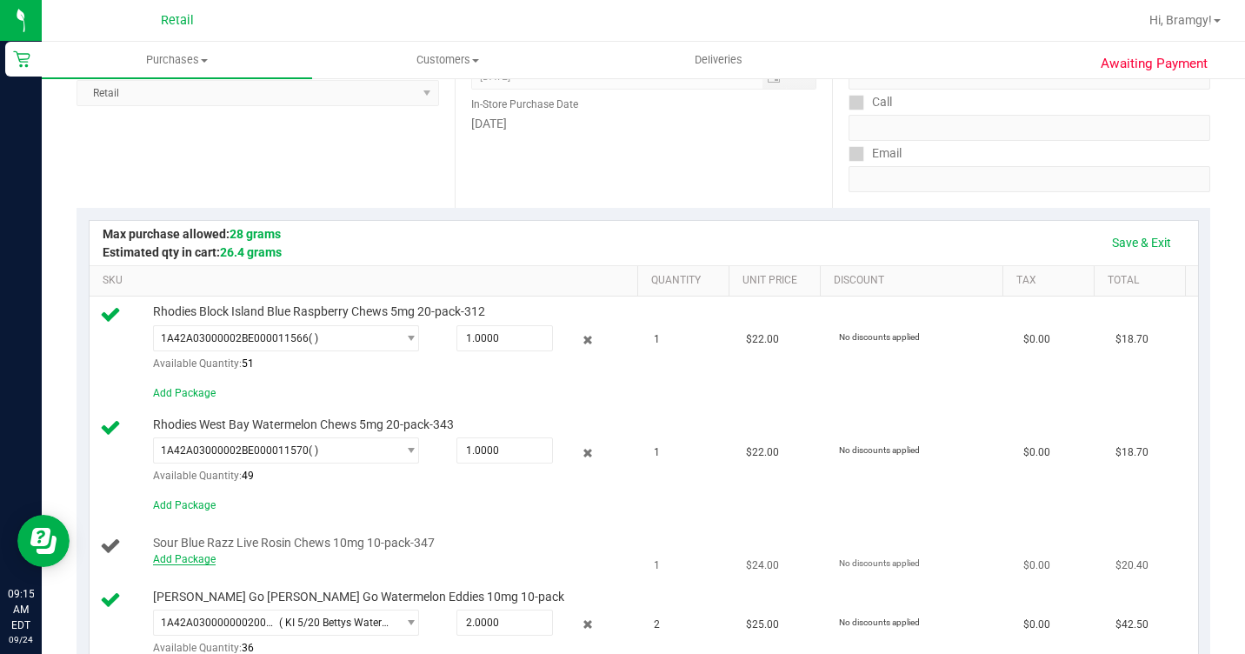
click at [153, 565] on link "Add Package" at bounding box center [184, 559] width 63 height 12
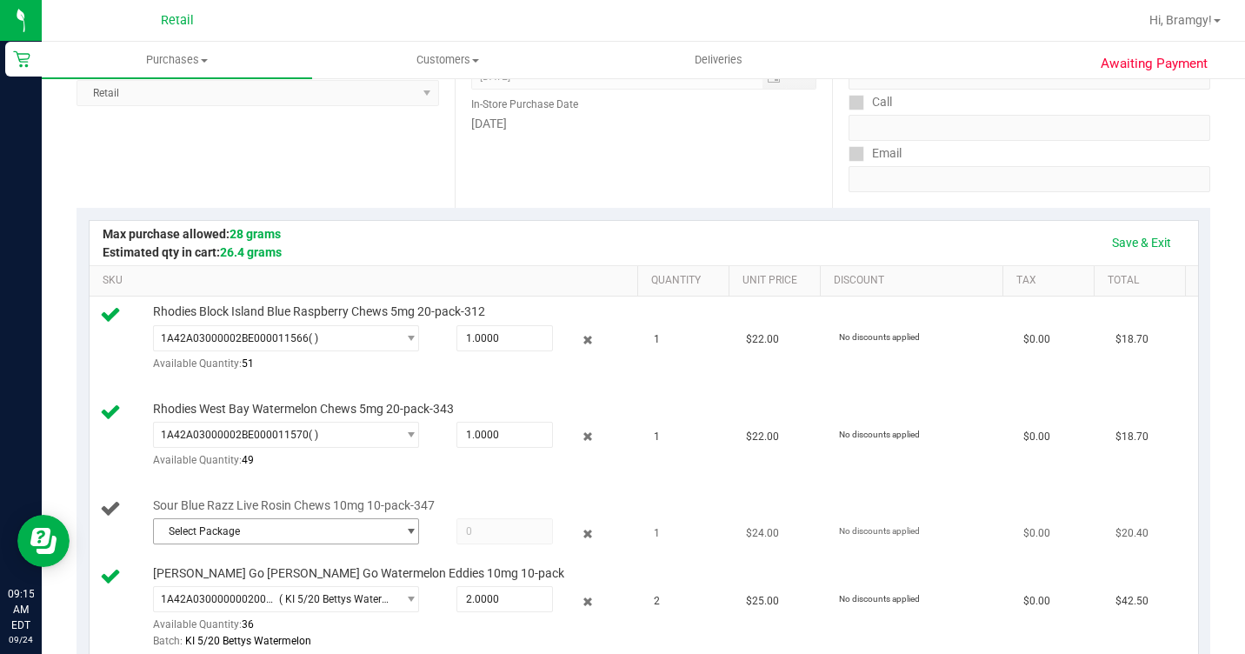
click at [174, 544] on span "Select Package" at bounding box center [275, 531] width 243 height 24
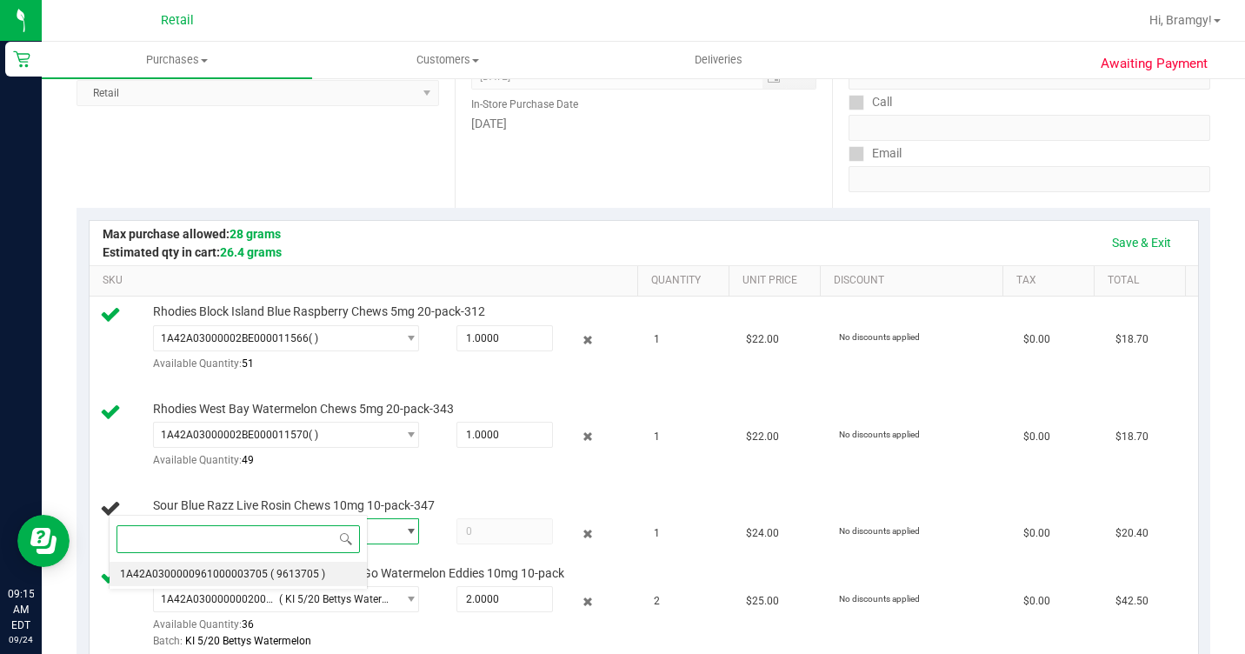
drag, startPoint x: 200, startPoint y: 567, endPoint x: 247, endPoint y: 584, distance: 50.1
click at [203, 568] on span "1A42A0300000961000003705" at bounding box center [194, 574] width 148 height 12
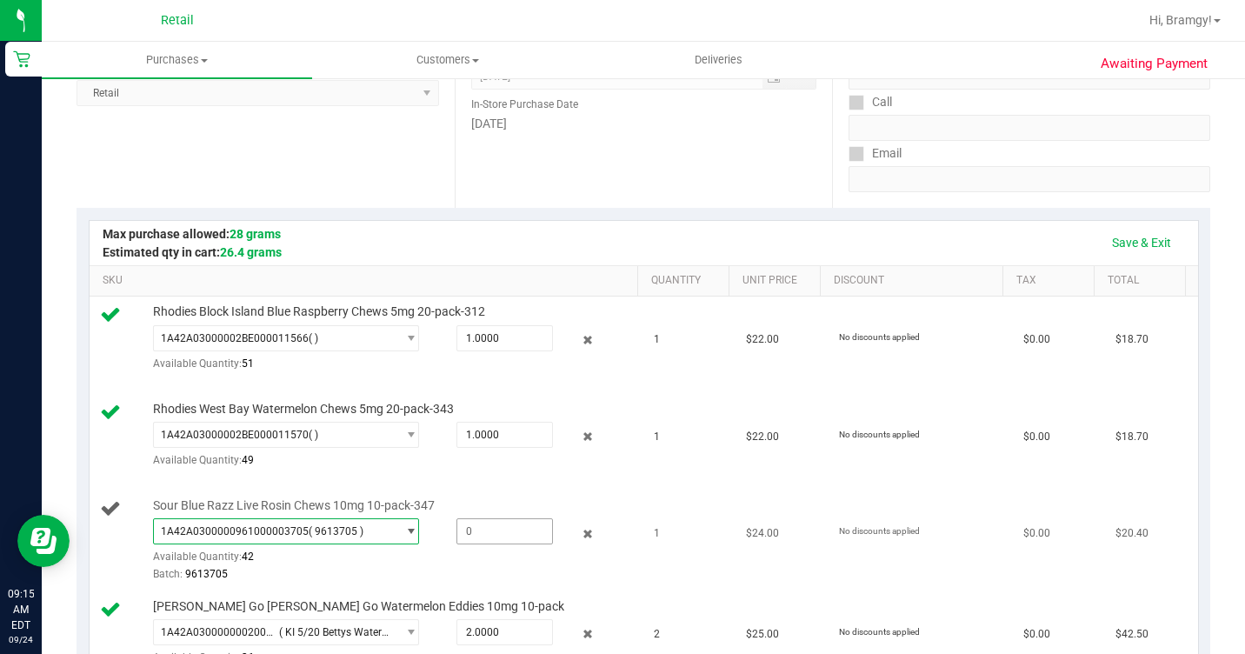
click at [457, 544] on span at bounding box center [505, 531] width 96 height 26
type input "1"
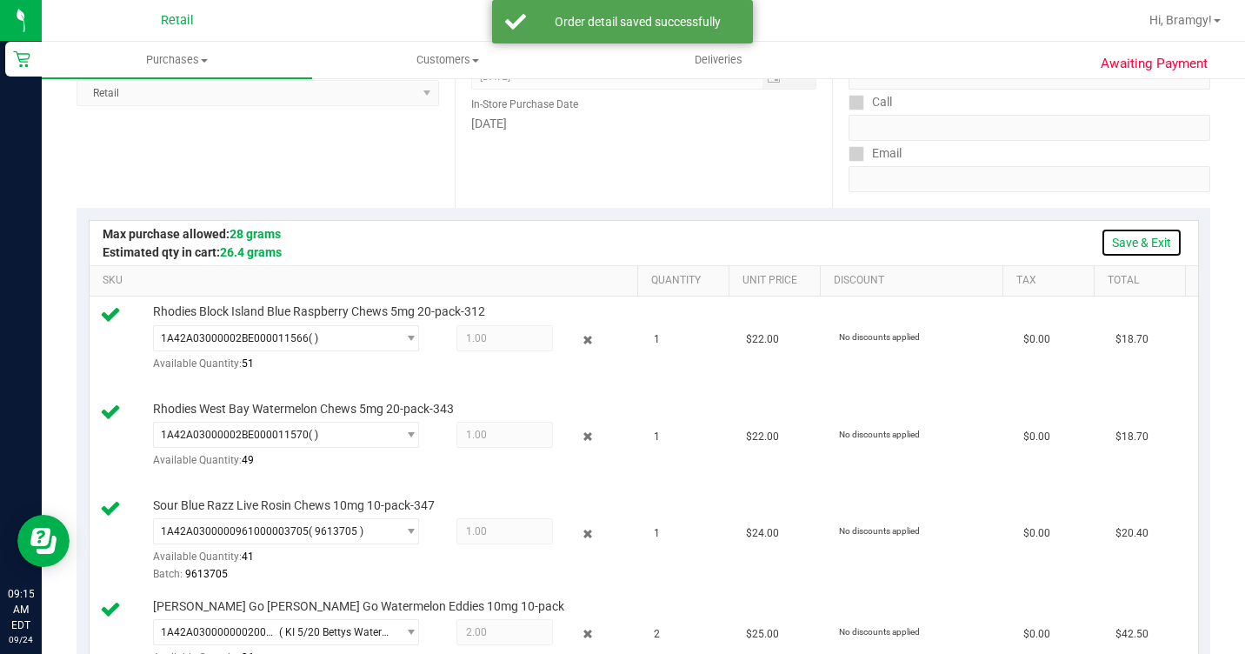
click at [1125, 240] on link "Save & Exit" at bounding box center [1142, 243] width 82 height 30
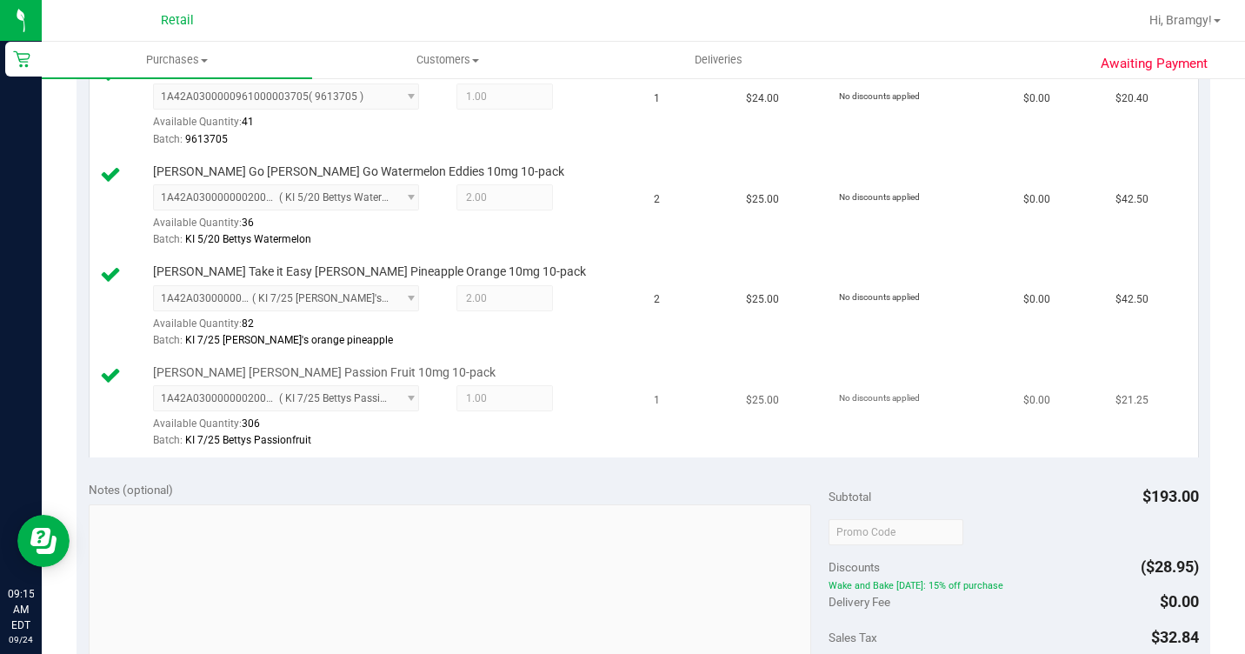
scroll to position [1131, 0]
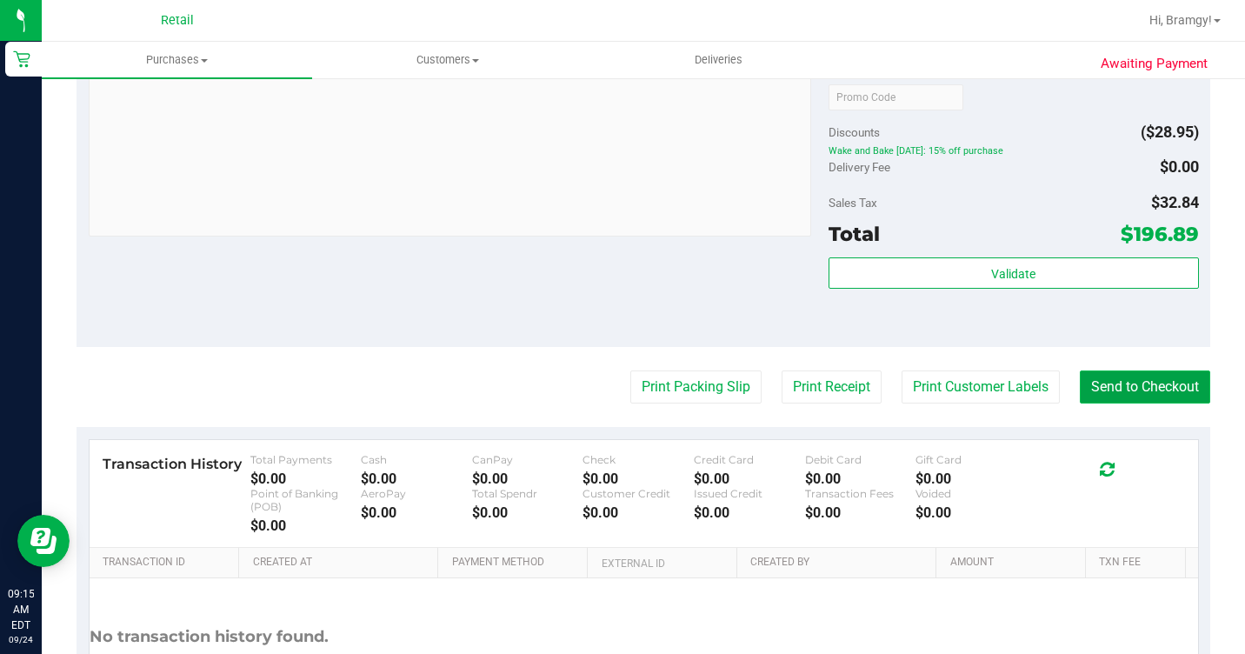
click at [1172, 404] on button "Send to Checkout" at bounding box center [1145, 386] width 130 height 33
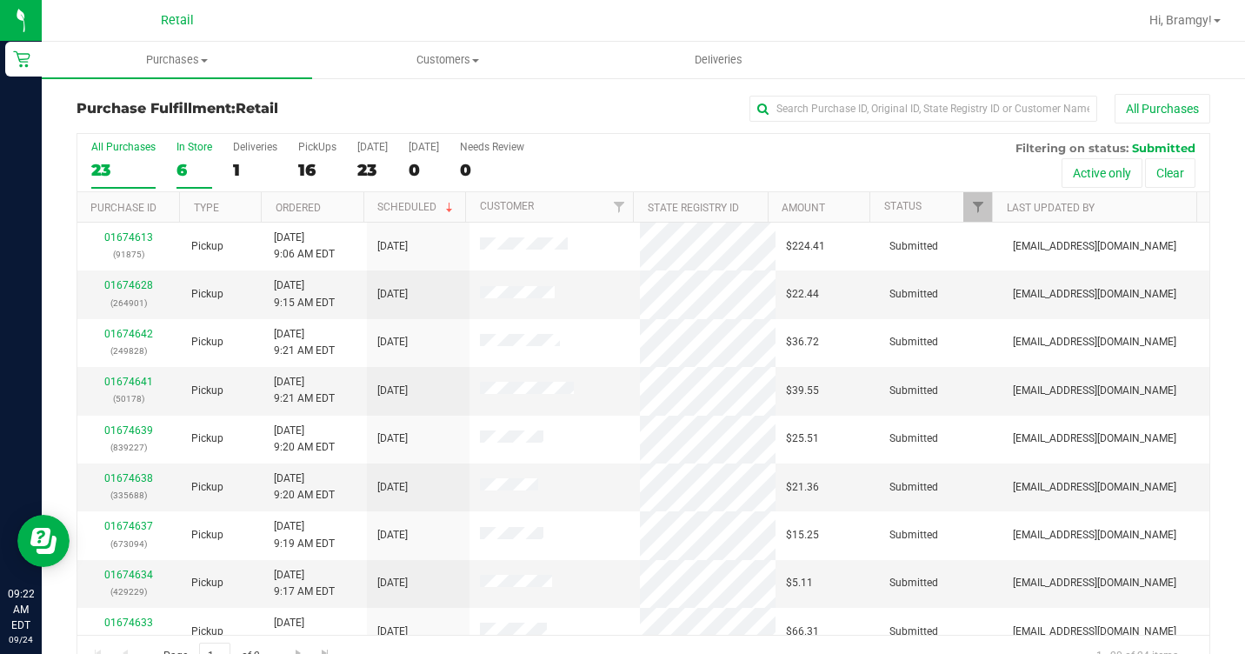
click at [197, 170] on div "6" at bounding box center [195, 170] width 36 height 20
click at [0, 0] on input "In Store 6" at bounding box center [0, 0] width 0 height 0
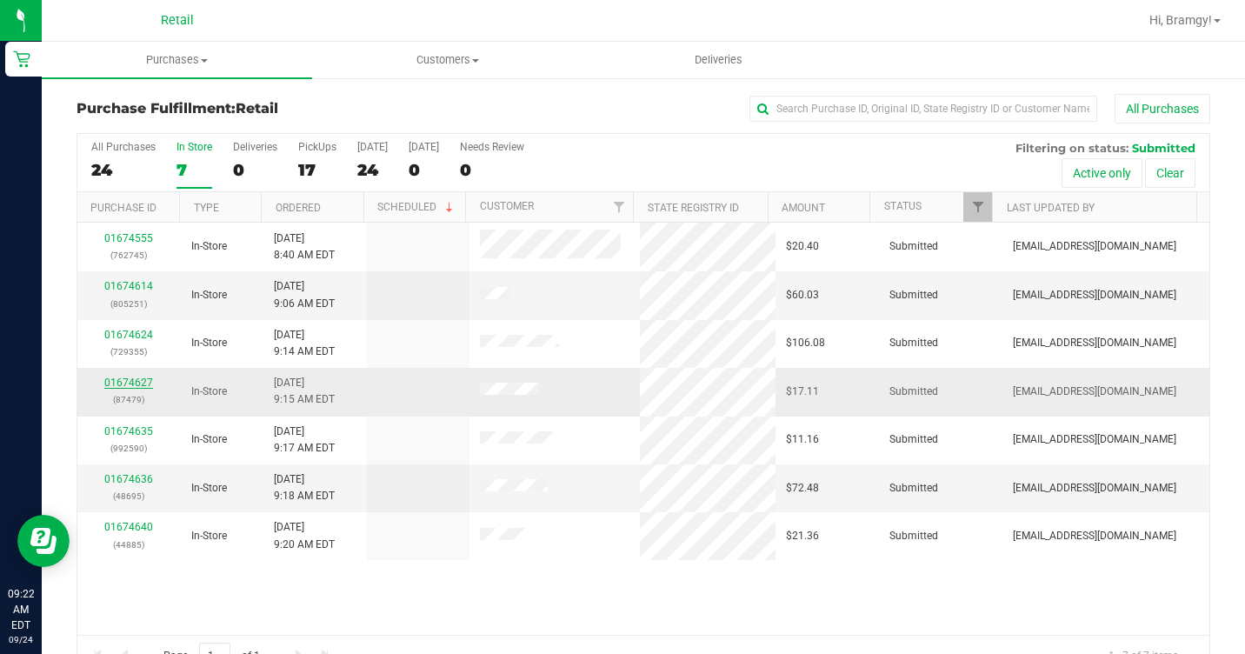
click at [124, 381] on link "01674627" at bounding box center [128, 383] width 49 height 12
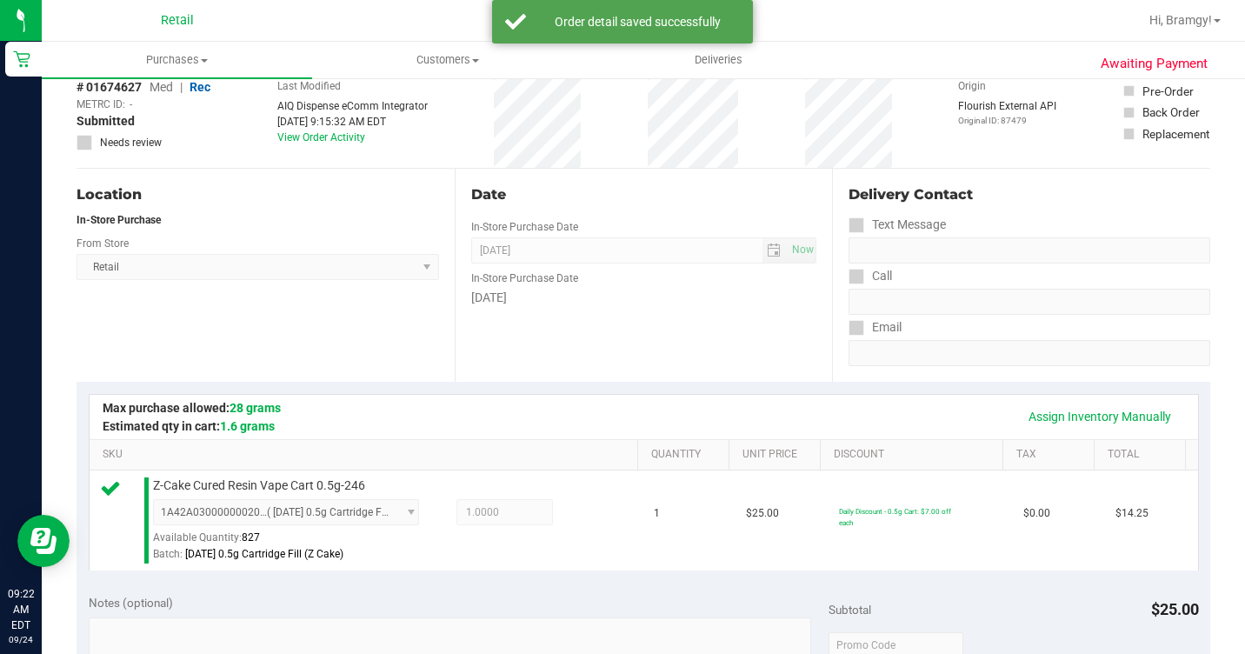
scroll to position [609, 0]
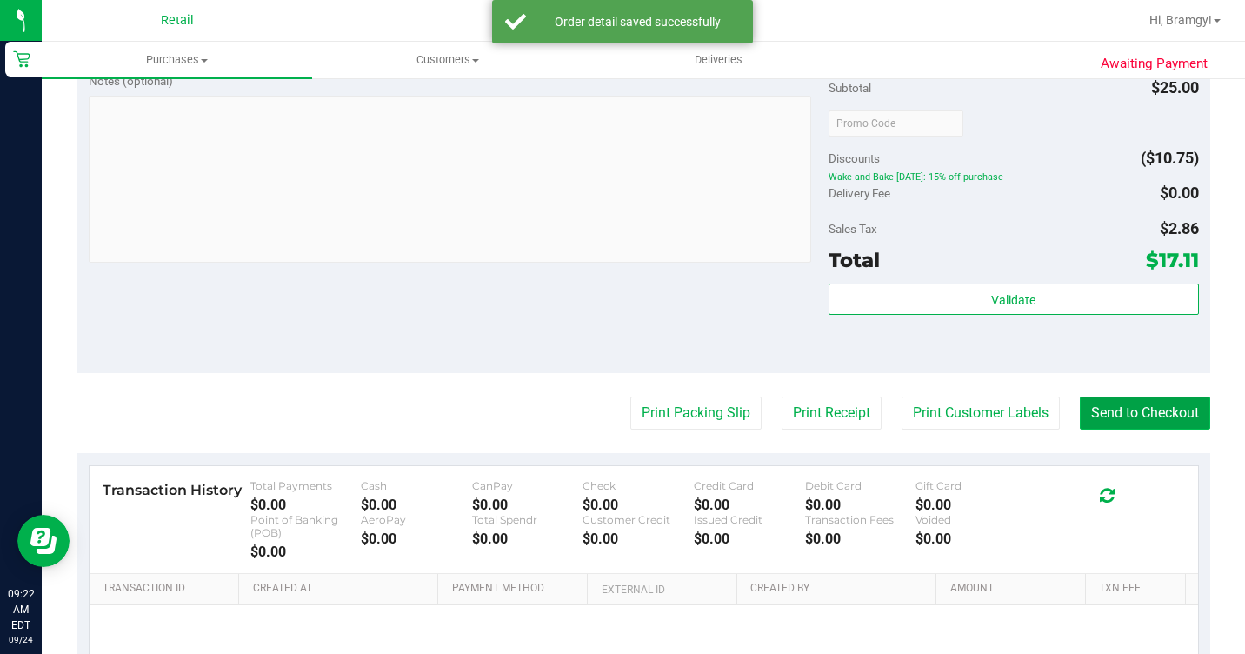
click at [1097, 430] on button "Send to Checkout" at bounding box center [1145, 413] width 130 height 33
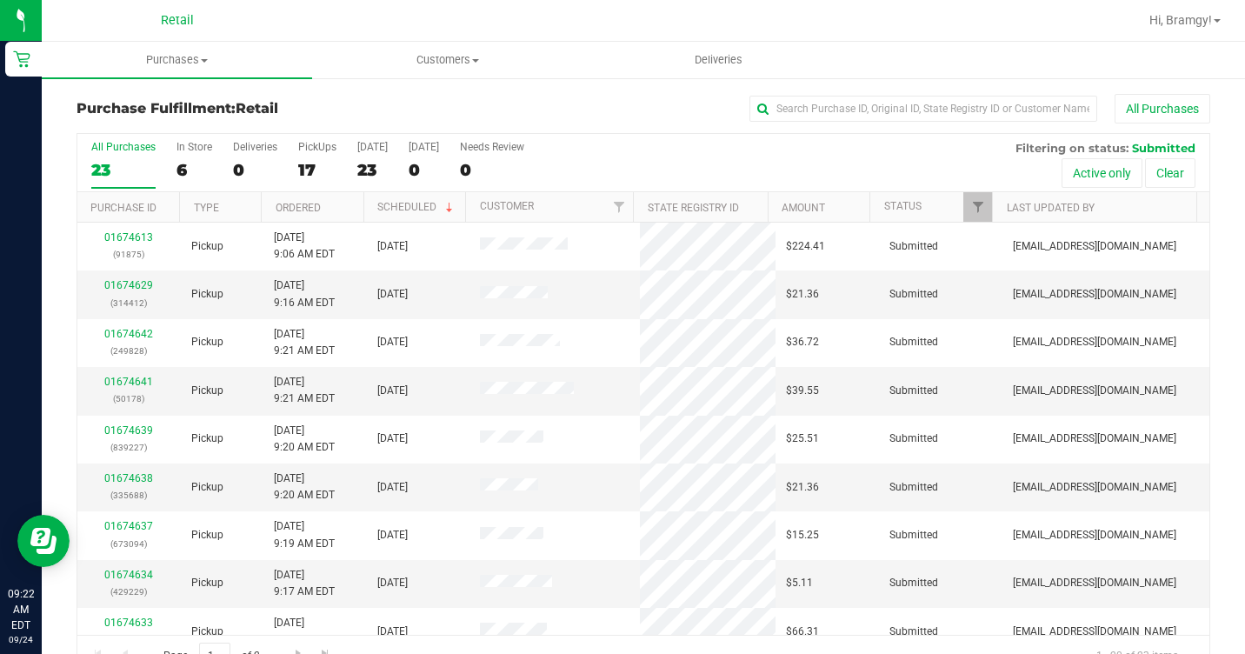
click at [116, 180] on label "All Purchases 23" at bounding box center [123, 165] width 64 height 48
click at [0, 0] on input "All Purchases 23" at bounding box center [0, 0] width 0 height 0
click at [202, 164] on div "5" at bounding box center [195, 170] width 36 height 20
click at [0, 0] on input "In Store 5" at bounding box center [0, 0] width 0 height 0
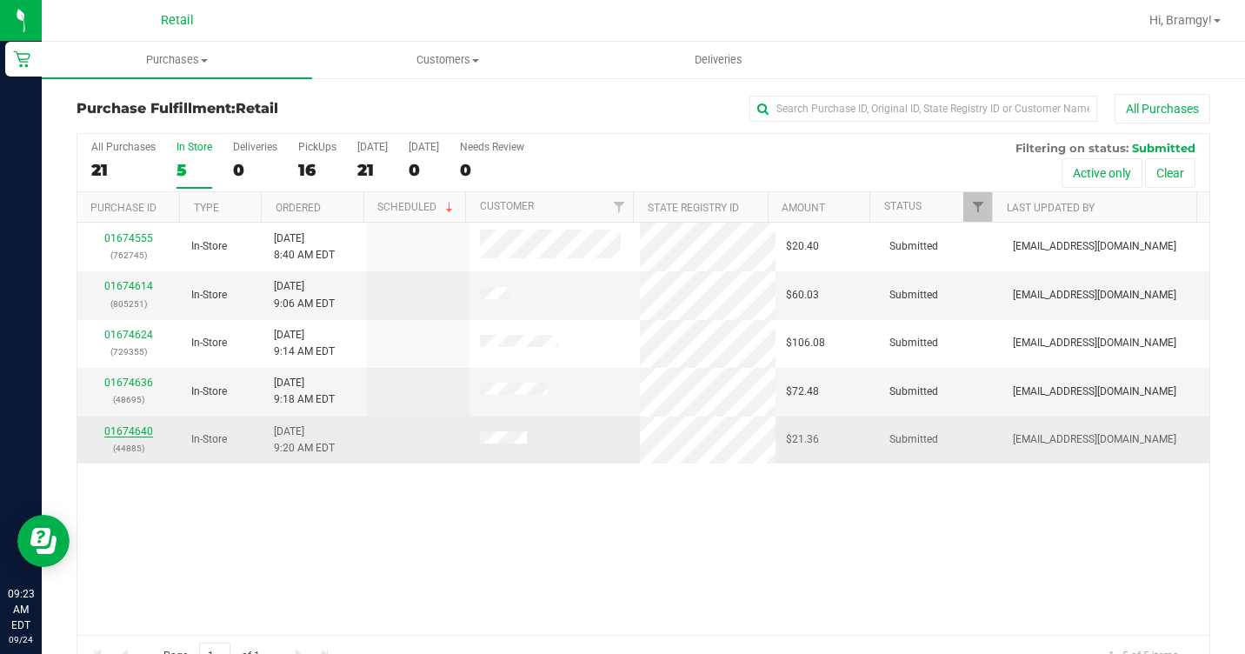
click at [135, 432] on link "01674640" at bounding box center [128, 431] width 49 height 12
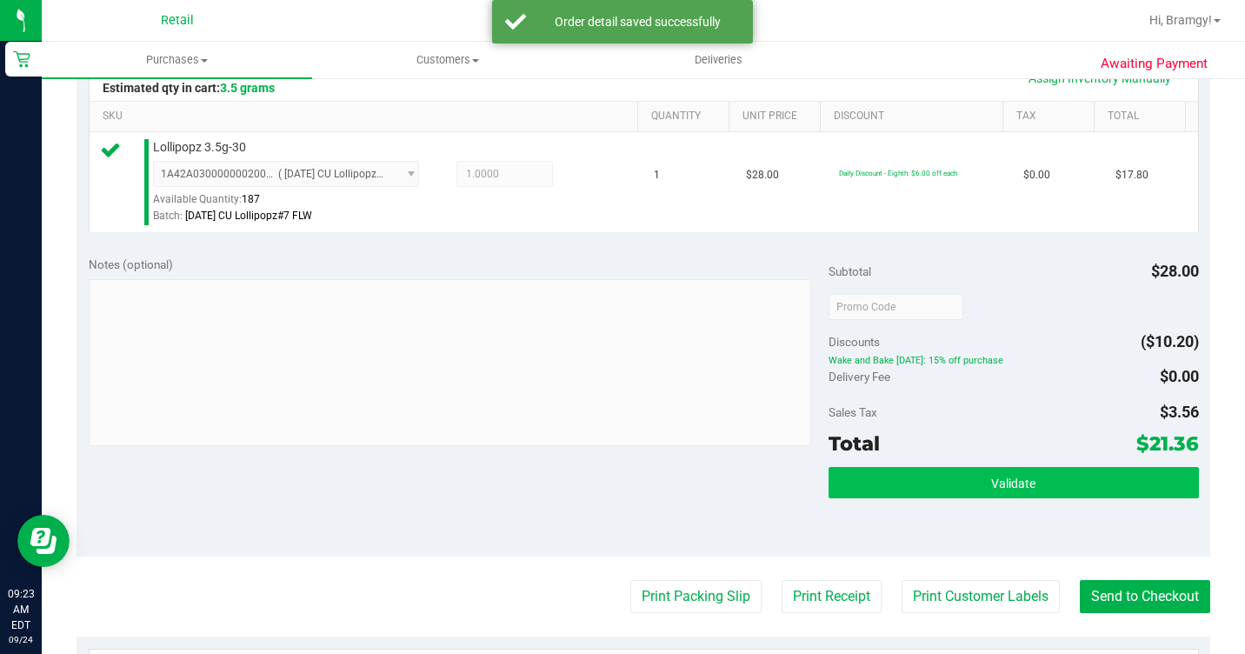
scroll to position [435, 0]
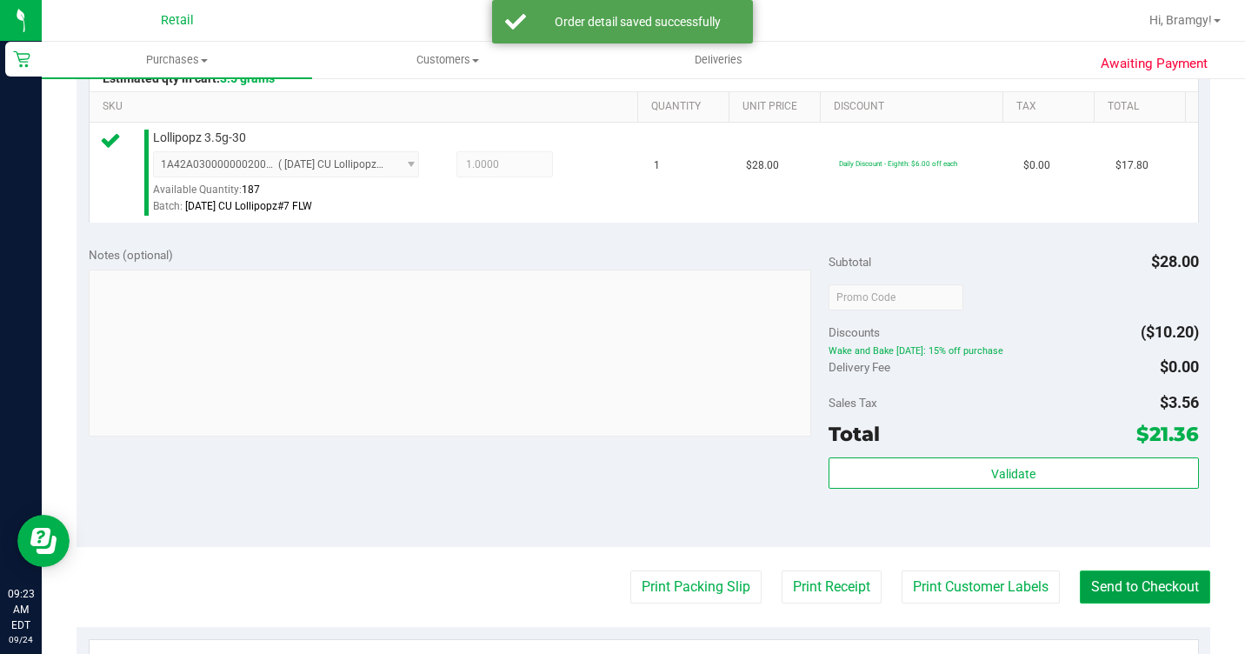
click at [1124, 604] on button "Send to Checkout" at bounding box center [1145, 587] width 130 height 33
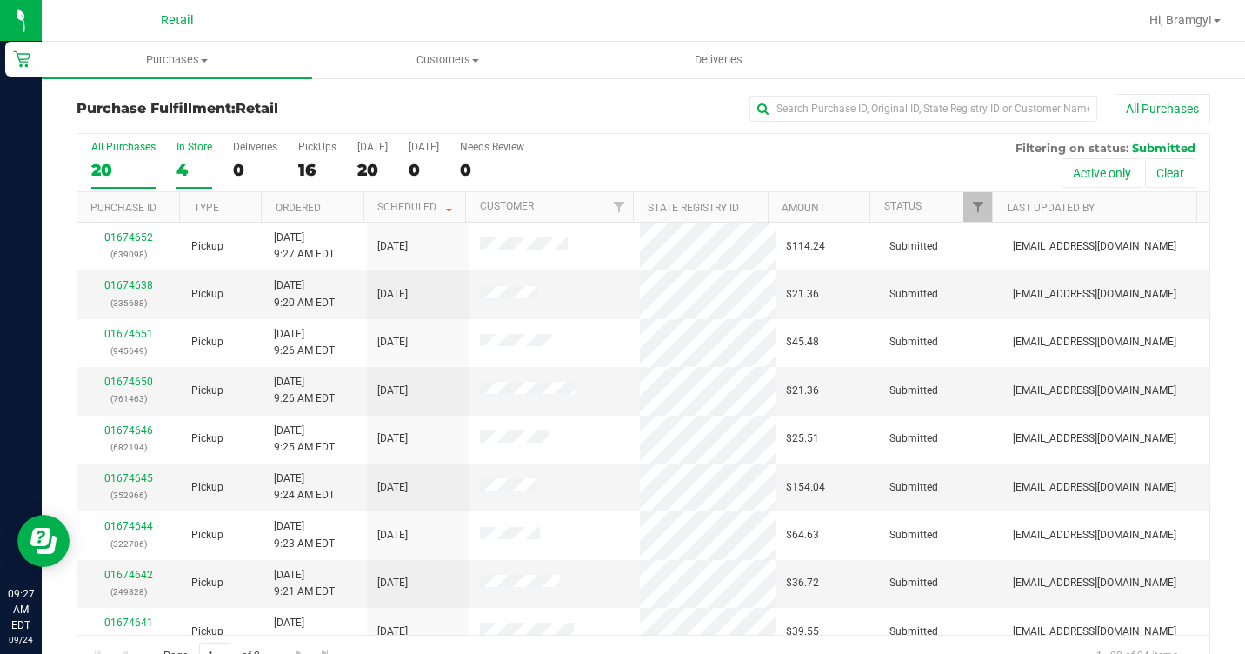
click at [199, 153] on label "In Store 4" at bounding box center [195, 165] width 36 height 48
click at [0, 0] on input "In Store 4" at bounding box center [0, 0] width 0 height 0
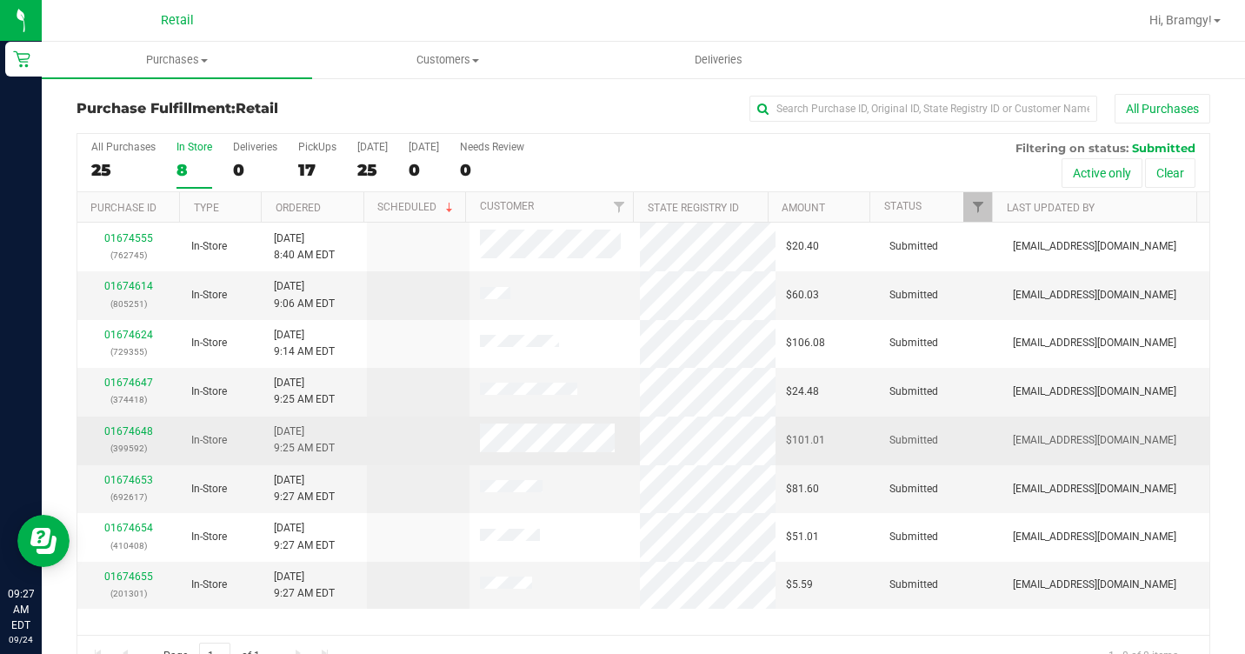
scroll to position [41, 0]
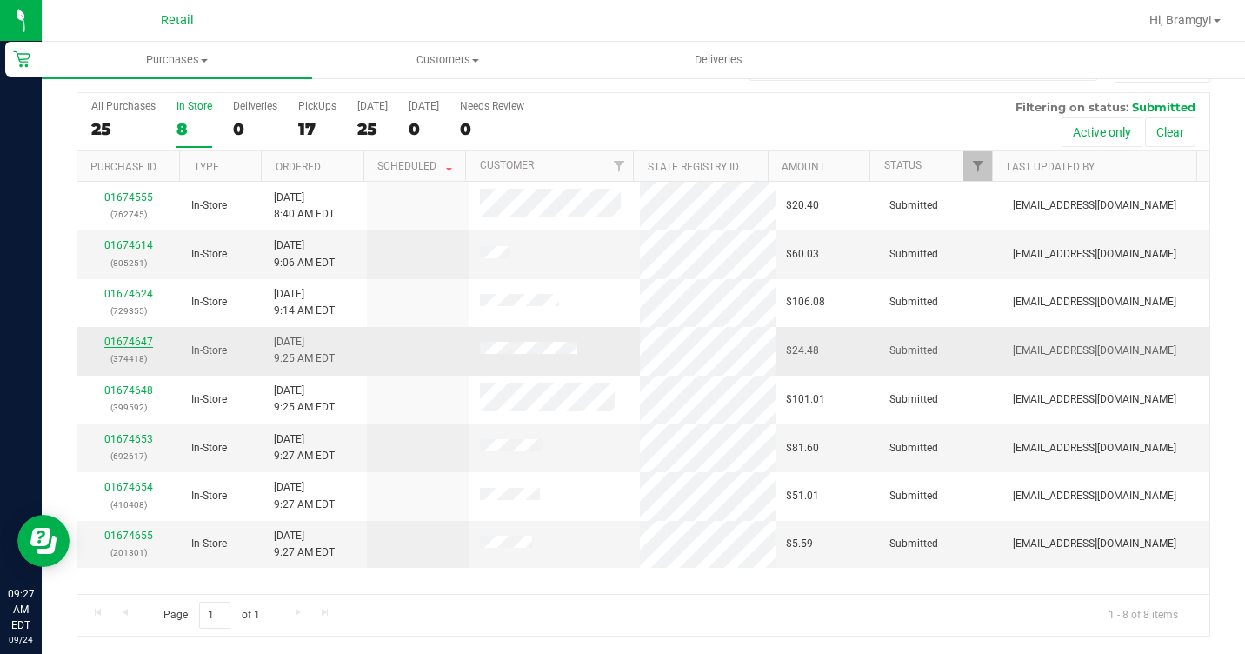
click at [120, 341] on link "01674647" at bounding box center [128, 342] width 49 height 12
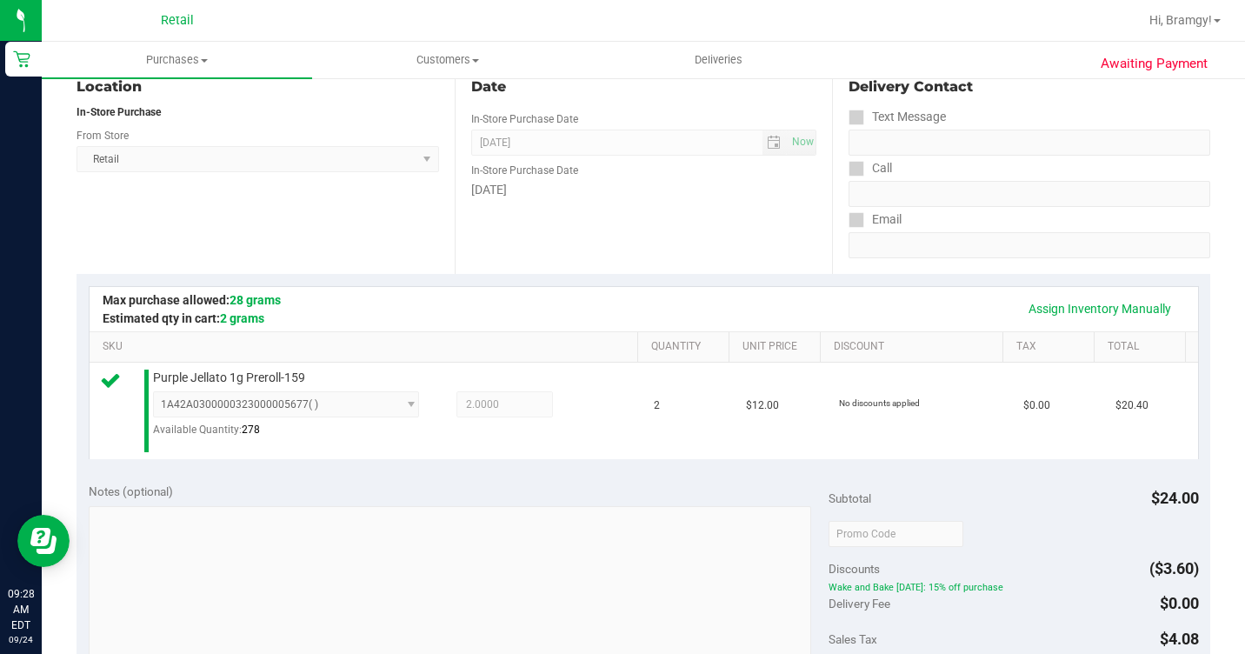
scroll to position [563, 0]
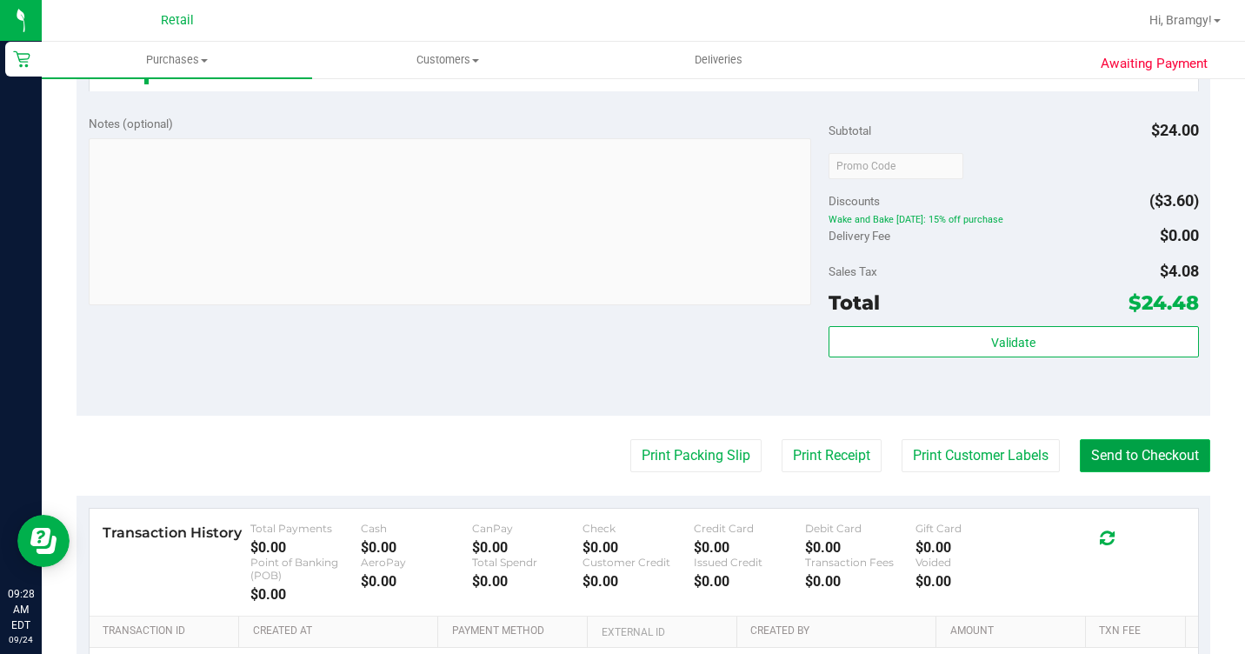
click at [1180, 472] on button "Send to Checkout" at bounding box center [1145, 455] width 130 height 33
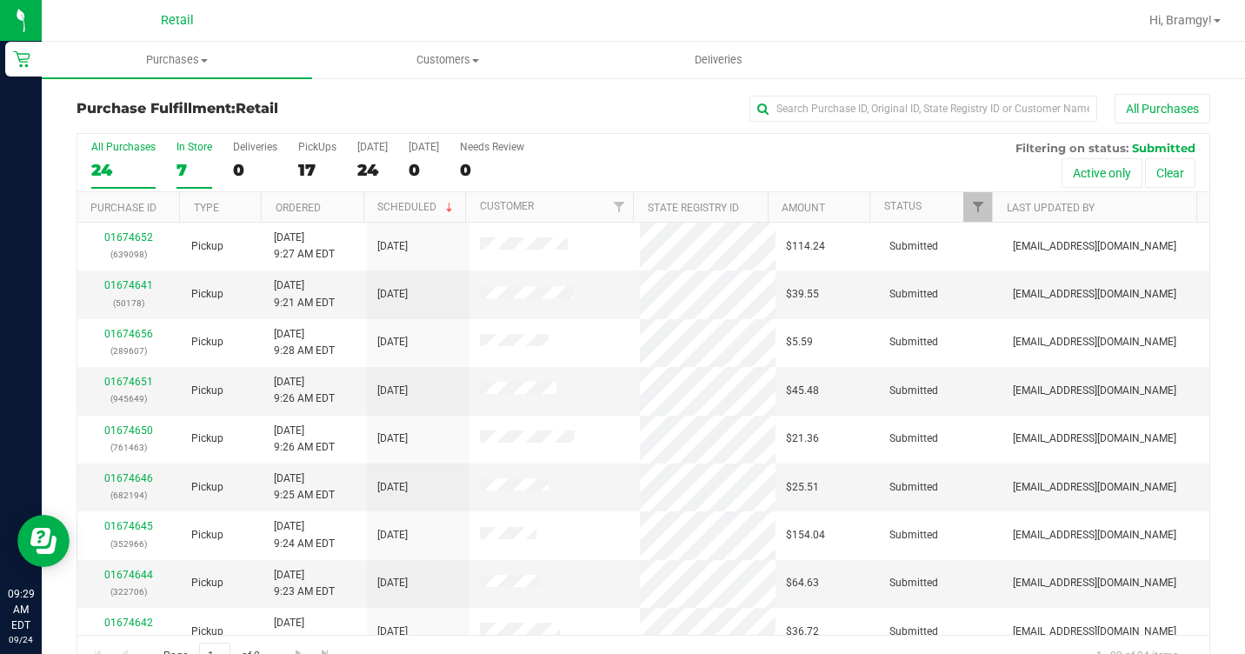
click at [190, 158] on label "In Store 7" at bounding box center [195, 165] width 36 height 48
click at [0, 0] on input "In Store 7" at bounding box center [0, 0] width 0 height 0
click at [196, 160] on div "7" at bounding box center [195, 170] width 36 height 20
click at [0, 0] on input "In Store 7" at bounding box center [0, 0] width 0 height 0
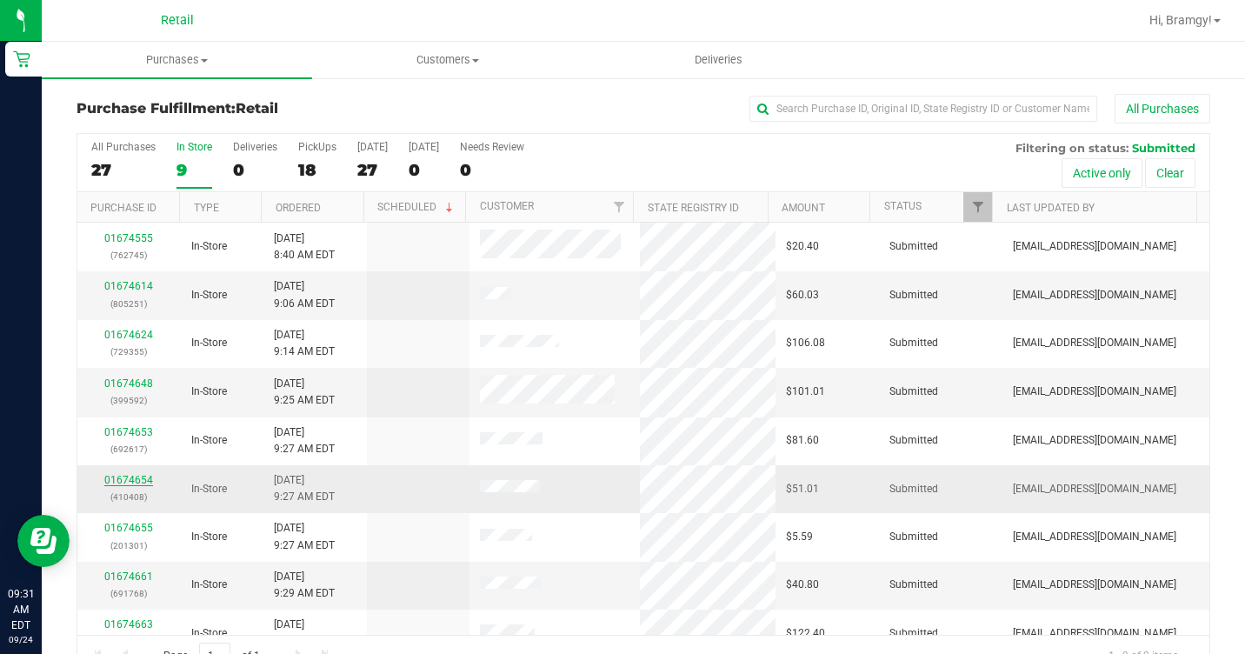
click at [135, 477] on link "01674654" at bounding box center [128, 480] width 49 height 12
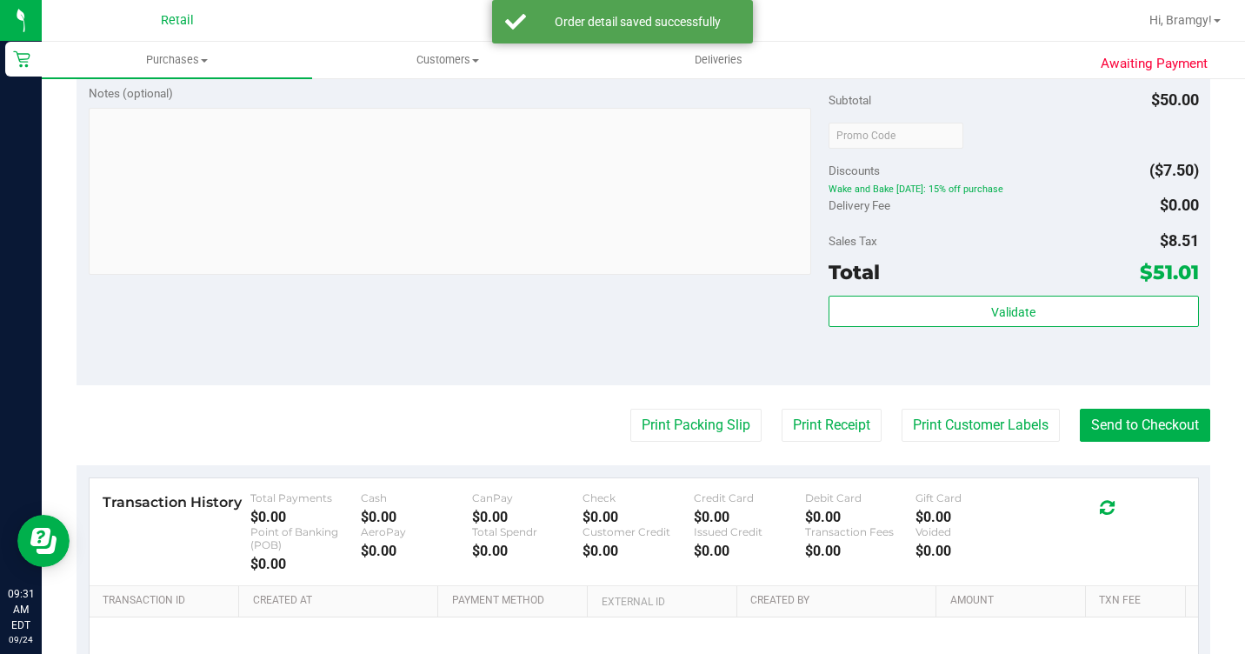
scroll to position [609, 0]
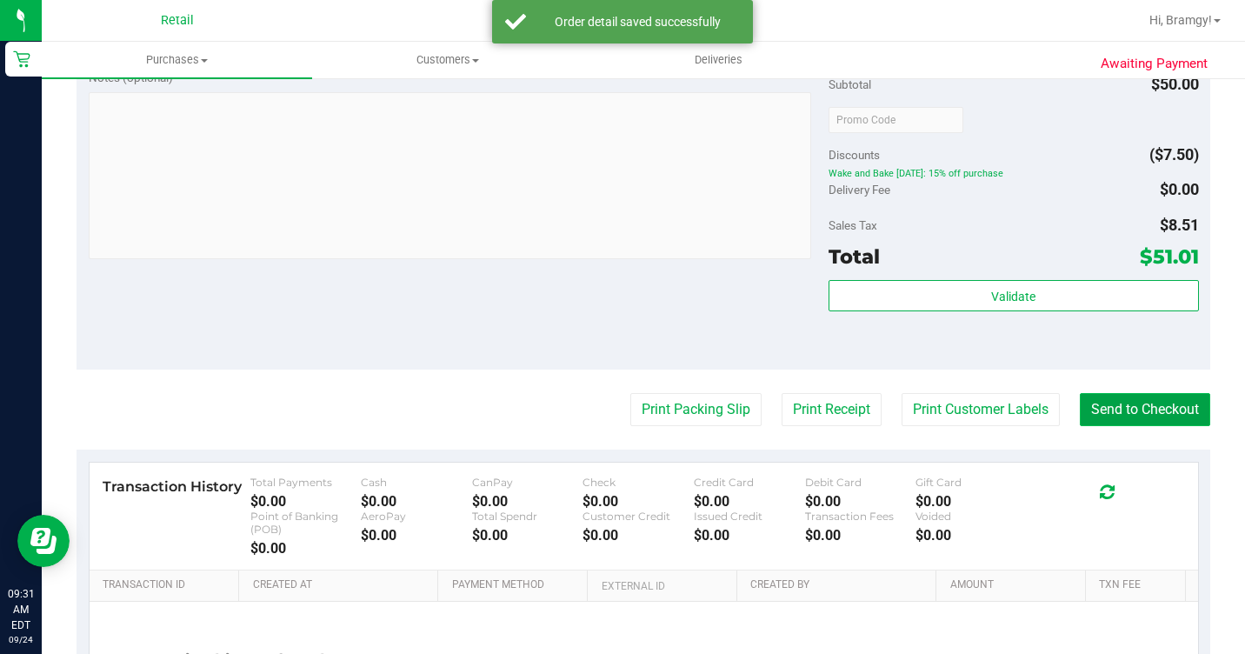
click at [1102, 424] on button "Send to Checkout" at bounding box center [1145, 409] width 130 height 33
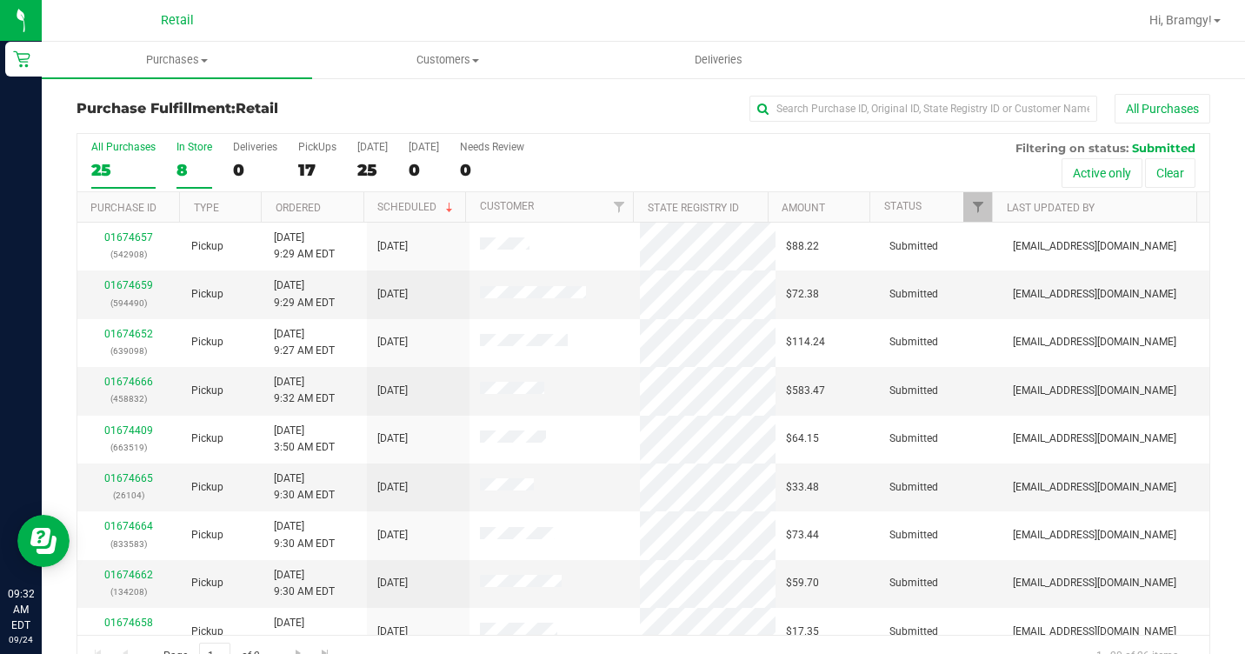
click at [191, 157] on label "In Store 8" at bounding box center [195, 165] width 36 height 48
click at [0, 0] on input "In Store 8" at bounding box center [0, 0] width 0 height 0
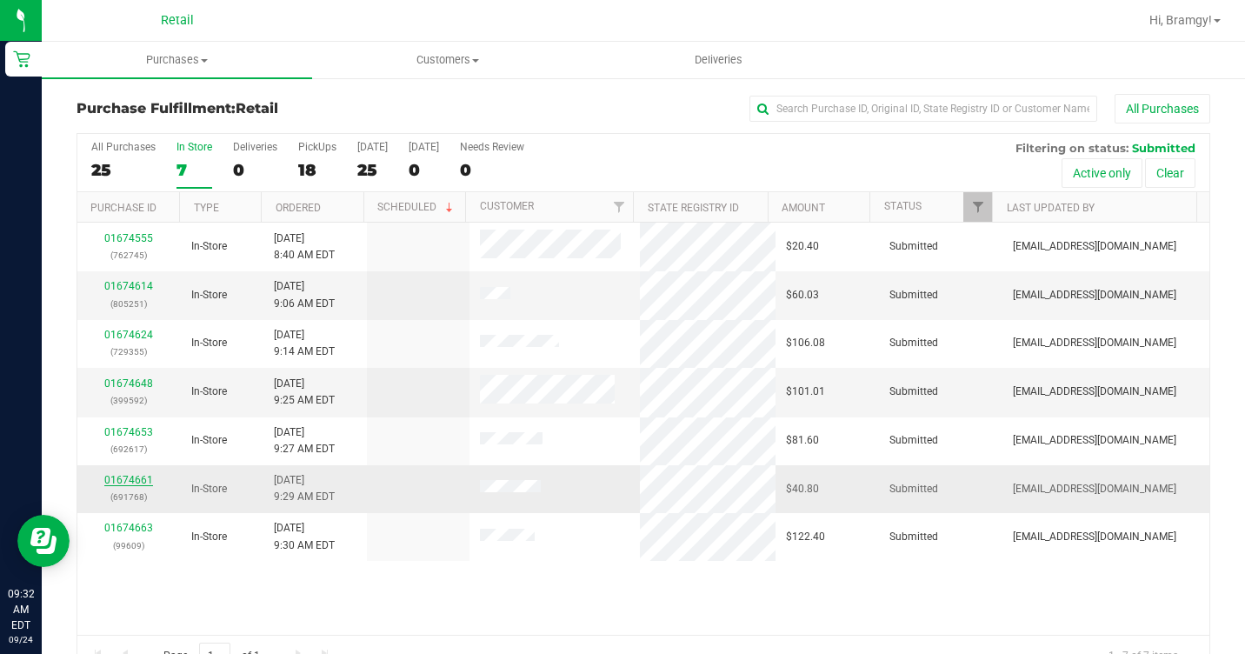
click at [123, 480] on link "01674661" at bounding box center [128, 480] width 49 height 12
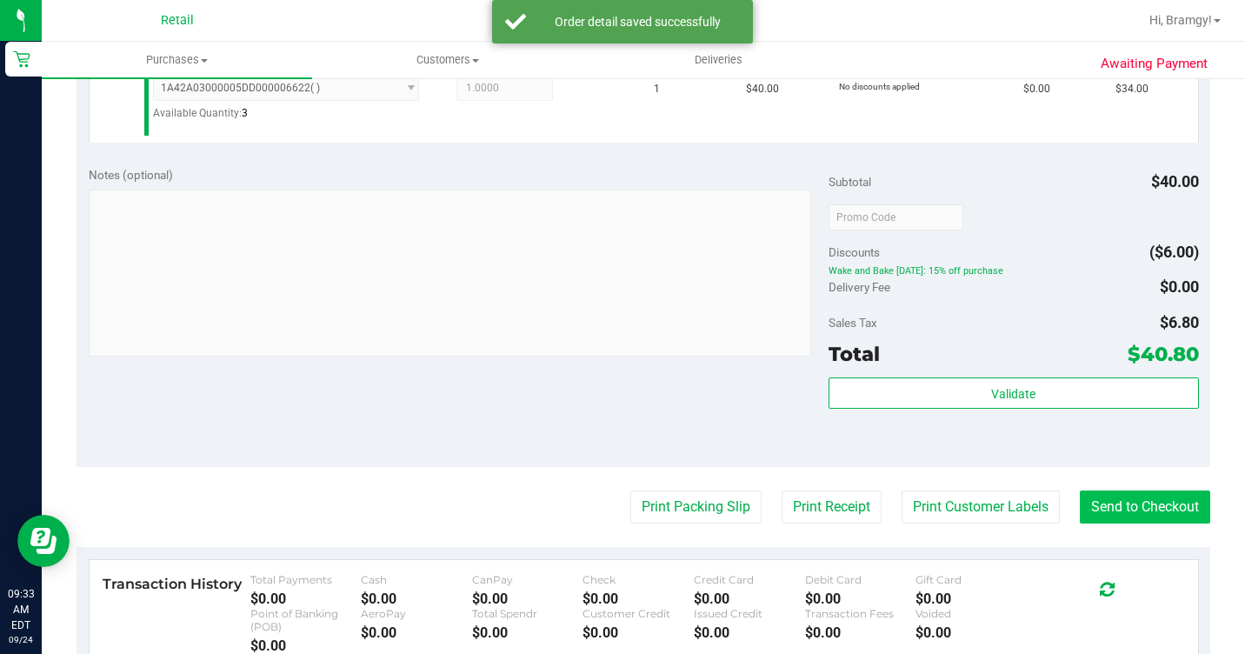
scroll to position [522, 0]
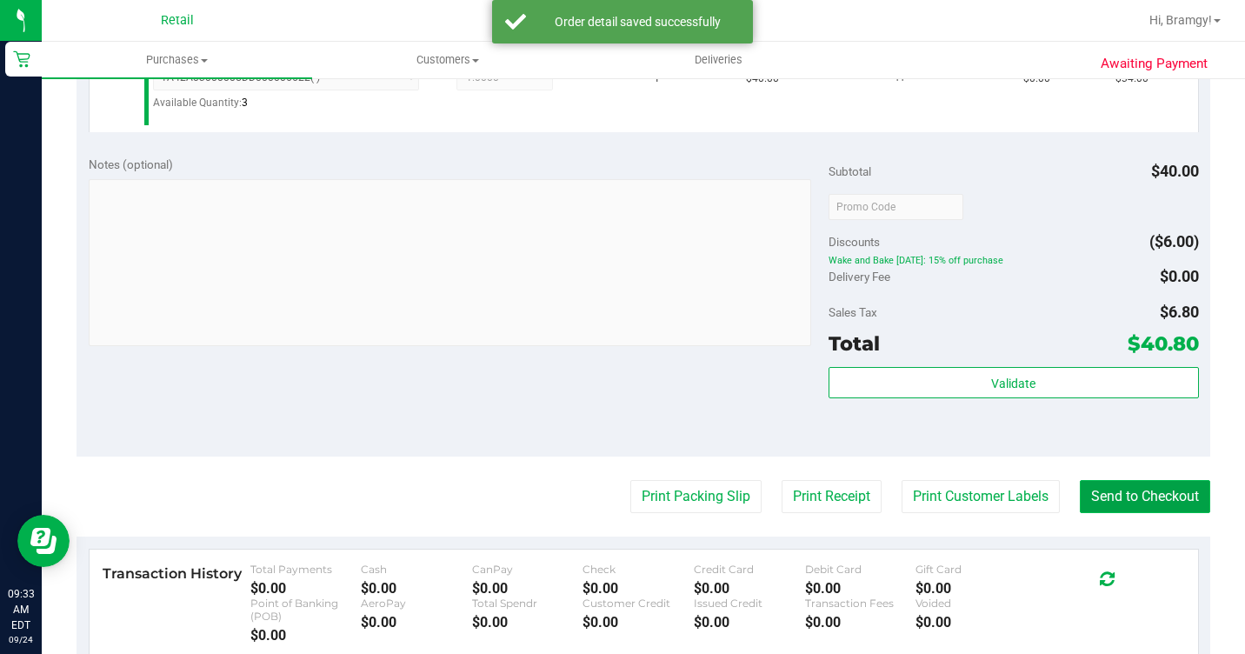
click at [1142, 513] on button "Send to Checkout" at bounding box center [1145, 496] width 130 height 33
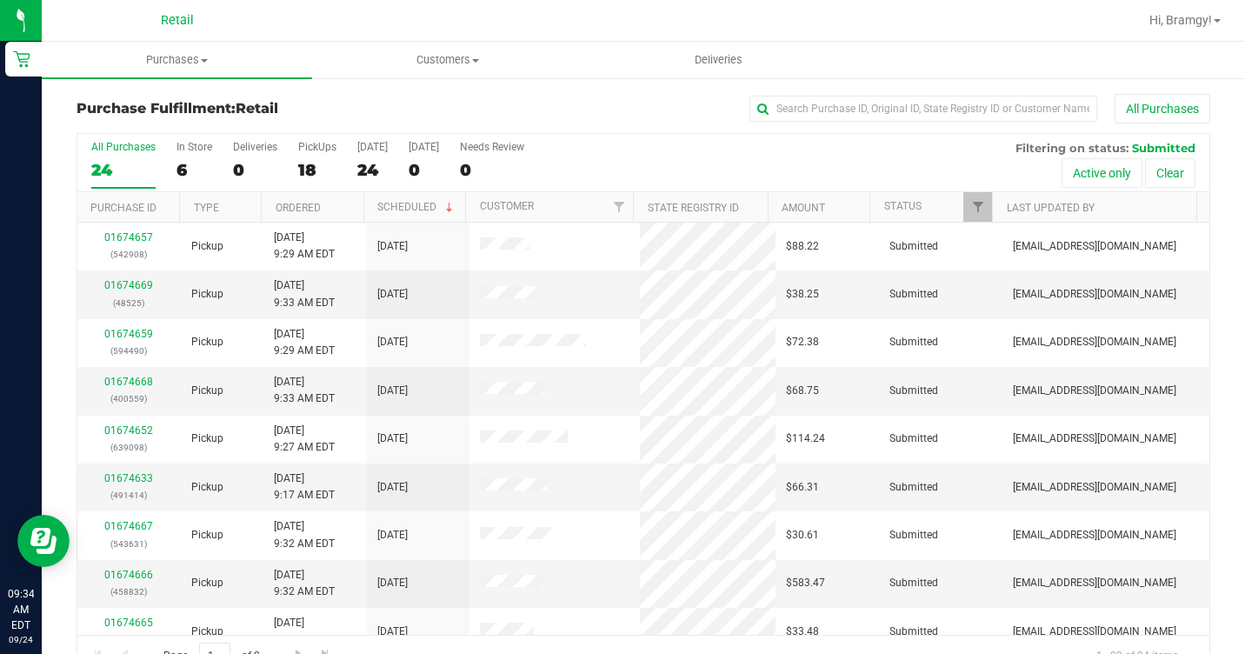
click at [165, 153] on div "All Purchases 24 In Store 6 Deliveries 0 PickUps 18 [DATE] 24 [DATE] 0 Needs Re…" at bounding box center [643, 163] width 1132 height 58
click at [180, 155] on label "In Store 6" at bounding box center [195, 165] width 36 height 48
click at [0, 0] on input "In Store 6" at bounding box center [0, 0] width 0 height 0
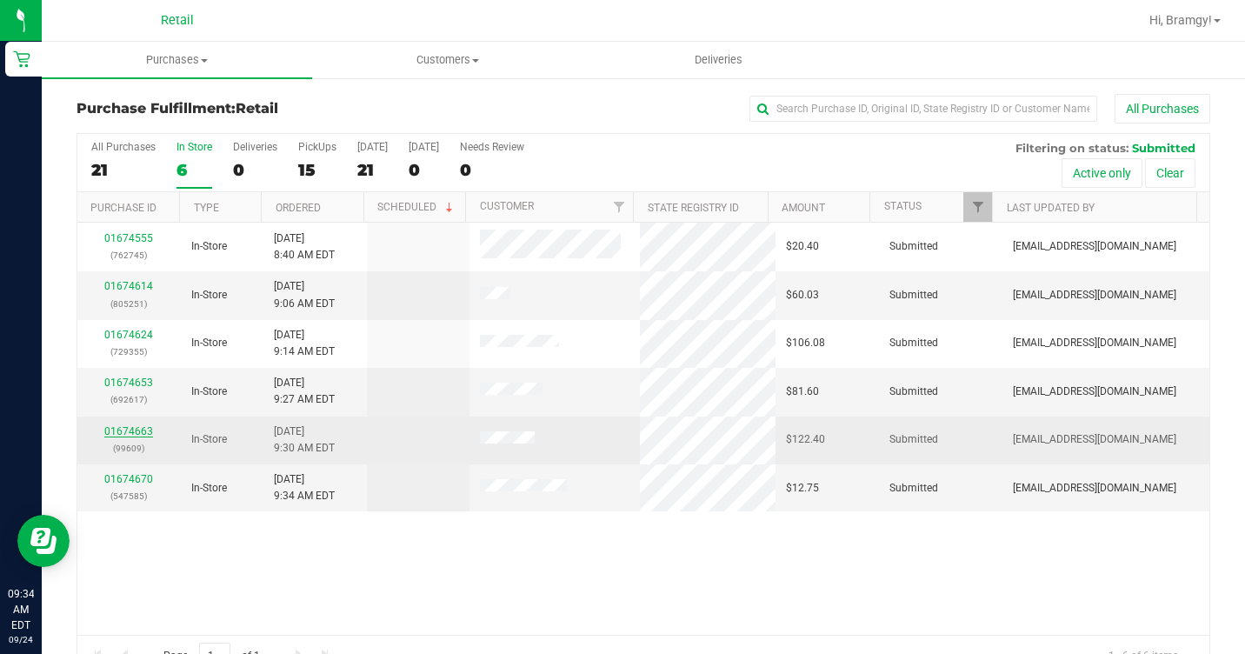
click at [120, 425] on link "01674663" at bounding box center [128, 431] width 49 height 12
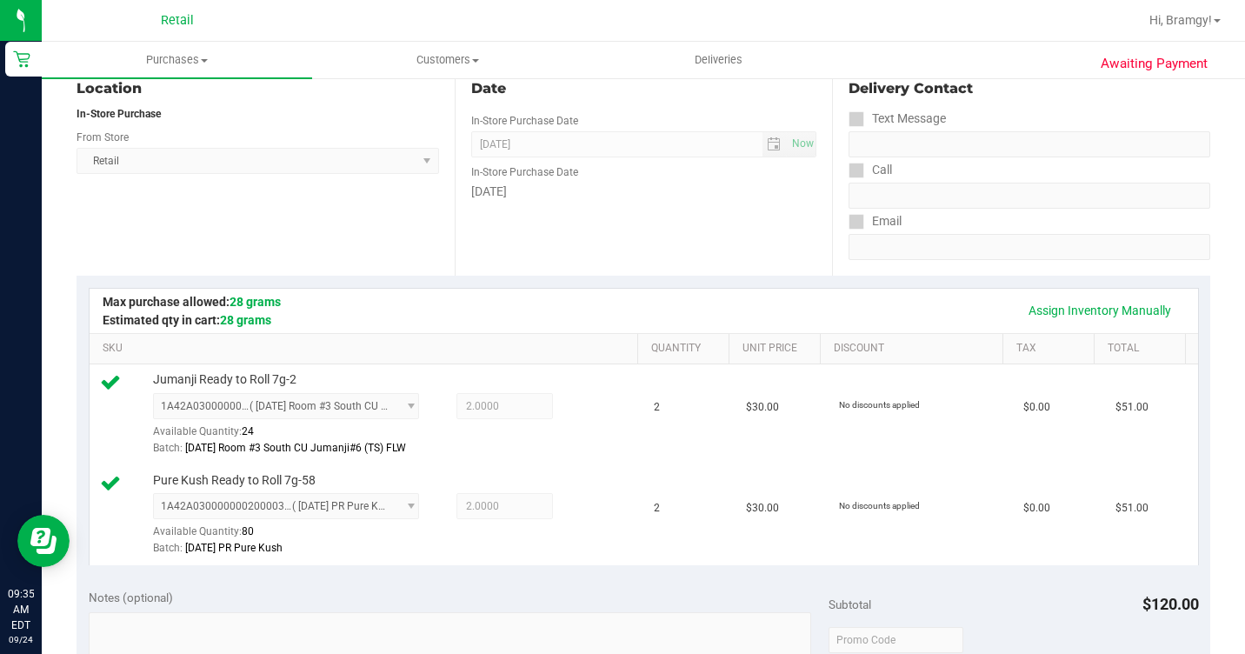
scroll to position [609, 0]
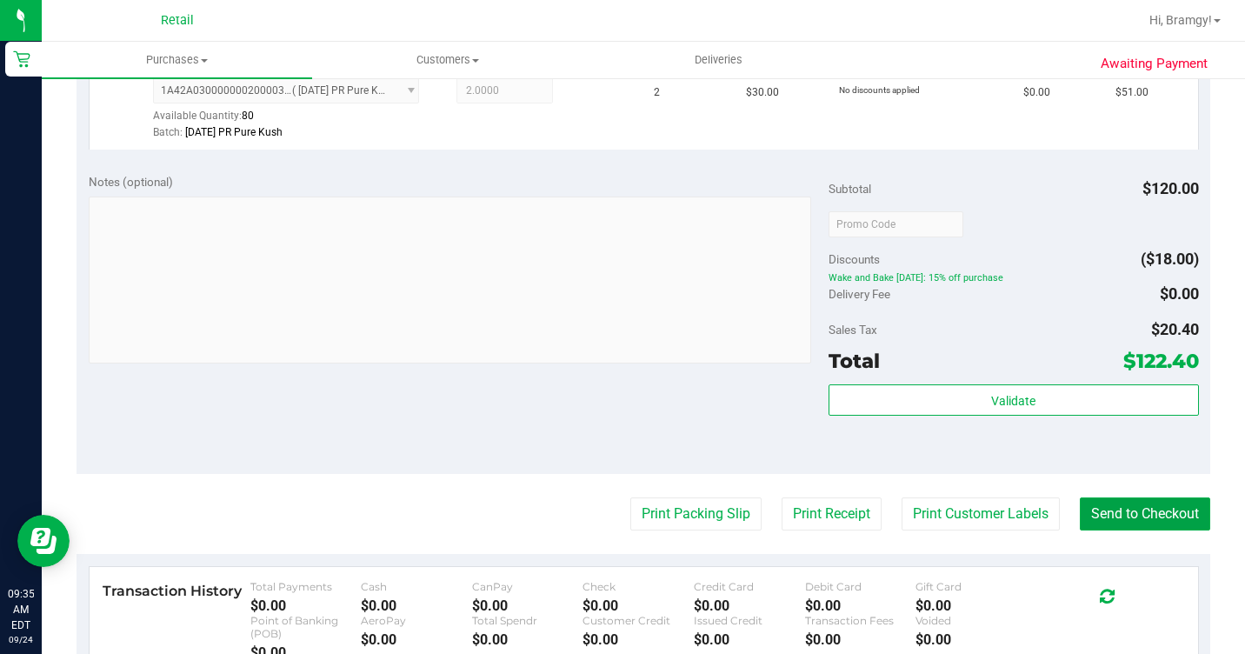
drag, startPoint x: 1098, startPoint y: 562, endPoint x: 1051, endPoint y: 511, distance: 70.2
click at [1098, 531] on button "Send to Checkout" at bounding box center [1145, 513] width 130 height 33
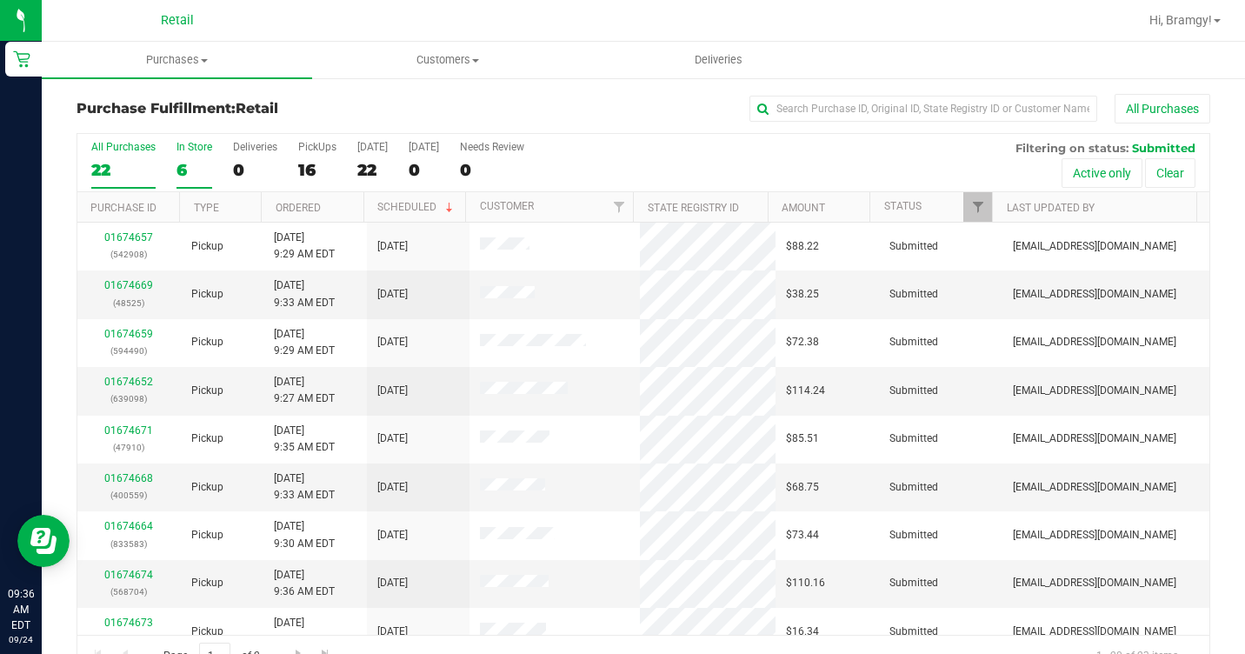
click at [183, 160] on div "6" at bounding box center [195, 170] width 36 height 20
click at [0, 0] on input "In Store 6" at bounding box center [0, 0] width 0 height 0
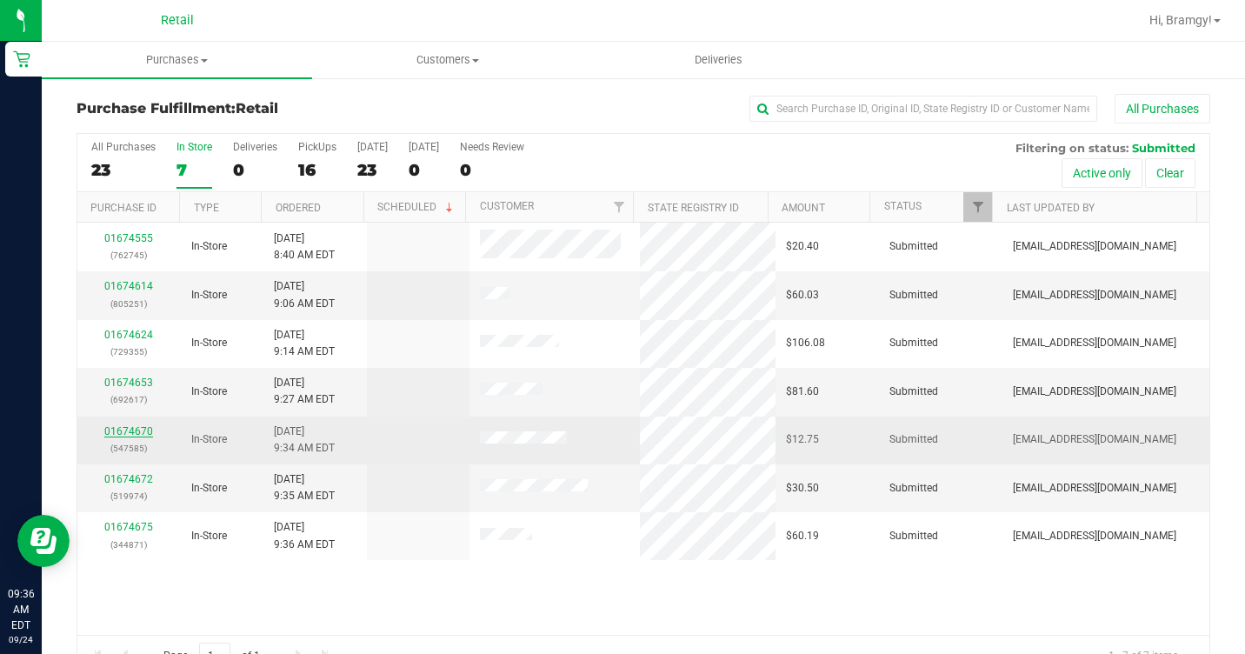
click at [134, 426] on link "01674670" at bounding box center [128, 431] width 49 height 12
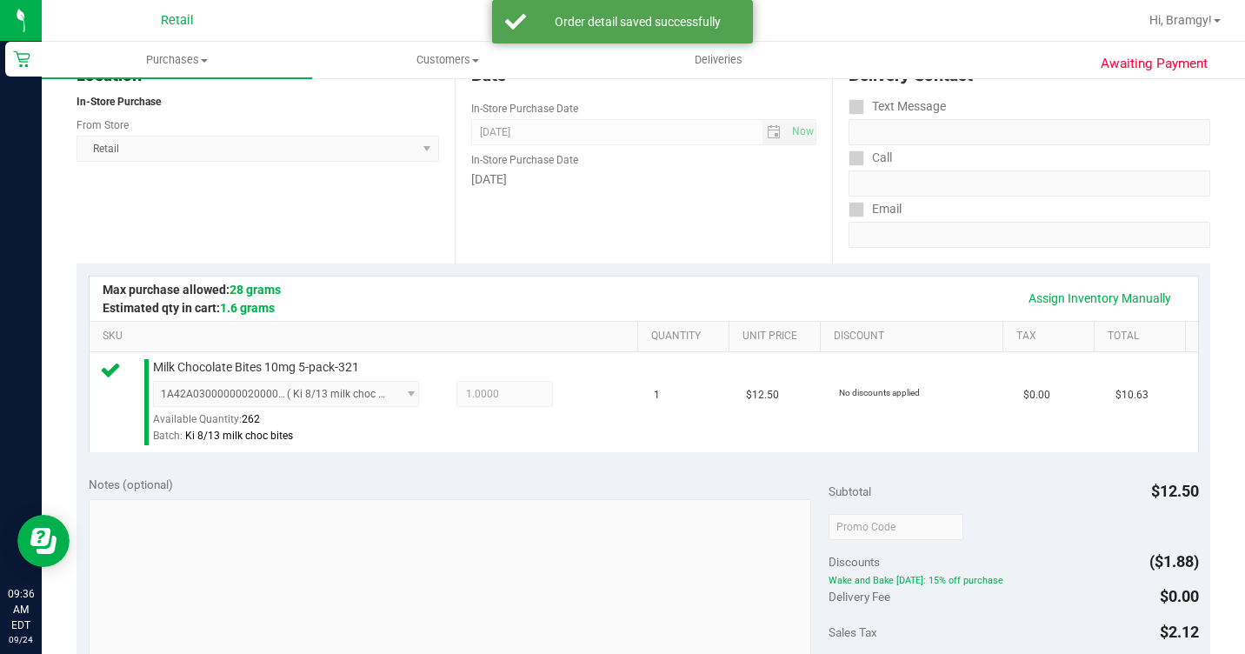
scroll to position [435, 0]
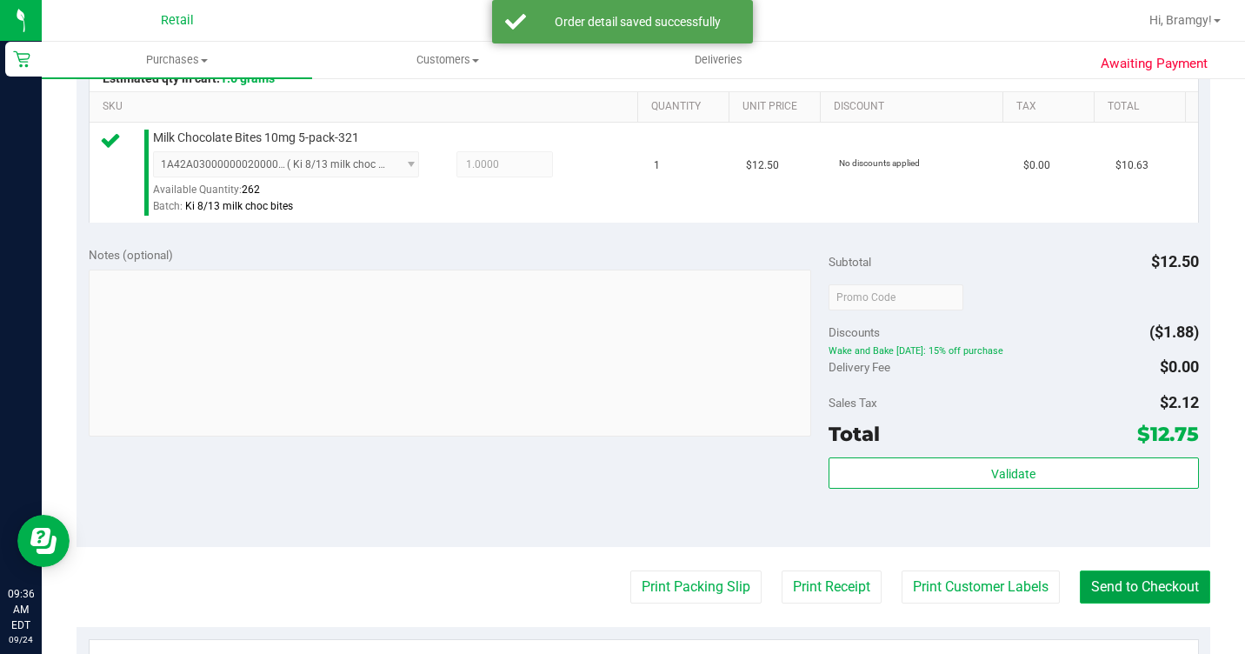
click at [1128, 604] on button "Send to Checkout" at bounding box center [1145, 587] width 130 height 33
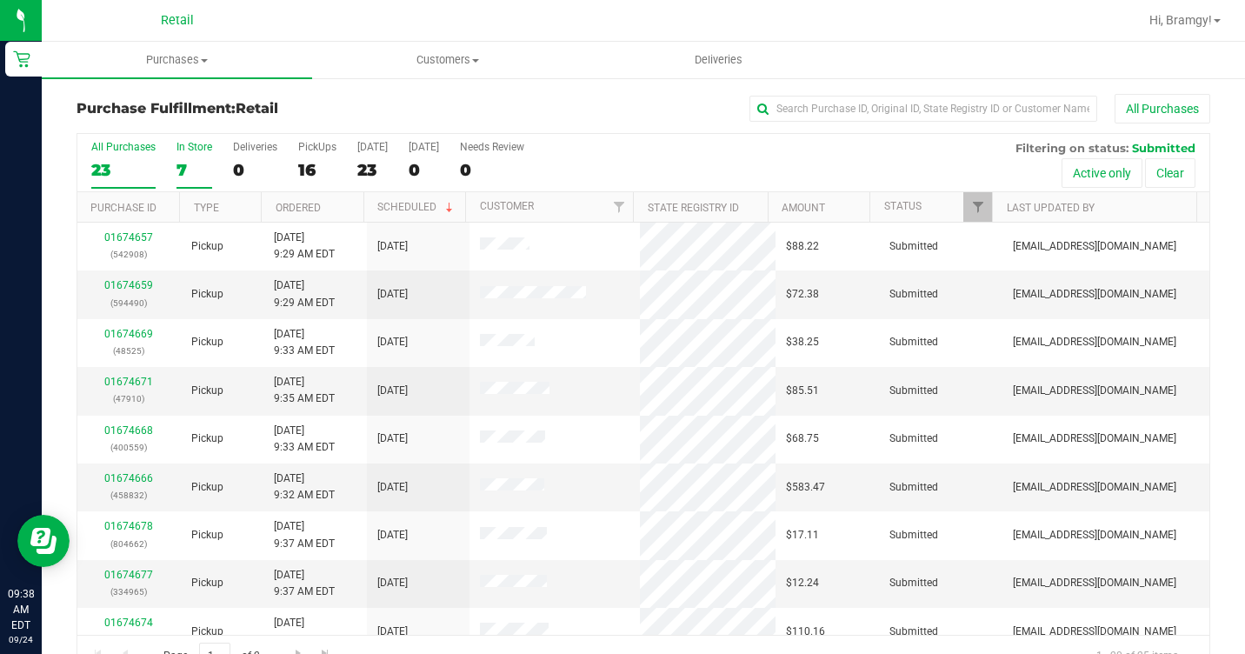
click at [184, 161] on div "7" at bounding box center [195, 170] width 36 height 20
click at [0, 0] on input "In Store 7" at bounding box center [0, 0] width 0 height 0
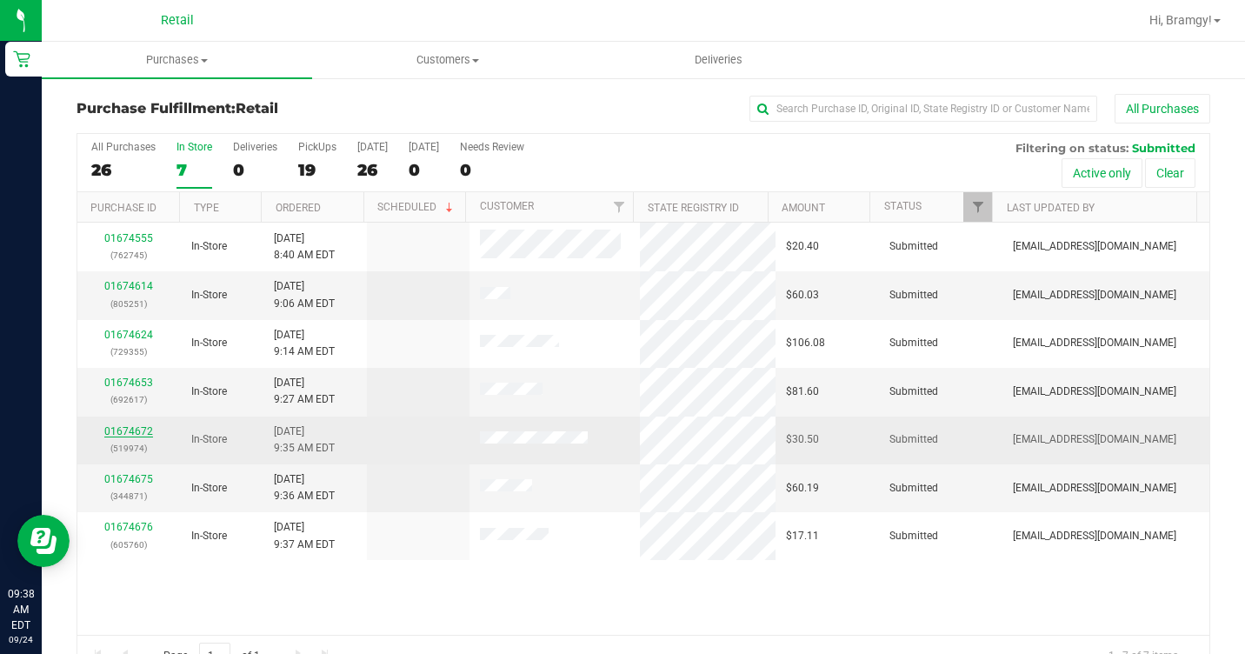
click at [148, 435] on link "01674672" at bounding box center [128, 431] width 49 height 12
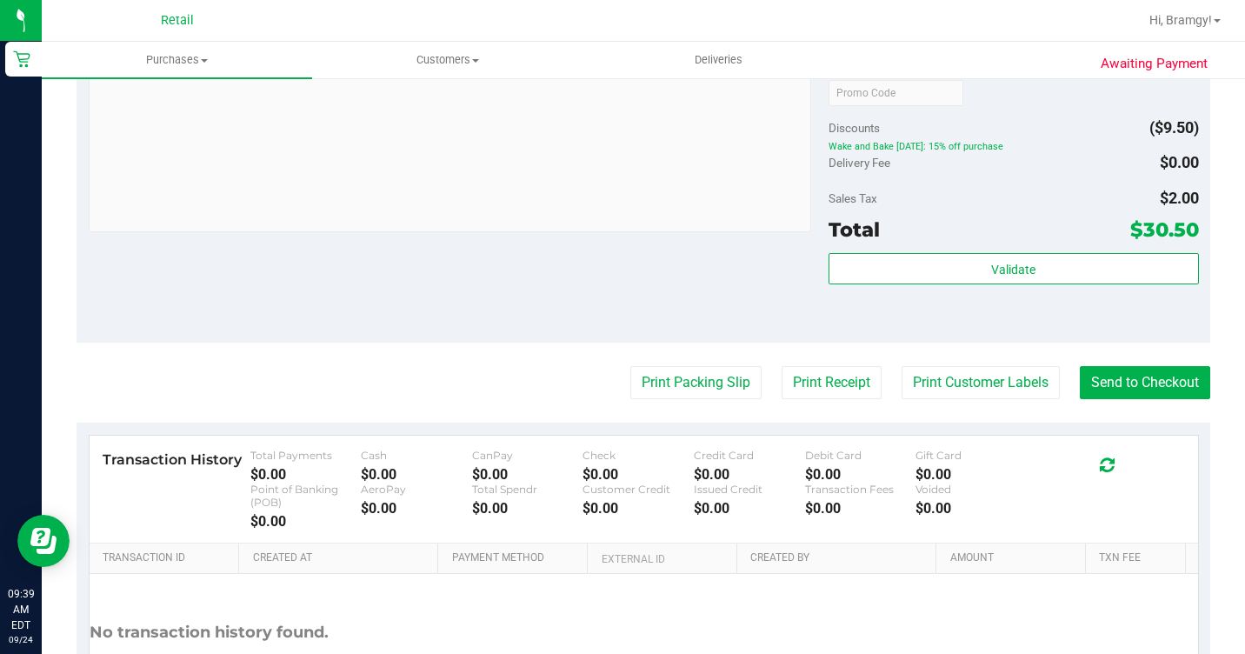
scroll to position [783, 0]
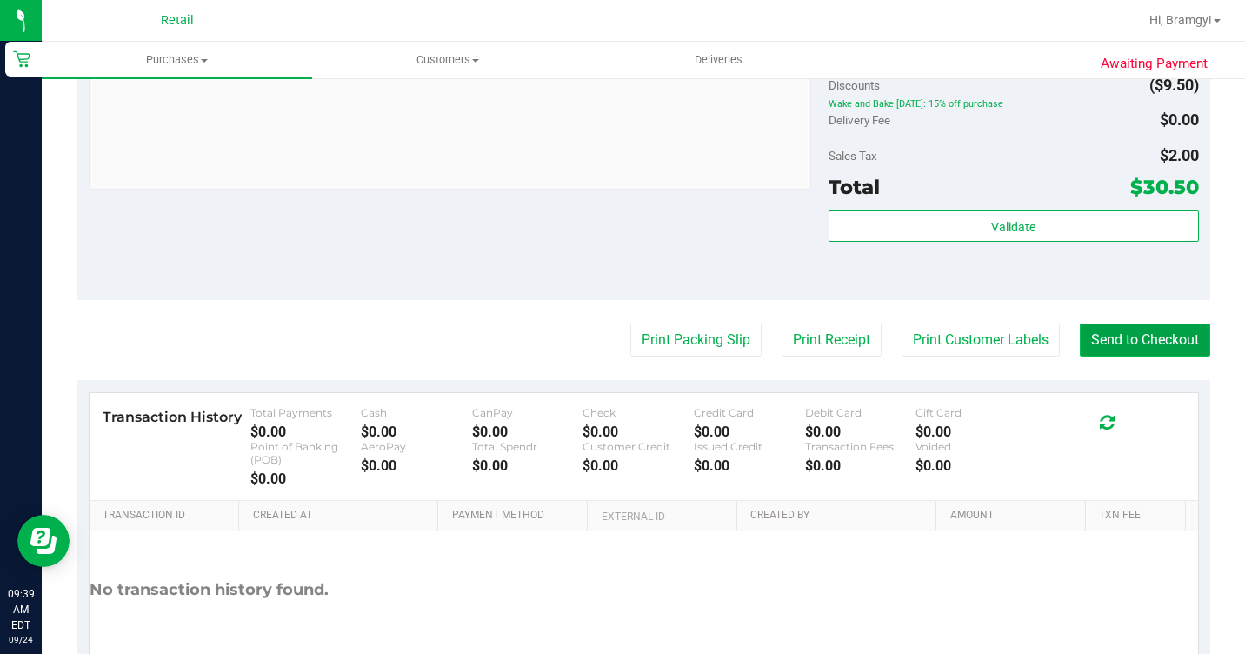
click at [1089, 357] on button "Send to Checkout" at bounding box center [1145, 340] width 130 height 33
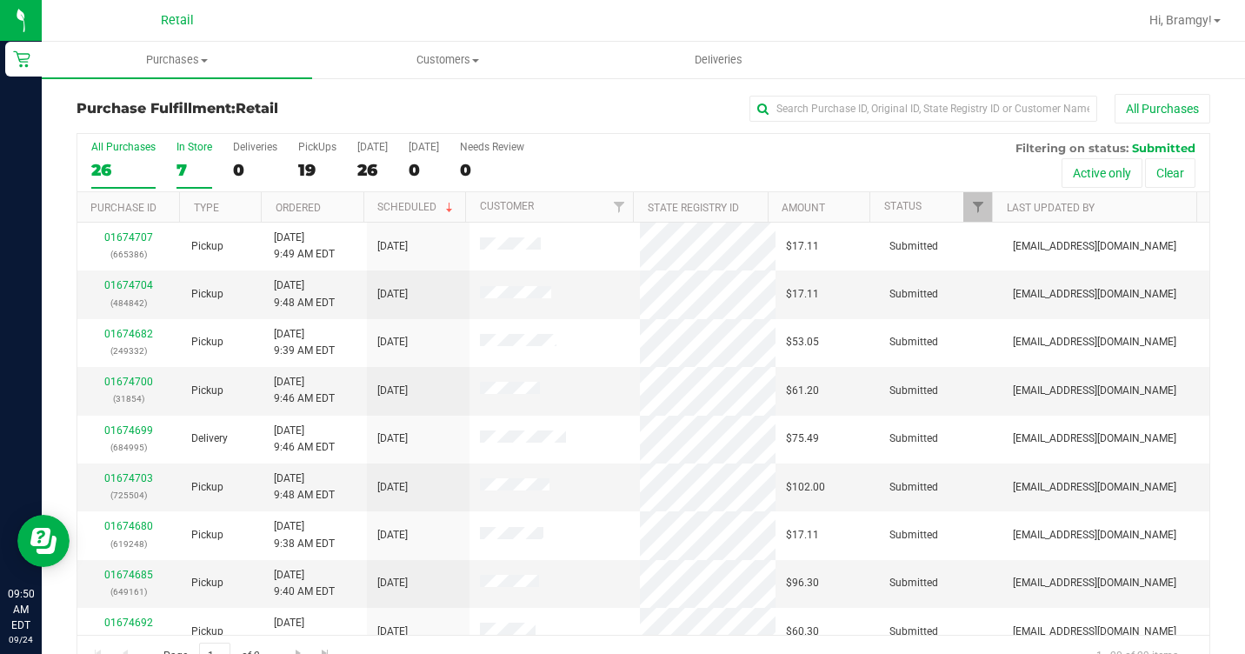
click at [183, 161] on div "7" at bounding box center [195, 170] width 36 height 20
click at [0, 0] on input "In Store 7" at bounding box center [0, 0] width 0 height 0
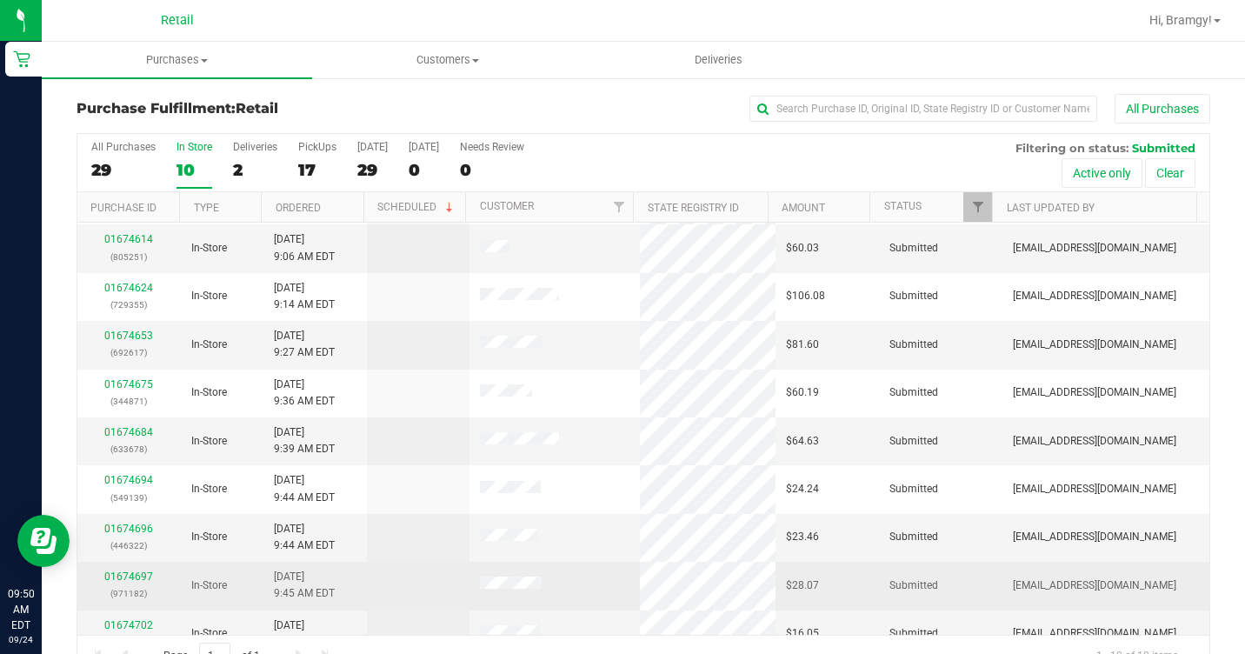
scroll to position [69, 0]
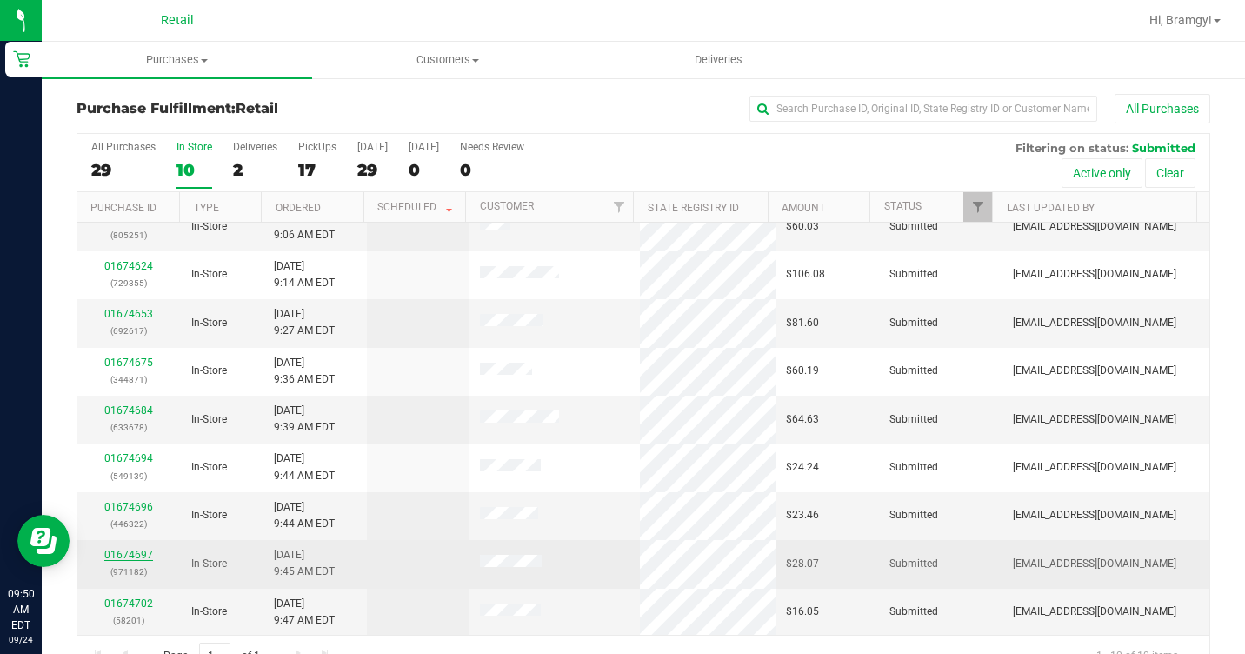
click at [131, 550] on link "01674697" at bounding box center [128, 555] width 49 height 12
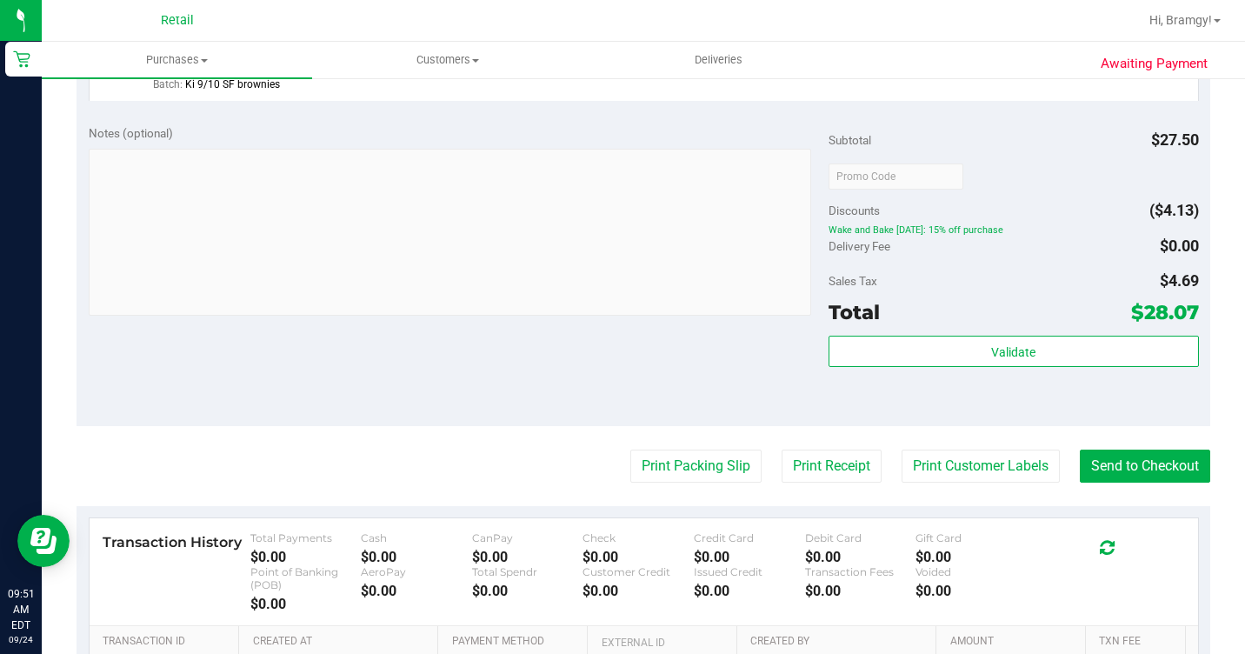
scroll to position [783, 0]
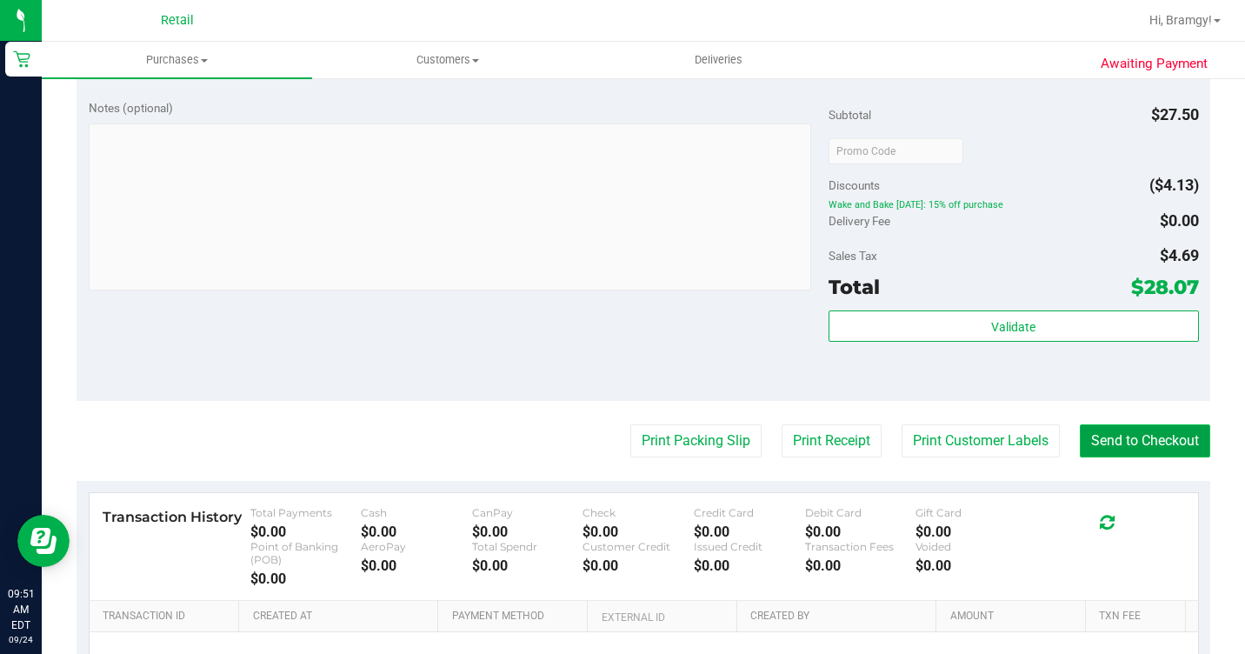
click at [1111, 457] on button "Send to Checkout" at bounding box center [1145, 440] width 130 height 33
